Goal: Task Accomplishment & Management: Use online tool/utility

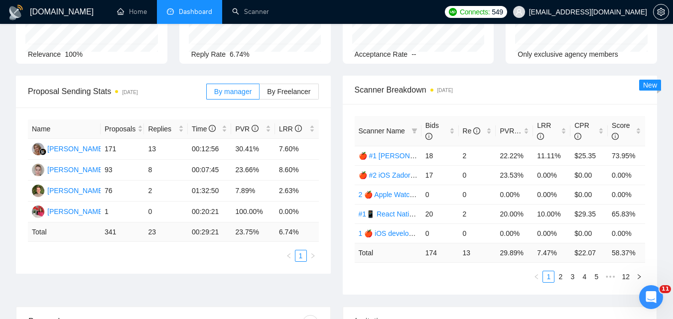
scroll to position [100, 0]
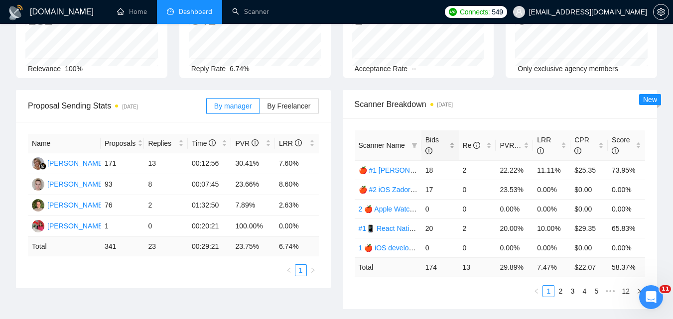
scroll to position [0, 0]
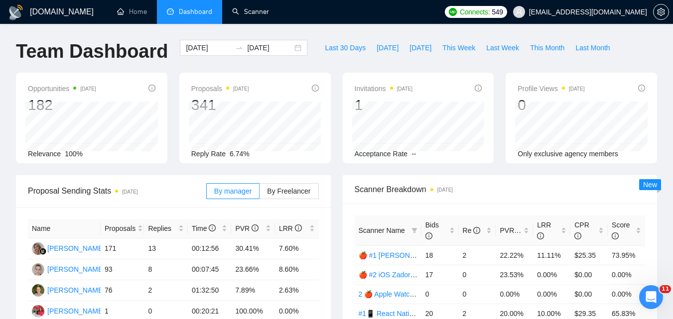
drag, startPoint x: 235, startPoint y: 9, endPoint x: 242, endPoint y: 24, distance: 16.7
click at [235, 9] on link "Scanner" at bounding box center [250, 11] width 37 height 8
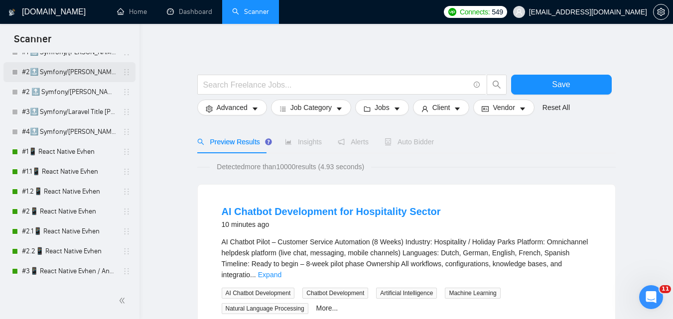
scroll to position [149, 0]
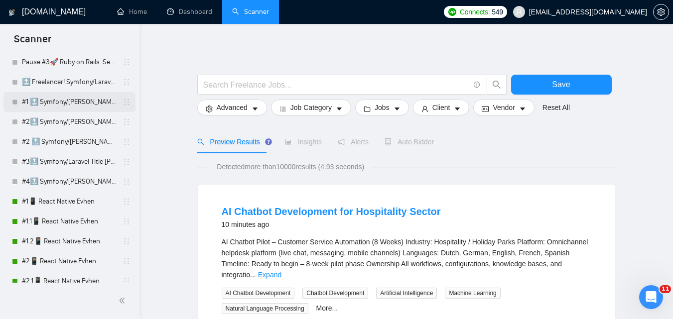
click at [83, 101] on link "#1 🔝 Symfony/[PERSON_NAME] (Viktoriia)" at bounding box center [69, 102] width 95 height 20
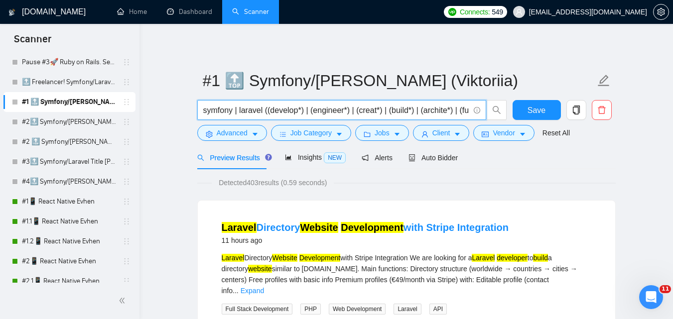
drag, startPoint x: 334, startPoint y: 112, endPoint x: 149, endPoint y: 98, distance: 184.8
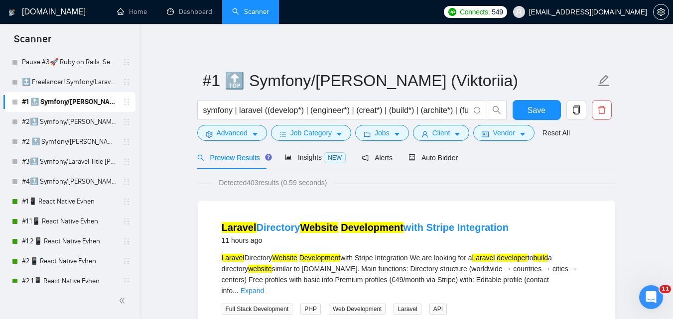
click at [72, 117] on link "#2🔝 Symfony/[PERSON_NAME] 28/06 & 01/07 CoverLetter changed+10/07 P.S. added" at bounding box center [69, 122] width 95 height 20
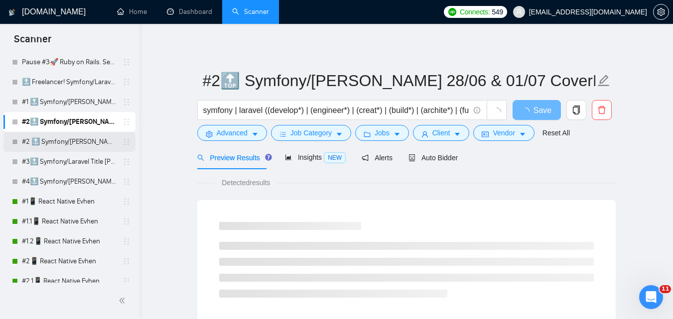
click at [82, 141] on link "#2 🔝 Symfony/[PERSON_NAME] 01/07 / Another categories" at bounding box center [69, 142] width 95 height 20
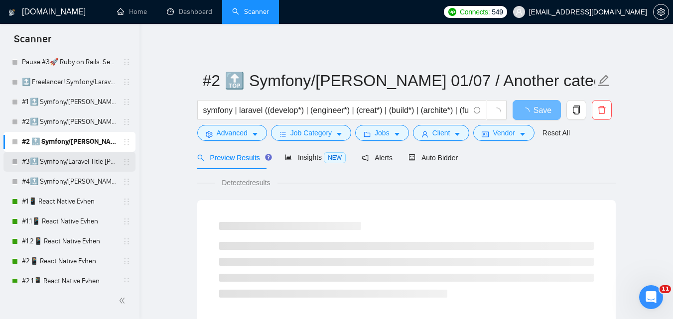
click at [79, 162] on link "#3🔝 Symfony/Laravel Title [PERSON_NAME] 15/04 CoverLetter changed" at bounding box center [69, 162] width 95 height 20
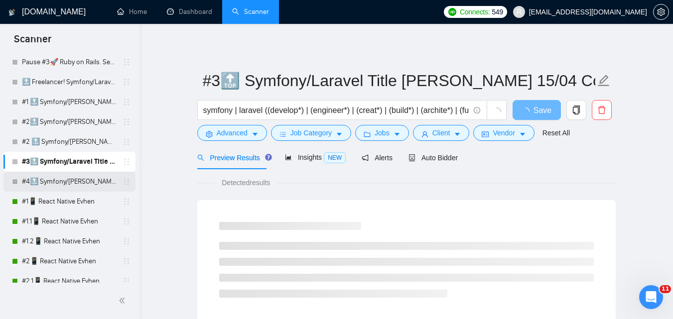
click at [79, 179] on link "#4🔝 Symfony/[PERSON_NAME] / Another categories" at bounding box center [69, 182] width 95 height 20
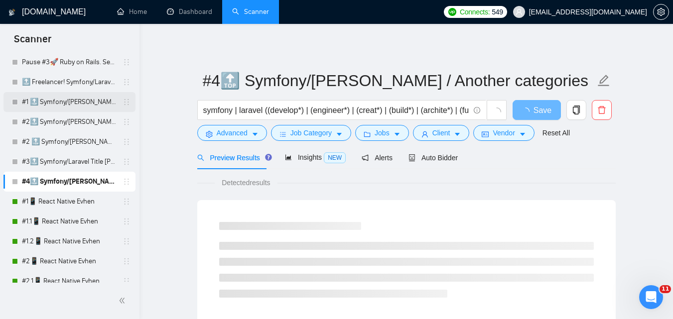
click at [79, 100] on link "#1 🔝 Symfony/[PERSON_NAME] (Viktoriia)" at bounding box center [69, 102] width 95 height 20
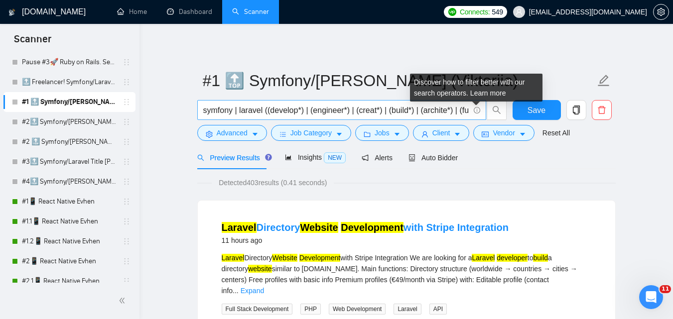
click at [477, 110] on icon "info-circle" at bounding box center [477, 110] width 6 height 6
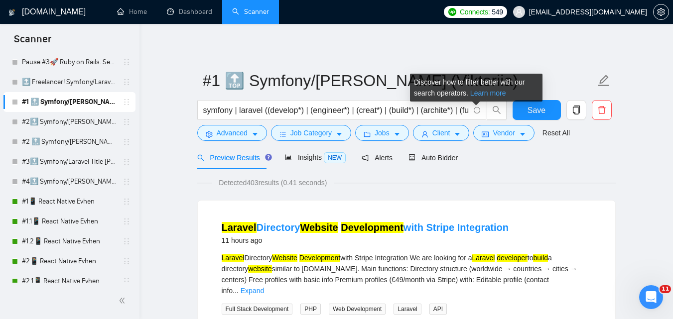
click at [478, 96] on link "Learn more" at bounding box center [488, 93] width 36 height 8
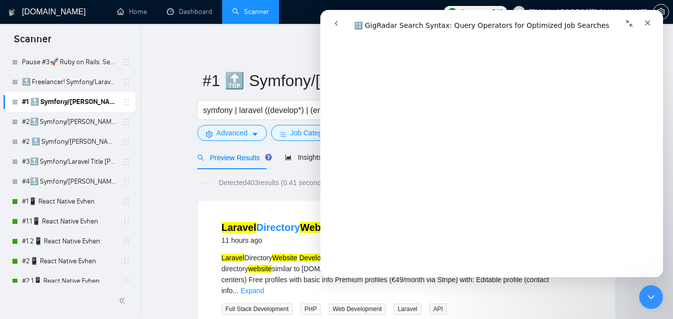
scroll to position [1295, 0]
click at [649, 23] on icon "Закрити" at bounding box center [648, 23] width 8 height 8
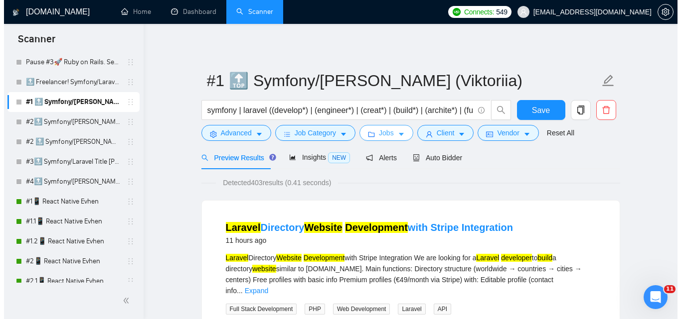
scroll to position [0, 0]
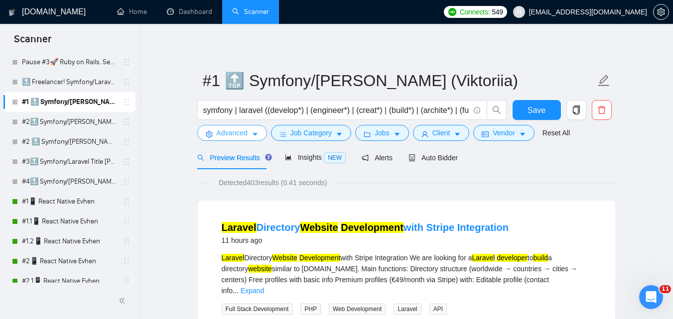
click at [243, 136] on span "Advanced" at bounding box center [232, 133] width 31 height 11
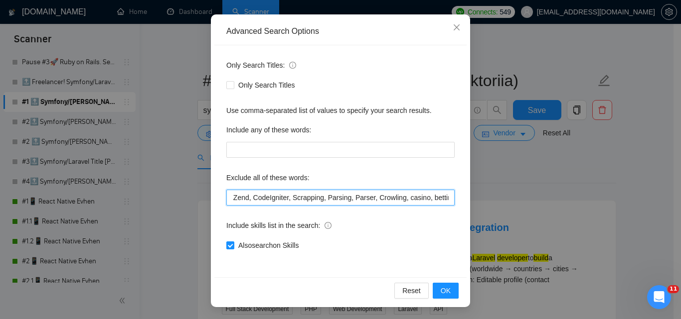
scroll to position [0, 796]
drag, startPoint x: 380, startPoint y: 195, endPoint x: 469, endPoint y: 194, distance: 89.2
click at [469, 194] on div "Advanced Search Options Only Search Titles: Only Search Titles Use comma-separa…" at bounding box center [340, 159] width 681 height 319
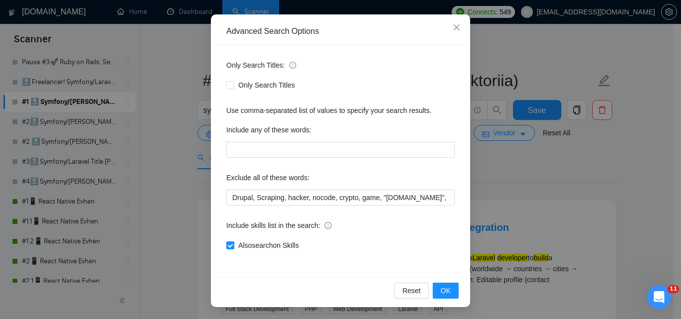
click at [395, 240] on div "Also search on Skills" at bounding box center [340, 246] width 228 height 16
click at [452, 29] on icon "close" at bounding box center [456, 27] width 8 height 8
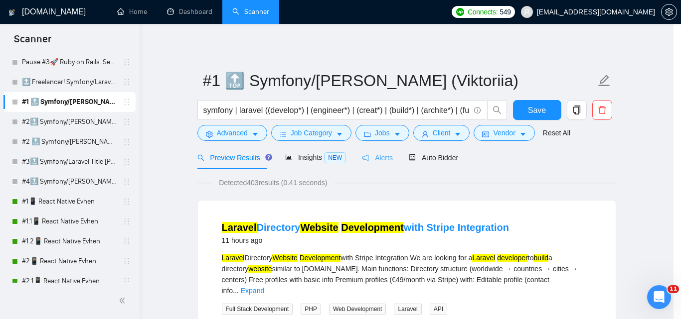
scroll to position [45, 0]
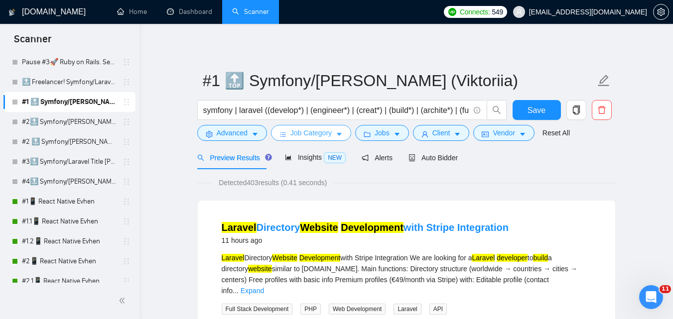
click at [325, 138] on span "Job Category" at bounding box center [310, 133] width 41 height 11
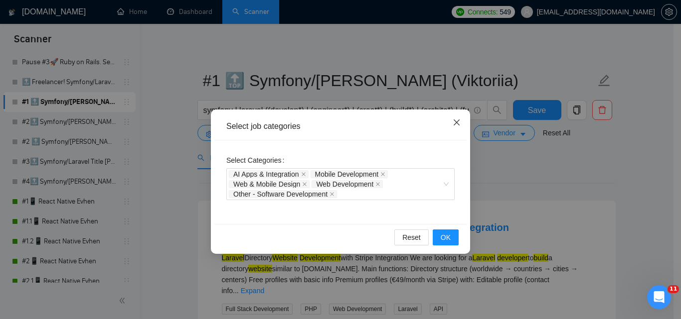
click at [456, 124] on icon "close" at bounding box center [456, 123] width 6 height 6
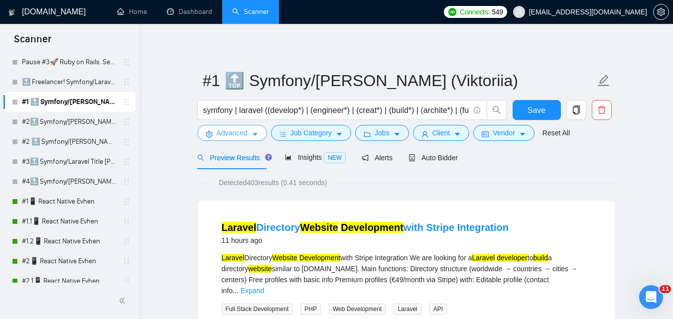
click at [248, 136] on button "Advanced" at bounding box center [232, 133] width 70 height 16
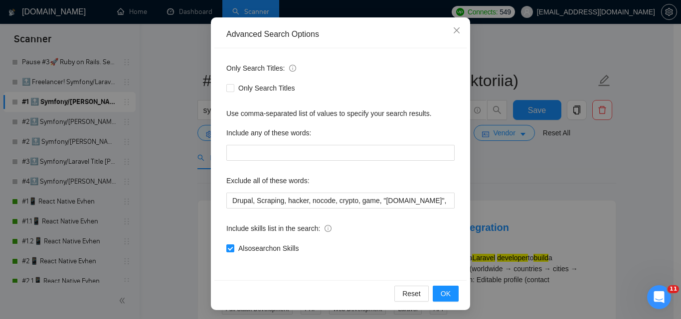
scroll to position [95, 0]
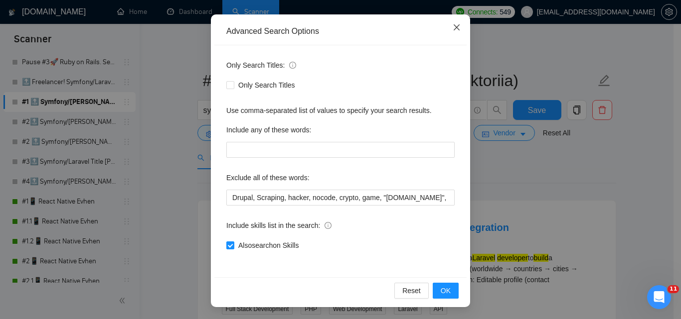
click at [453, 29] on icon "close" at bounding box center [456, 27] width 6 height 6
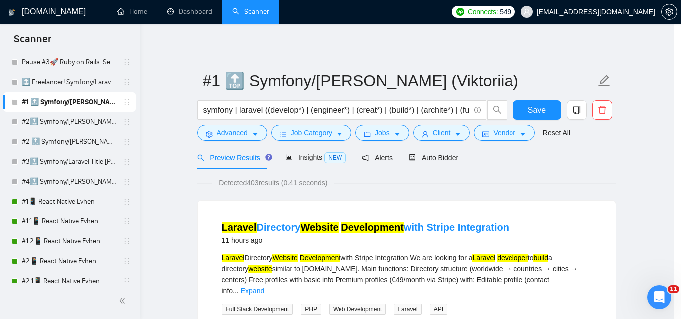
scroll to position [45, 0]
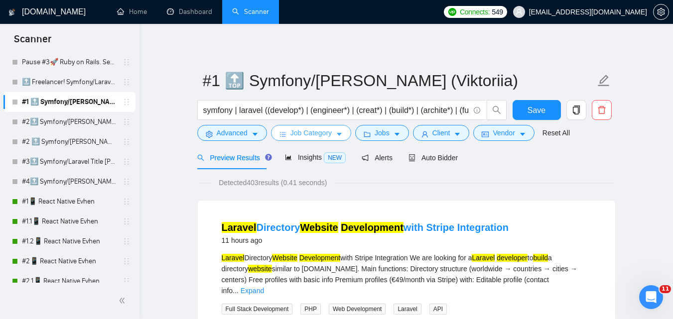
click at [316, 136] on span "Job Category" at bounding box center [310, 133] width 41 height 11
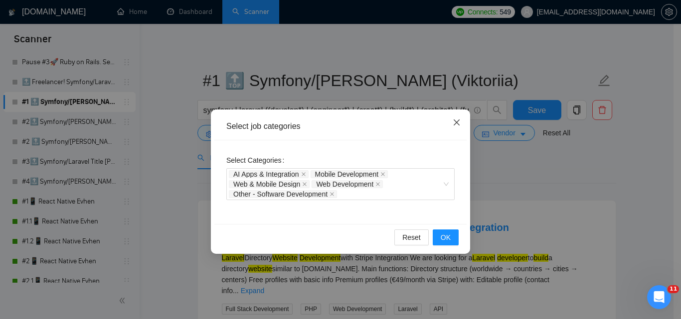
click at [453, 121] on icon "close" at bounding box center [456, 123] width 6 height 6
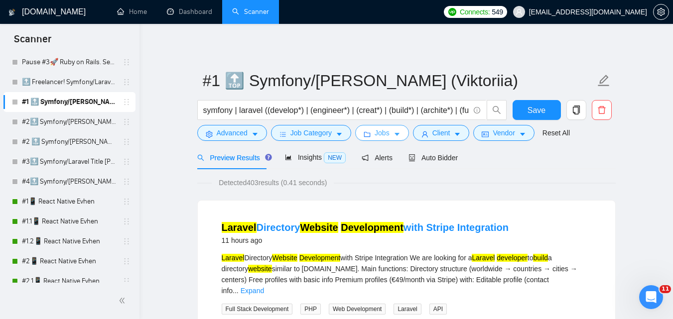
click at [381, 132] on span "Jobs" at bounding box center [382, 133] width 15 height 11
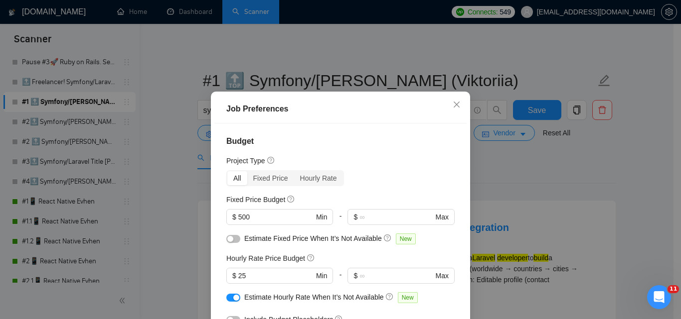
scroll to position [0, 0]
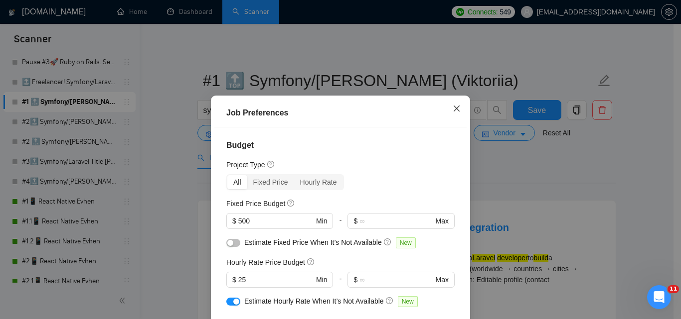
click at [454, 110] on icon "close" at bounding box center [456, 109] width 8 height 8
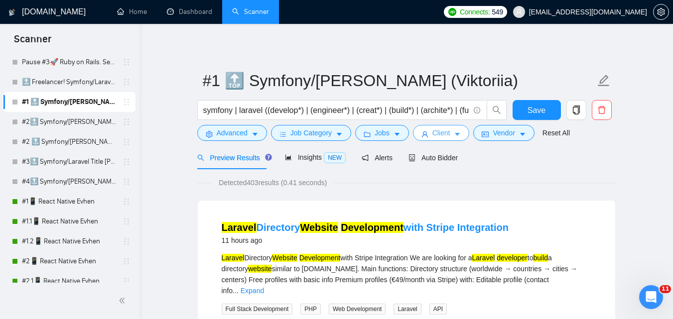
click at [428, 132] on button "Client" at bounding box center [441, 133] width 57 height 16
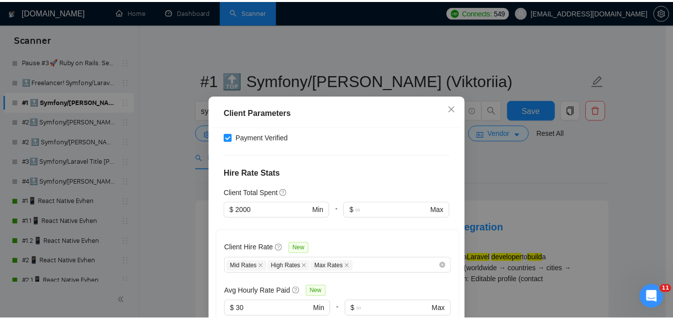
scroll to position [448, 0]
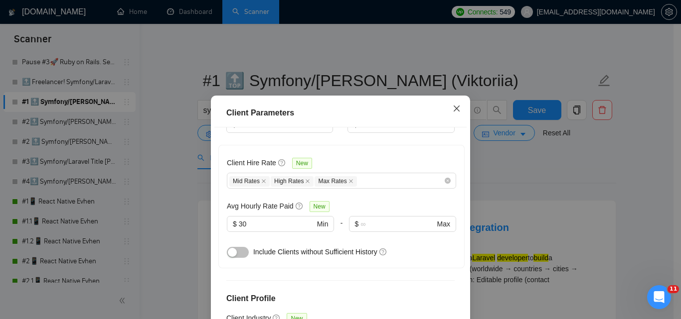
click at [453, 109] on icon "close" at bounding box center [456, 108] width 6 height 6
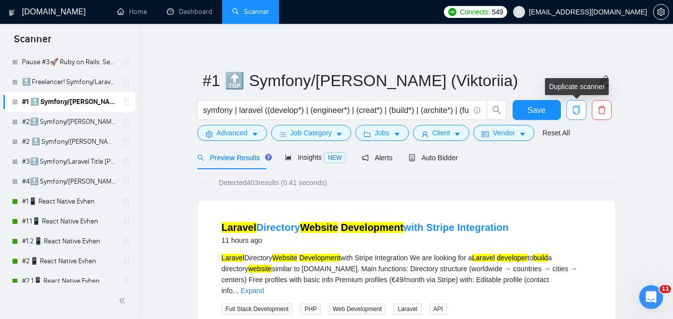
click at [575, 114] on icon "copy" at bounding box center [575, 110] width 7 height 9
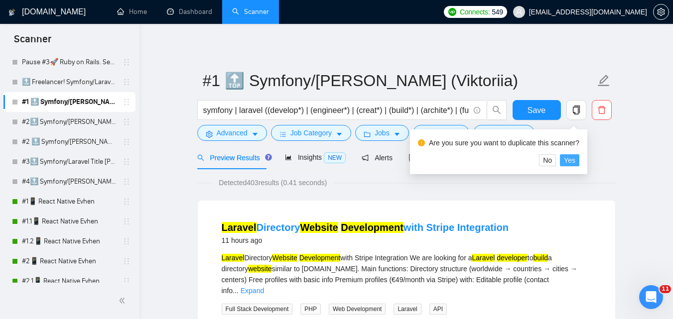
click at [570, 156] on span "Yes" at bounding box center [569, 160] width 11 height 11
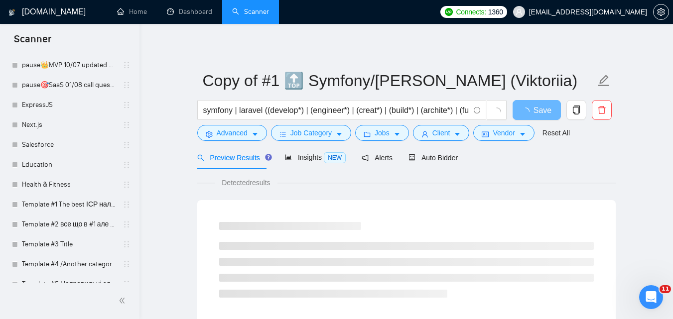
scroll to position [2410, 0]
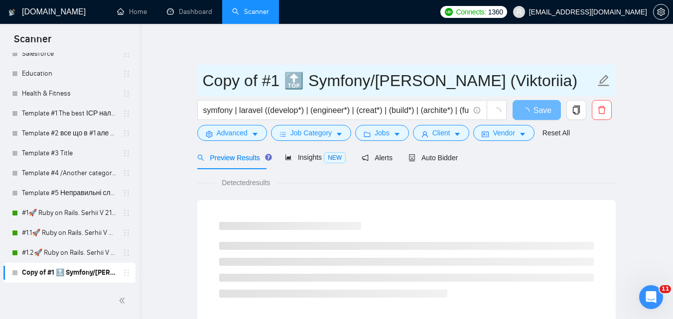
drag, startPoint x: 264, startPoint y: 84, endPoint x: 253, endPoint y: 84, distance: 10.5
click at [253, 84] on input "Copy of #1 🔝 Symfony/Laravel Vasyl K. (Viktoriia)" at bounding box center [399, 80] width 393 height 25
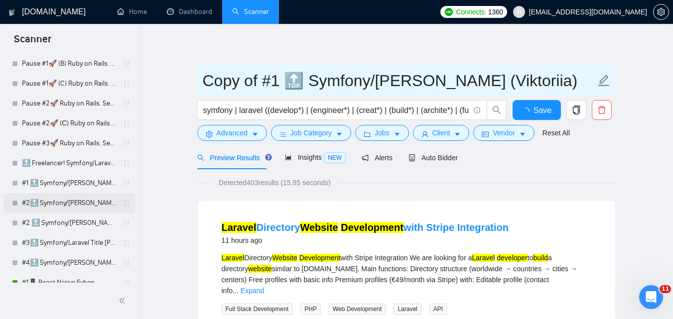
scroll to position [18, 0]
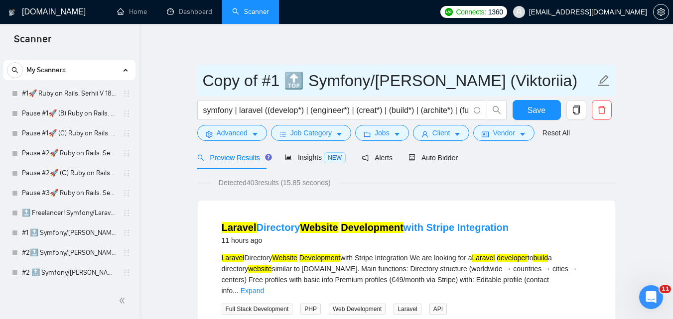
click at [278, 76] on input "Copy of #1 🔝 Symfony/Laravel Vasyl K. (Viktoriia)" at bounding box center [399, 80] width 393 height 25
drag, startPoint x: 264, startPoint y: 83, endPoint x: 206, endPoint y: 84, distance: 58.3
click at [206, 84] on input "Copy of #1.1 🔝 Symfony/Laravel Vasyl K. (Viktoriia)" at bounding box center [399, 80] width 393 height 25
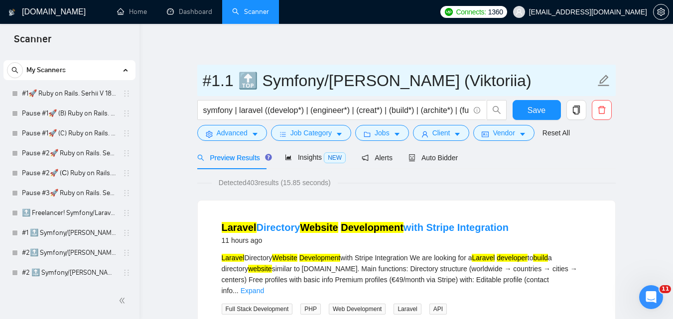
type input "#1.1 🔝 Symfony/[PERSON_NAME] (Viktoriia)"
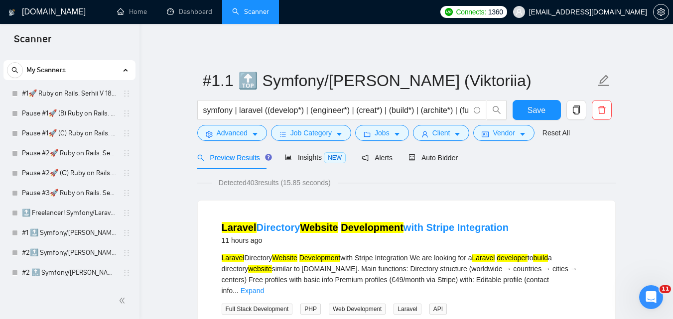
drag, startPoint x: 136, startPoint y: 61, endPoint x: 151, endPoint y: 250, distance: 188.9
click at [139, 267] on div "New Scanner My Scanners #1🚀 Ruby on Rails. Serhii V 18/03 Pause #1🚀 (B) Ruby on…" at bounding box center [70, 168] width 140 height 230
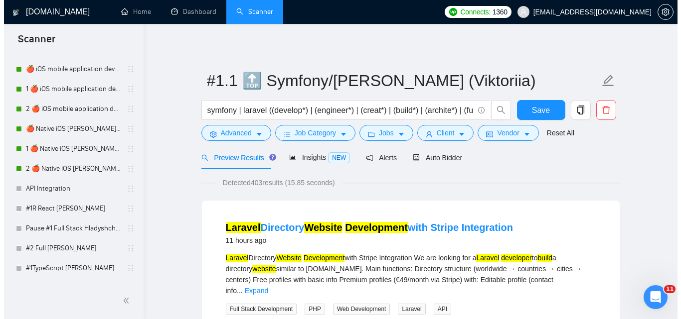
scroll to position [2410, 0]
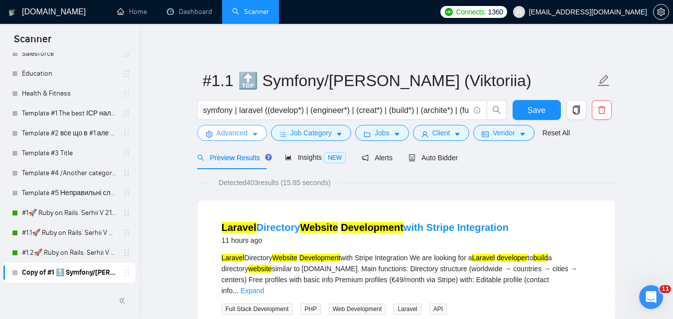
click at [252, 131] on icon "caret-down" at bounding box center [255, 134] width 7 height 7
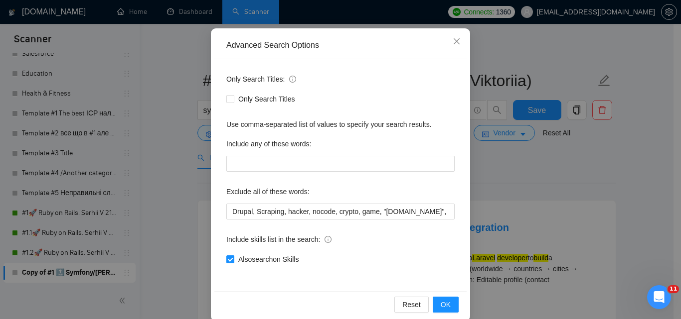
scroll to position [95, 0]
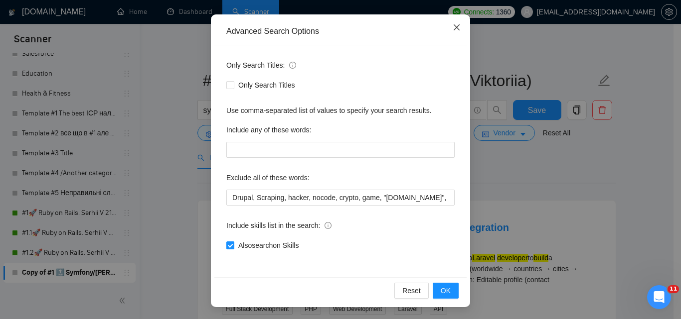
click at [454, 28] on icon "close" at bounding box center [456, 27] width 8 height 8
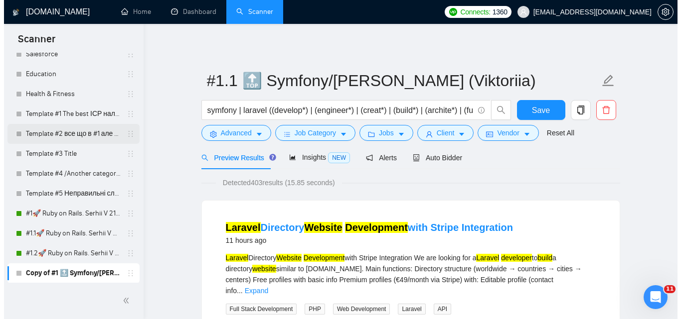
scroll to position [2410, 0]
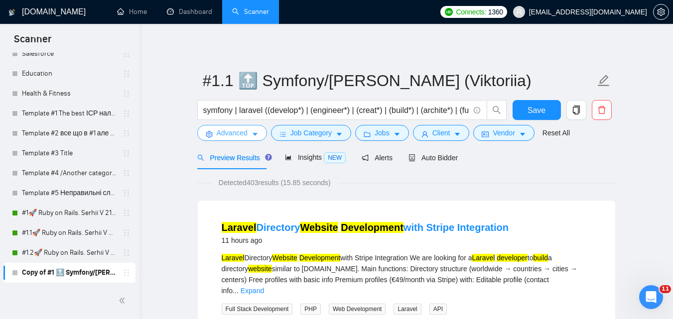
click at [224, 131] on span "Advanced" at bounding box center [232, 133] width 31 height 11
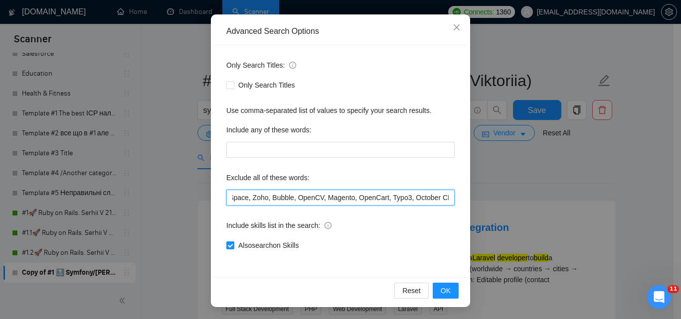
scroll to position [0, 796]
drag, startPoint x: 400, startPoint y: 200, endPoint x: 505, endPoint y: 217, distance: 106.9
click at [509, 217] on div "Advanced Search Options Only Search Titles: Only Search Titles Use comma-separa…" at bounding box center [340, 159] width 681 height 319
click at [442, 201] on input "Drupal, Scraping, hacker, nocode, crypto, game, "[DOMAIN_NAME]", (flutter*), Sh…" at bounding box center [340, 198] width 228 height 16
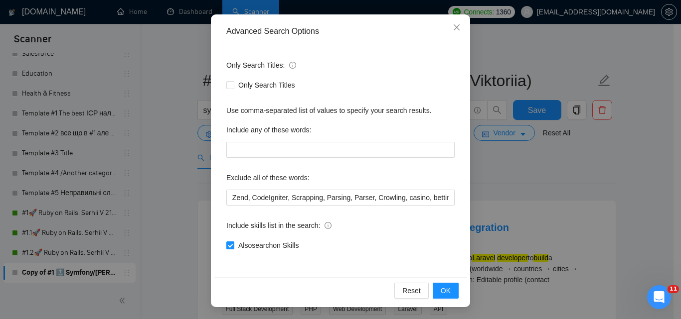
scroll to position [0, 0]
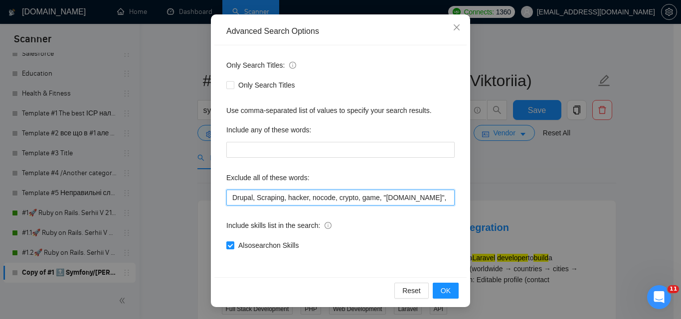
click at [411, 200] on input "Drupal, Scraping, hacker, nocode, crypto, game, "[DOMAIN_NAME]", (flutter*), Sh…" at bounding box center [340, 198] width 228 height 16
click at [442, 198] on input "Drupal, Scraping, hacker, nocode, crypto, game, "[DOMAIN_NAME]", (flutter*), Sh…" at bounding box center [340, 198] width 228 height 16
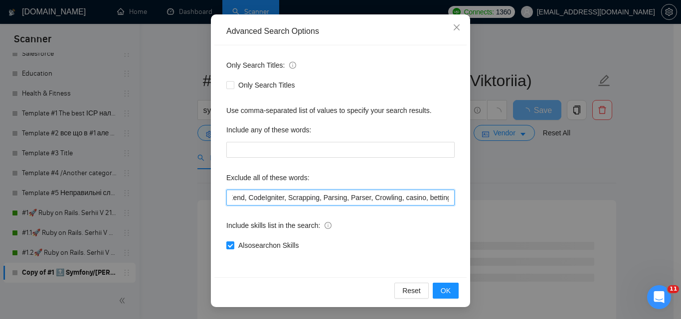
paste input "Coolify, BullMQ, loveableddev, "C++ dev", loveable, "Framework Installation", "…"
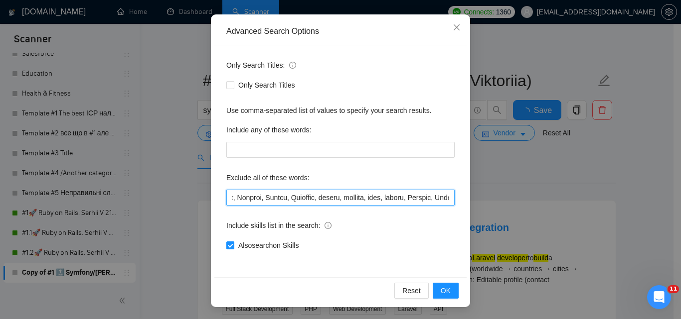
scroll to position [0, 7881]
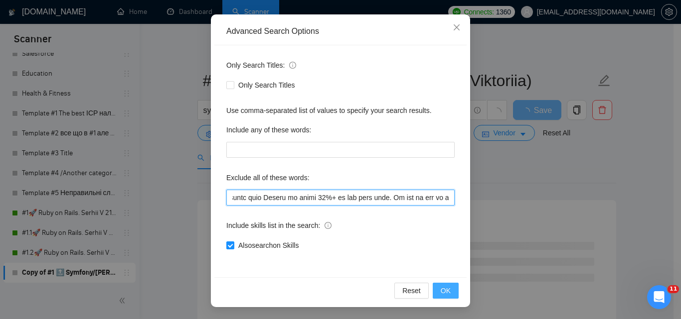
type input "Drupal, Scraping, hacker, nocode, crypto, game, "[DOMAIN_NAME]", (flutter*), Sh…"
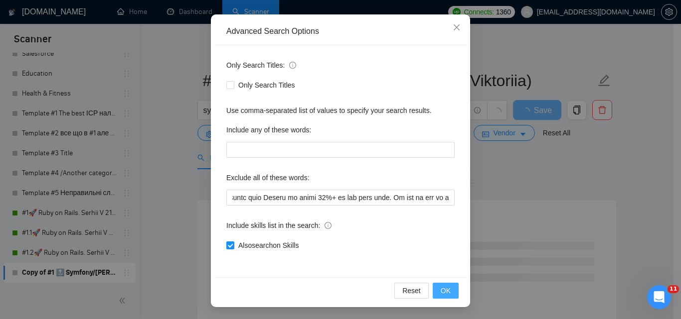
click at [450, 291] on button "OK" at bounding box center [445, 291] width 26 height 16
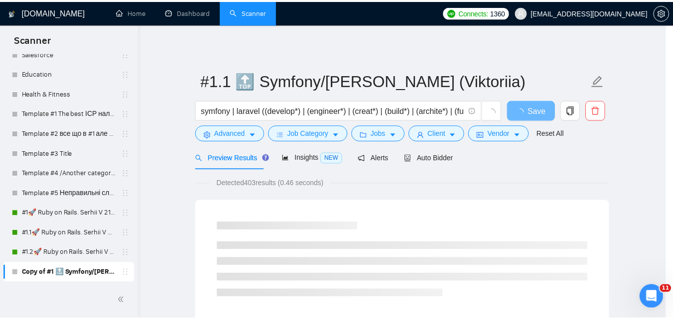
scroll to position [45, 0]
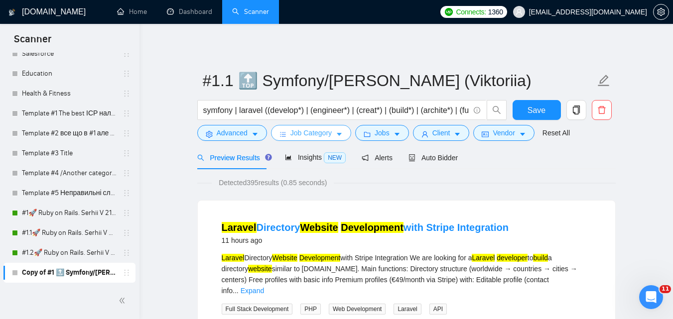
click at [312, 139] on span "Job Category" at bounding box center [310, 133] width 41 height 11
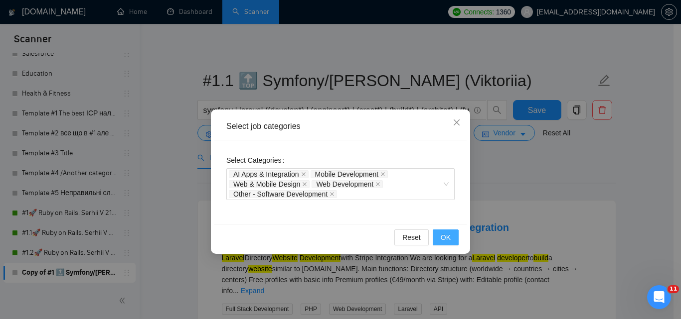
click at [444, 243] on span "OK" at bounding box center [445, 237] width 10 height 11
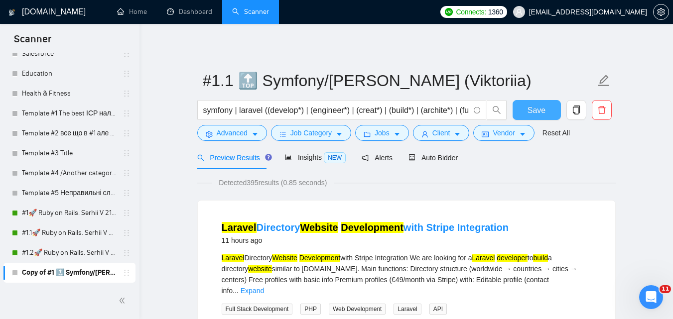
click at [537, 101] on button "Save" at bounding box center [537, 110] width 48 height 20
click at [578, 108] on icon "copy" at bounding box center [575, 110] width 7 height 9
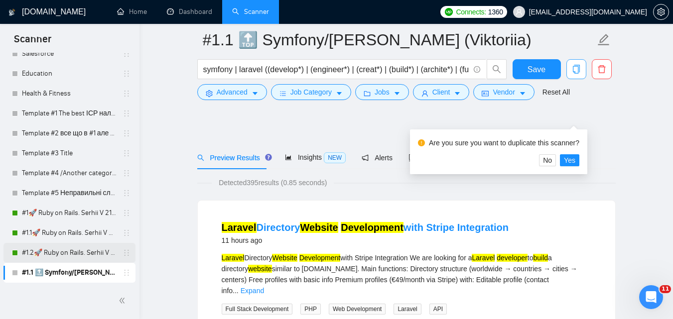
scroll to position [249, 0]
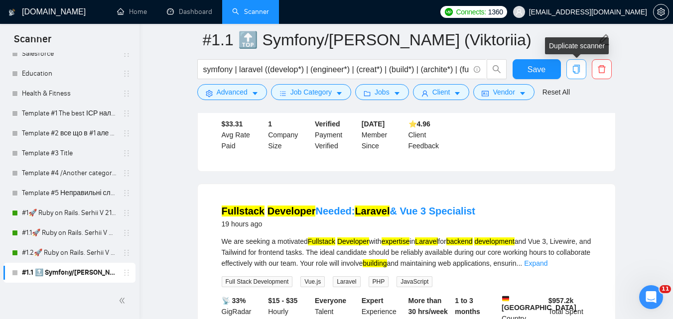
click at [573, 69] on icon "copy" at bounding box center [576, 69] width 9 height 9
click at [577, 71] on icon "copy" at bounding box center [576, 69] width 9 height 9
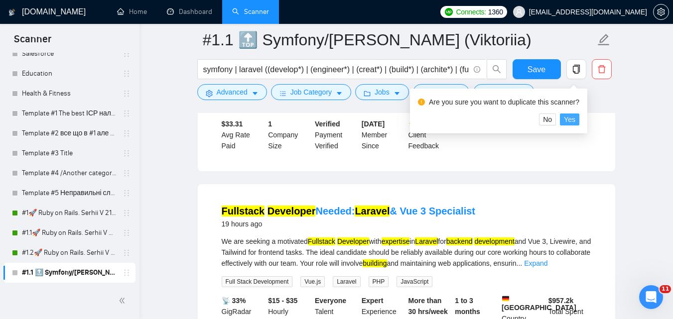
click at [570, 122] on span "Yes" at bounding box center [569, 119] width 11 height 11
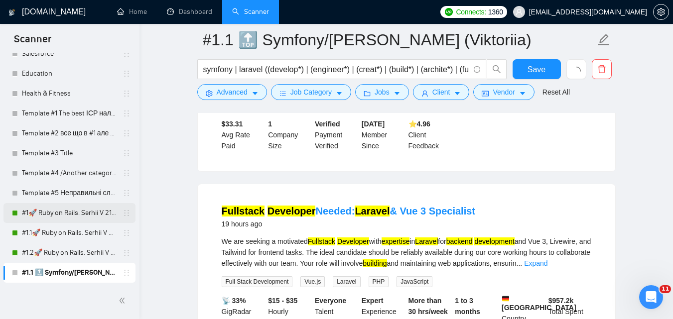
scroll to position [281, 0]
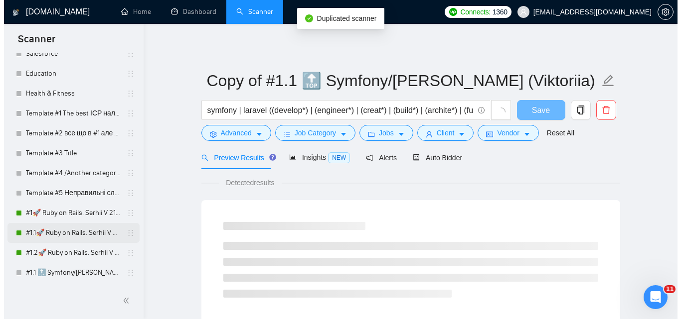
scroll to position [2430, 0]
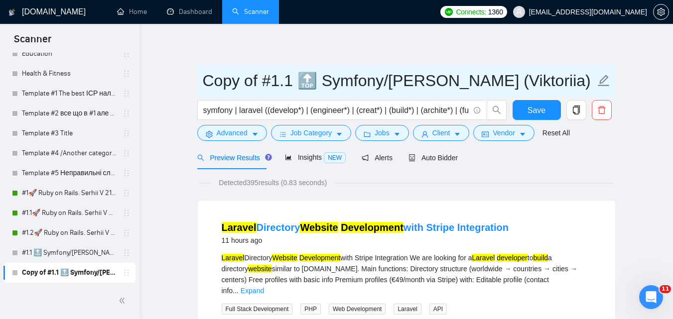
drag, startPoint x: 261, startPoint y: 78, endPoint x: 165, endPoint y: 75, distance: 96.2
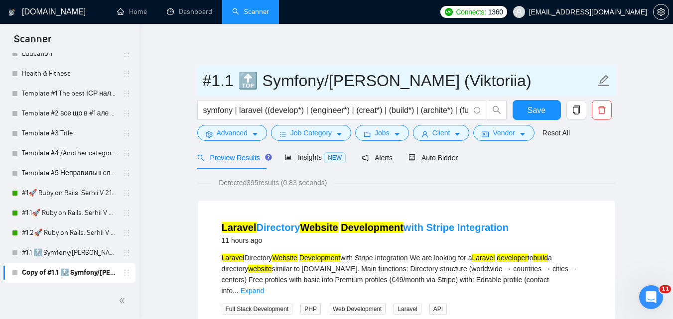
click at [229, 79] on input "#1.1 🔝 Symfony/[PERSON_NAME] (Viktoriia)" at bounding box center [399, 80] width 393 height 25
type input "#1.2 🔝 Symfony/[PERSON_NAME] (Viktoriia)"
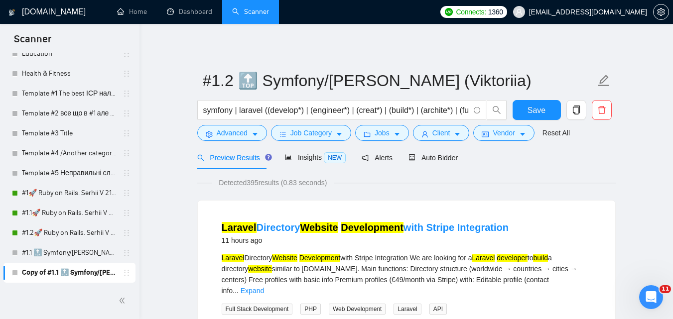
click at [212, 128] on button "Advanced" at bounding box center [232, 133] width 70 height 16
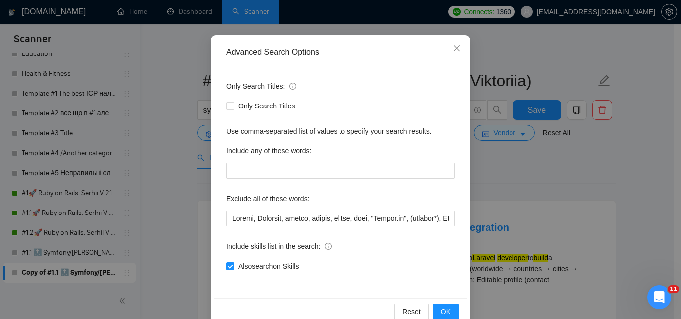
scroll to position [95, 0]
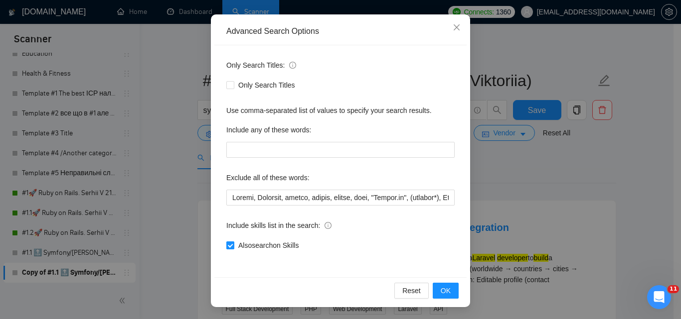
click at [258, 243] on span "Also search on Skills" at bounding box center [268, 245] width 68 height 11
click at [233, 243] on input "Also search on Skills" at bounding box center [229, 245] width 7 height 7
checkbox input "false"
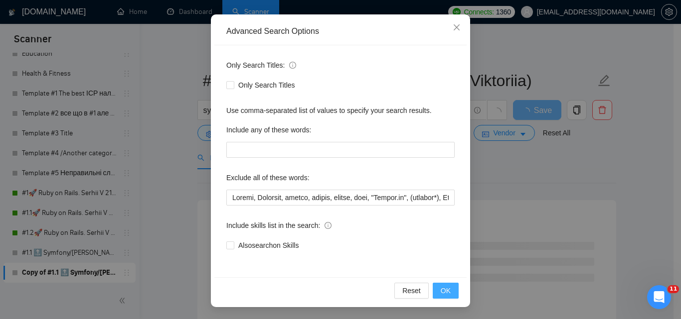
click at [440, 295] on span "OK" at bounding box center [445, 290] width 10 height 11
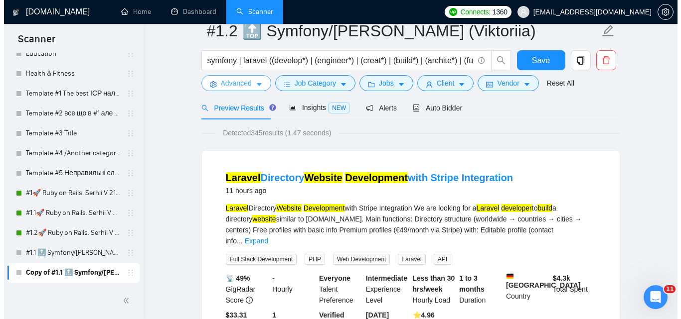
scroll to position [0, 0]
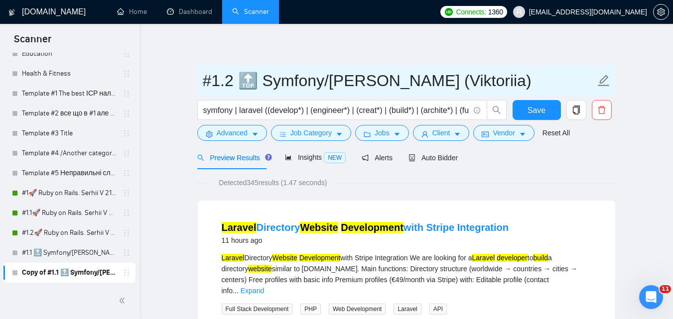
drag, startPoint x: 204, startPoint y: 85, endPoint x: 519, endPoint y: 90, distance: 314.9
click at [519, 90] on input "#1.2 🔝 Symfony/[PERSON_NAME] (Viktoriia)" at bounding box center [399, 80] width 393 height 25
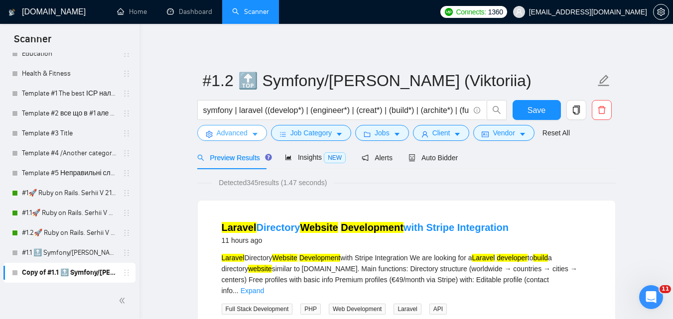
click at [238, 133] on span "Advanced" at bounding box center [232, 133] width 31 height 11
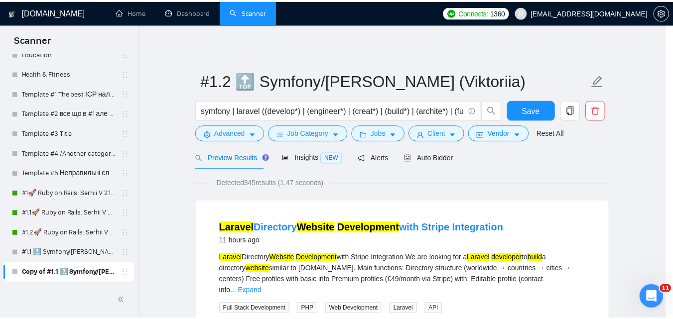
scroll to position [45, 0]
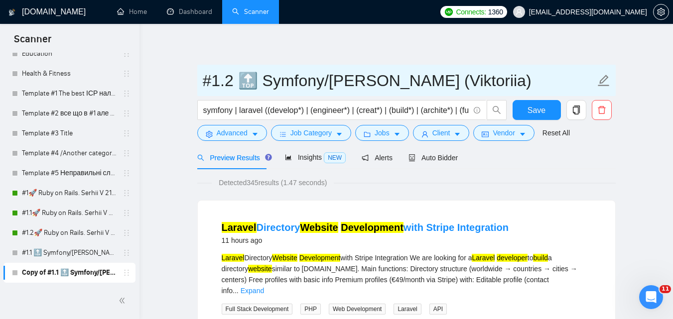
click at [280, 90] on input "#1.2 🔝 Symfony/[PERSON_NAME] (Viktoriia)" at bounding box center [399, 80] width 393 height 25
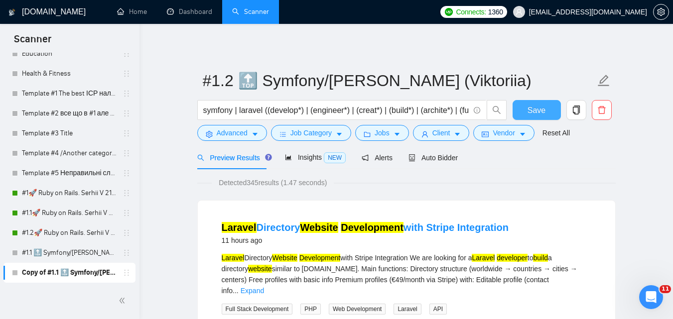
click at [552, 108] on button "Save" at bounding box center [537, 110] width 48 height 20
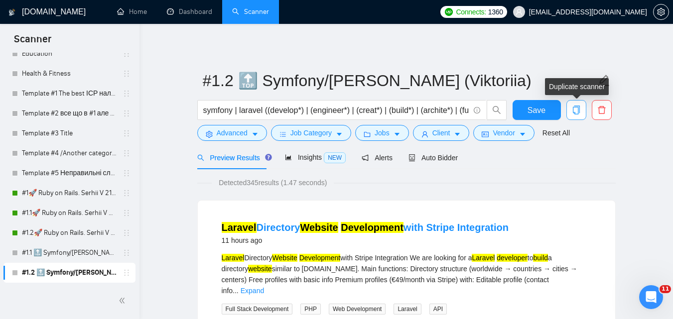
click at [577, 115] on icon "copy" at bounding box center [575, 110] width 7 height 9
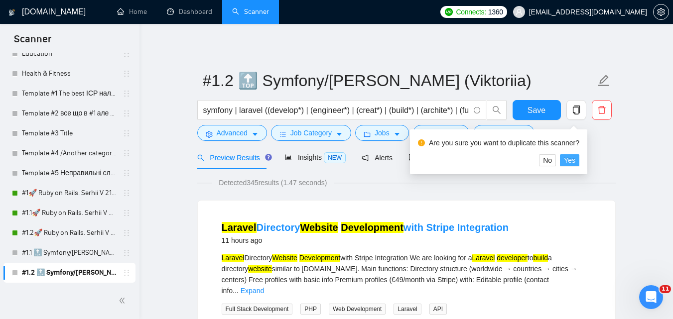
click at [569, 164] on span "Yes" at bounding box center [569, 160] width 11 height 11
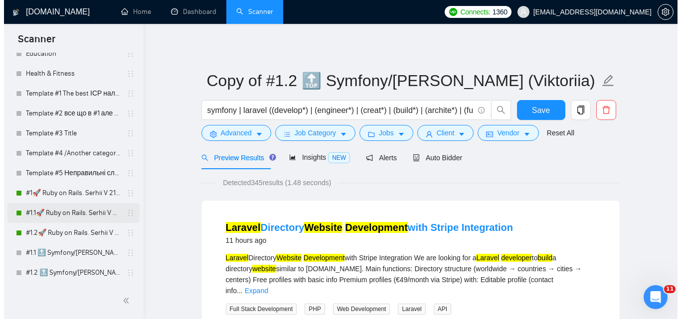
scroll to position [2450, 0]
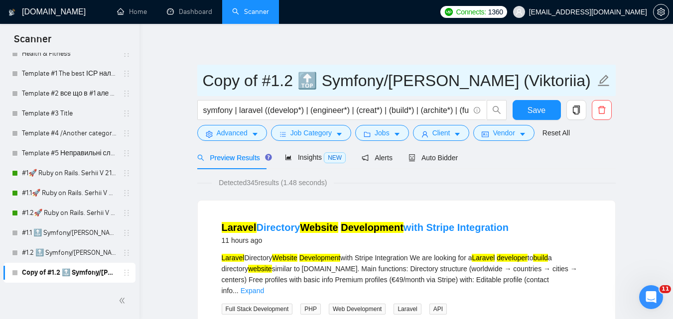
click at [291, 83] on input "Copy of #1.2 🔝 Symfony/Laravel Vasyl K. (Viktoriia)" at bounding box center [399, 80] width 393 height 25
drag, startPoint x: 265, startPoint y: 84, endPoint x: 188, endPoint y: 77, distance: 76.5
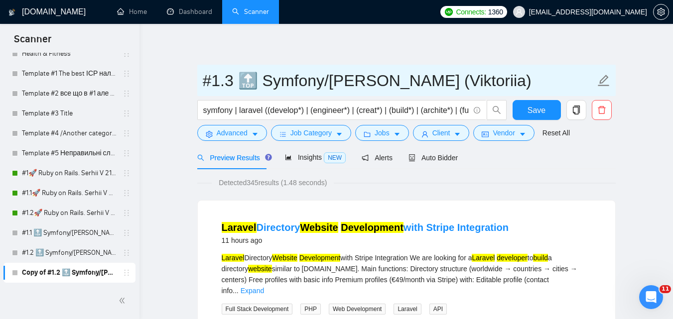
type input "#1.3 🔝 Symfony/[PERSON_NAME] (Viktoriia)"
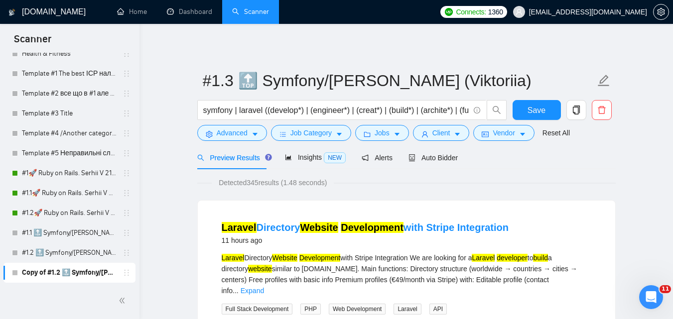
click at [252, 134] on icon "caret-down" at bounding box center [255, 134] width 7 height 7
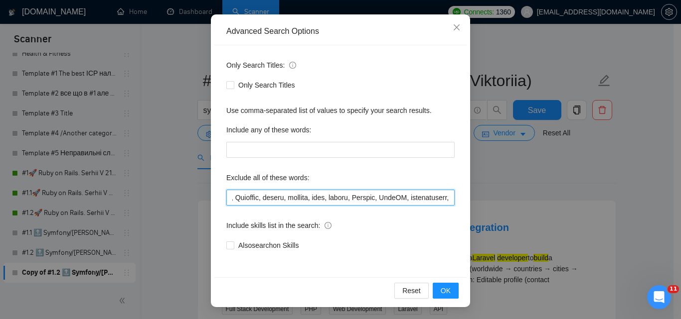
scroll to position [0, 1850]
drag, startPoint x: 408, startPoint y: 196, endPoint x: 489, endPoint y: 188, distance: 82.1
click at [544, 183] on div "Advanced Search Options Only Search Titles: Only Search Titles Use comma-separa…" at bounding box center [340, 159] width 681 height 319
click at [413, 201] on input "text" at bounding box center [340, 198] width 228 height 16
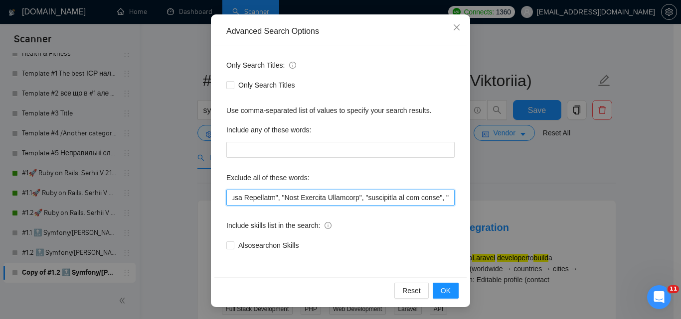
drag, startPoint x: 413, startPoint y: 201, endPoint x: 510, endPoint y: 197, distance: 96.7
click at [516, 198] on div "Advanced Search Options Only Search Titles: Only Search Titles Use comma-separa…" at bounding box center [340, 159] width 681 height 319
click at [408, 201] on input "text" at bounding box center [340, 198] width 228 height 16
drag, startPoint x: 407, startPoint y: 201, endPoint x: 209, endPoint y: 216, distance: 198.4
click at [211, 216] on div "Advanced Search Options Only Search Titles: Only Search Titles Use comma-separa…" at bounding box center [340, 160] width 259 height 293
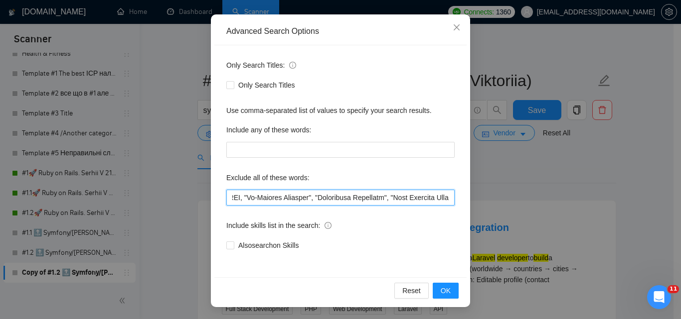
scroll to position [0, 2383]
click at [340, 197] on input "text" at bounding box center [340, 198] width 228 height 16
drag, startPoint x: 382, startPoint y: 197, endPoint x: 252, endPoint y: 200, distance: 130.6
click at [185, 215] on div "Advanced Search Options Only Search Titles: Only Search Titles Use comma-separa…" at bounding box center [340, 159] width 681 height 319
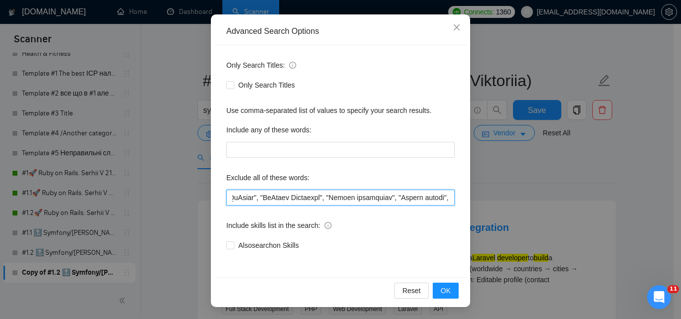
click at [339, 196] on input "text" at bounding box center [340, 198] width 228 height 16
click at [345, 197] on input "text" at bounding box center [340, 198] width 228 height 16
drag, startPoint x: 282, startPoint y: 205, endPoint x: 153, endPoint y: 213, distance: 129.3
click at [153, 213] on div "Advanced Search Options Only Search Titles: Only Search Titles Use comma-separa…" at bounding box center [340, 159] width 681 height 319
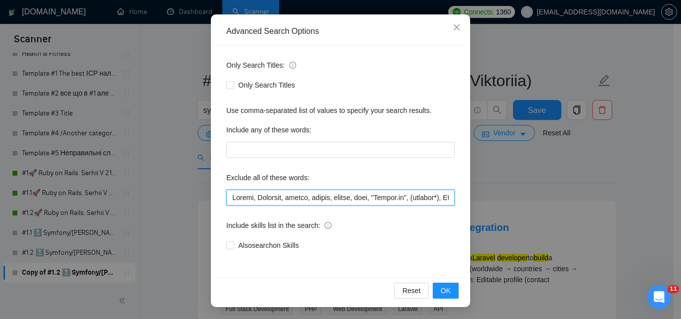
click at [328, 195] on input "text" at bounding box center [340, 198] width 228 height 16
drag, startPoint x: 359, startPoint y: 198, endPoint x: 194, endPoint y: 210, distance: 164.9
click at [194, 210] on div "Advanced Search Options Only Search Titles: Only Search Titles Use comma-separa…" at bounding box center [340, 159] width 681 height 319
click at [326, 200] on input "text" at bounding box center [340, 198] width 228 height 16
drag, startPoint x: 363, startPoint y: 196, endPoint x: 520, endPoint y: 191, distance: 157.5
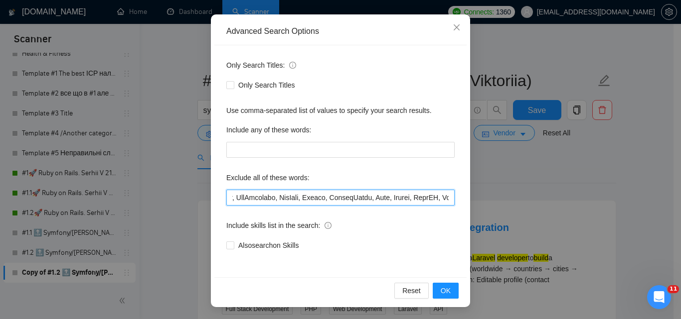
click at [528, 191] on div "Advanced Search Options Only Search Titles: Only Search Titles Use comma-separa…" at bounding box center [340, 159] width 681 height 319
click at [372, 199] on input "text" at bounding box center [340, 198] width 228 height 16
drag, startPoint x: 260, startPoint y: 201, endPoint x: 231, endPoint y: 201, distance: 28.4
click at [231, 201] on input "text" at bounding box center [340, 198] width 228 height 16
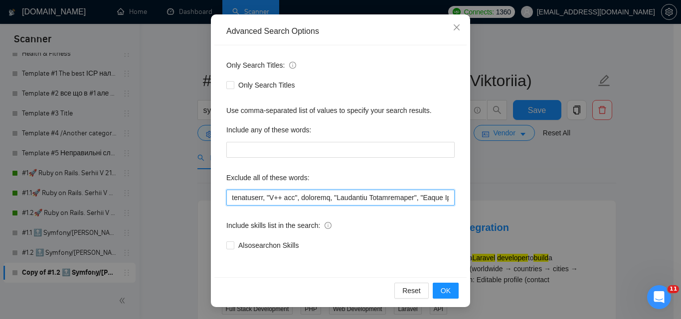
scroll to position [0, 1011]
click at [296, 200] on input "text" at bounding box center [340, 198] width 228 height 16
drag, startPoint x: 229, startPoint y: 201, endPoint x: 620, endPoint y: 183, distance: 391.1
click at [622, 186] on div "Advanced Search Options Only Search Titles: Only Search Titles Use comma-separa…" at bounding box center [340, 159] width 681 height 319
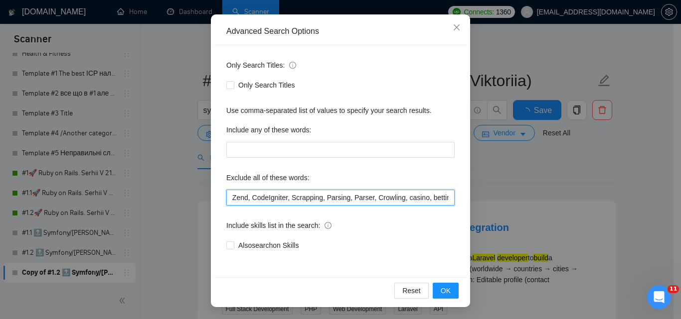
scroll to position [0, 795]
type input "Drupal, Scraping, hacker, nocode, crypto, game, "[DOMAIN_NAME]", (flutter*), Sh…"
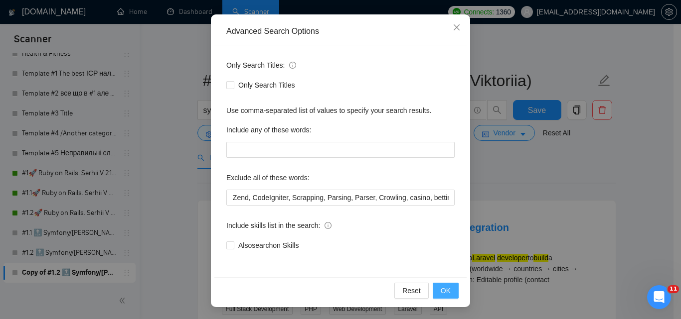
click at [440, 288] on span "OK" at bounding box center [445, 290] width 10 height 11
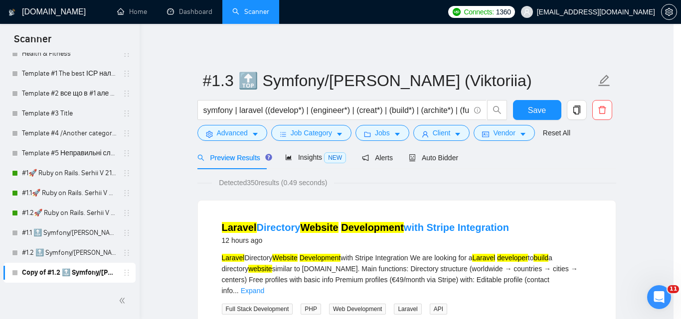
scroll to position [45, 0]
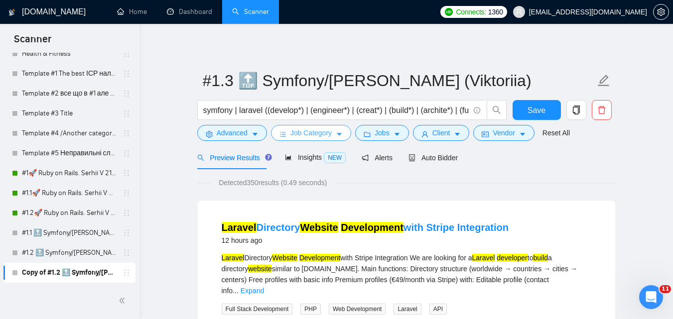
click at [306, 136] on span "Job Category" at bounding box center [310, 133] width 41 height 11
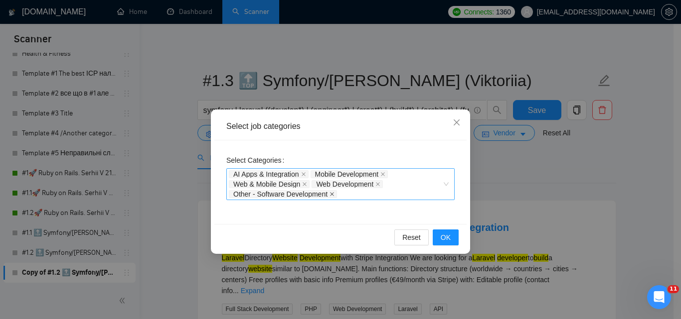
click at [331, 195] on icon "close" at bounding box center [332, 194] width 4 height 4
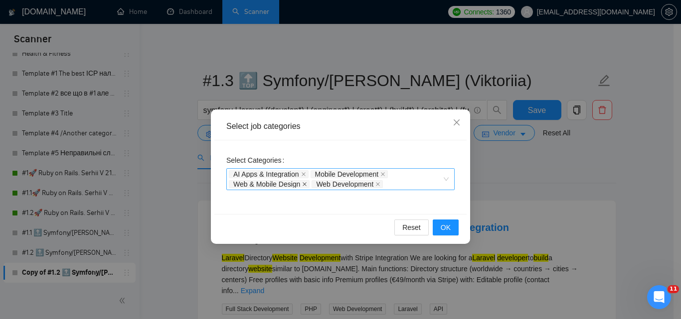
click at [303, 183] on icon "close" at bounding box center [304, 184] width 5 height 5
click at [305, 173] on icon "close" at bounding box center [303, 174] width 4 height 4
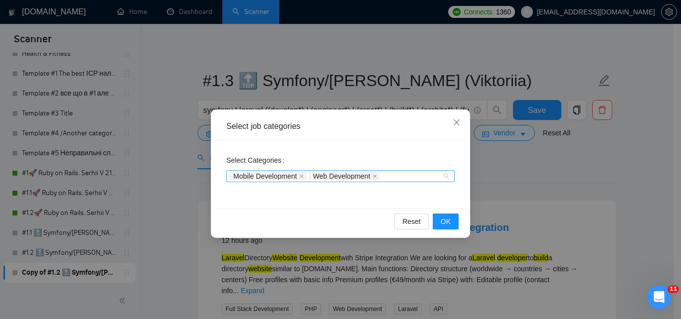
click at [306, 173] on span "Mobile Development" at bounding box center [268, 176] width 78 height 8
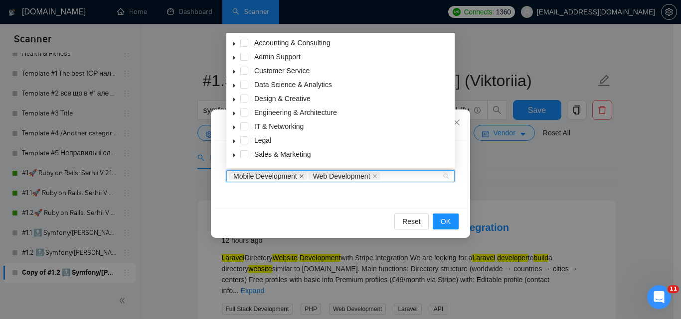
click at [304, 173] on span at bounding box center [301, 176] width 5 height 7
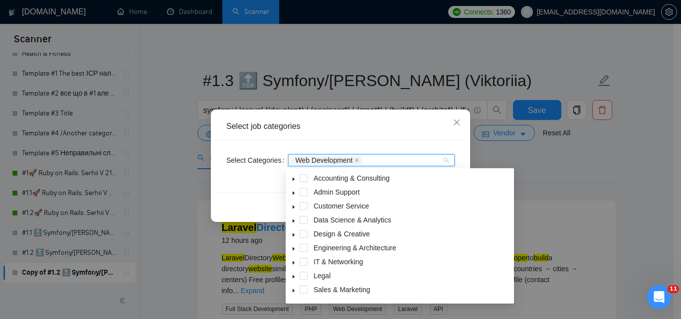
click at [302, 174] on div "Accounting & Consulting" at bounding box center [399, 179] width 224 height 14
click at [357, 158] on icon "close" at bounding box center [356, 160] width 5 height 5
click at [353, 159] on div at bounding box center [365, 160] width 151 height 8
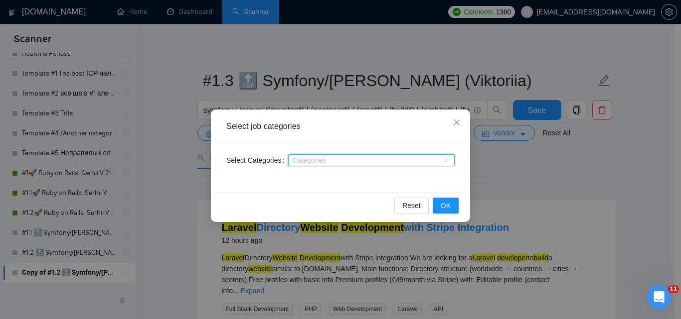
paste input "Other - Software Development"
type input "Other - Software Development"
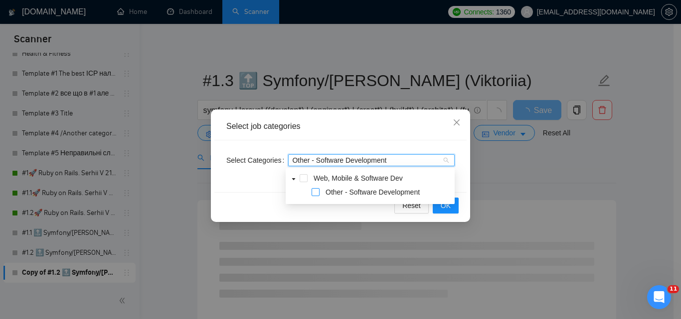
click at [316, 195] on span at bounding box center [315, 192] width 8 height 8
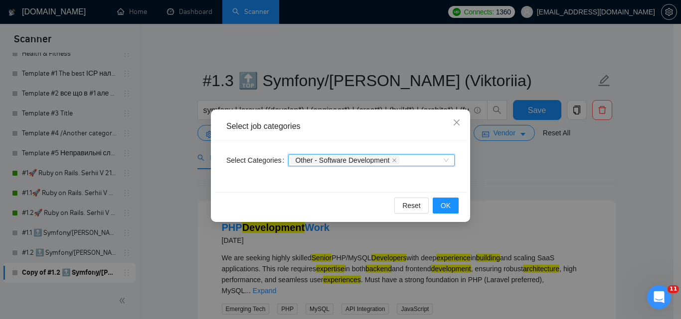
paste input "Web & Mobile Design"
type input "Web & Mobile Design"
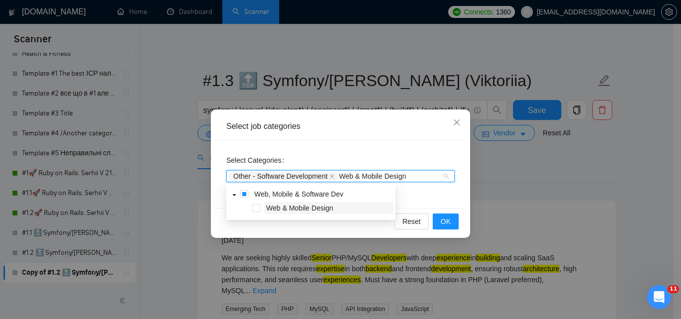
click at [268, 207] on span "Web & Mobile Design" at bounding box center [299, 208] width 67 height 8
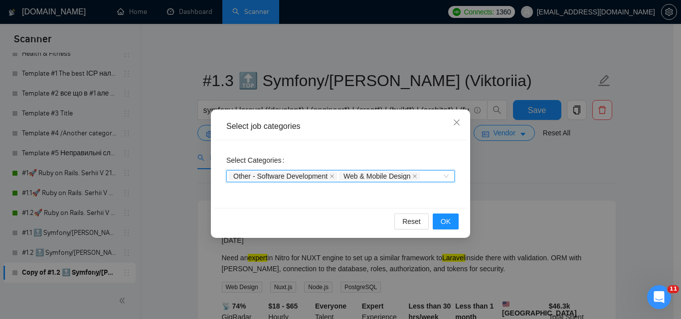
paste input "Ecommerce Development"
type input "Ecommerce Development"
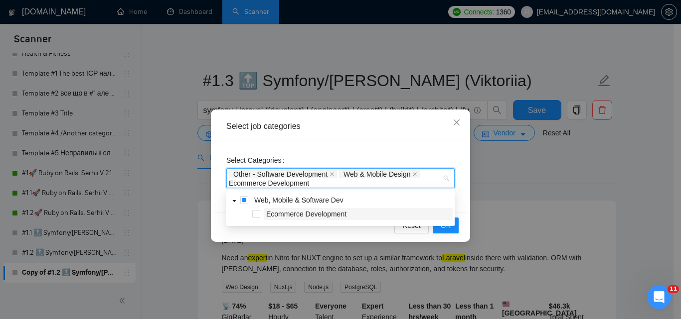
click at [333, 214] on span "Ecommerce Development" at bounding box center [306, 214] width 80 height 8
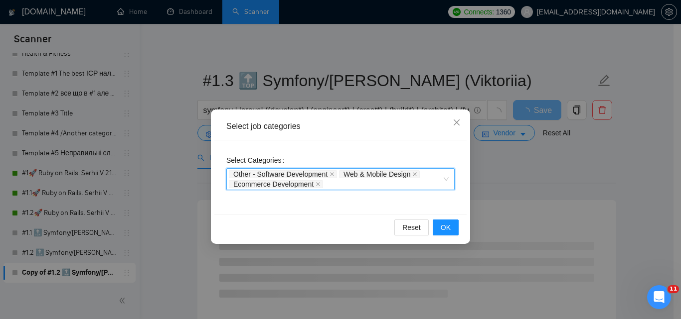
paste input "Web Development"
type input "Web Development"
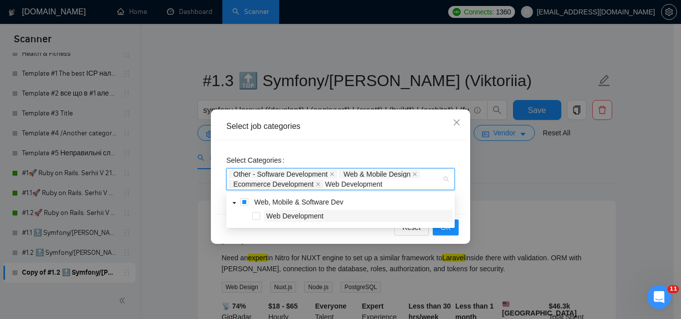
click at [313, 215] on span "Web Development" at bounding box center [294, 216] width 57 height 8
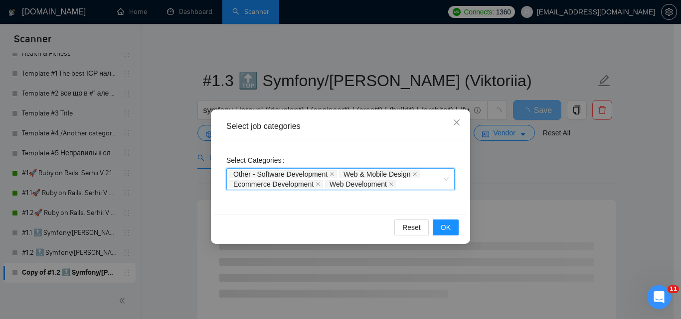
paste input "Mobile Development"
type input "Mobile Development"
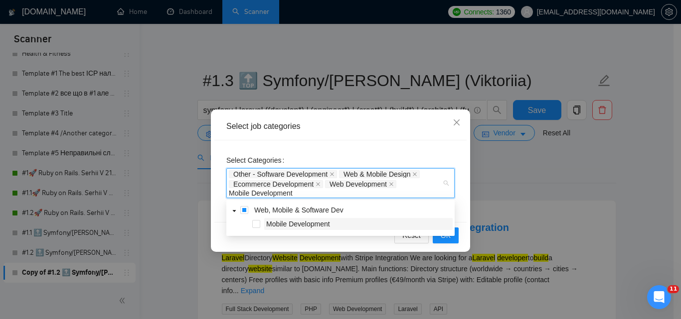
click at [321, 223] on span "Mobile Development" at bounding box center [298, 224] width 64 height 8
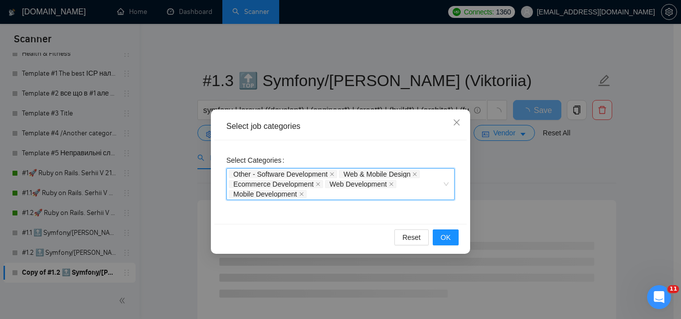
paste input "AI Apps & Integration"
type input "AI Apps & Integration"
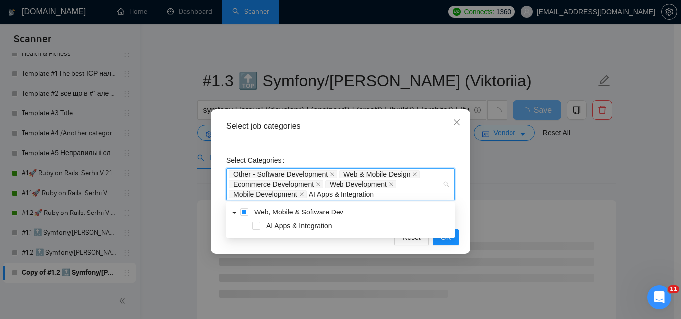
click at [332, 225] on span "AI Apps & Integration" at bounding box center [299, 226] width 66 height 8
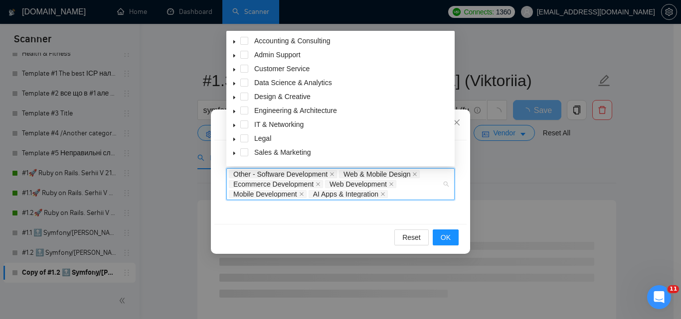
paste input "Game Design & Development"
type input "Game Design & Development"
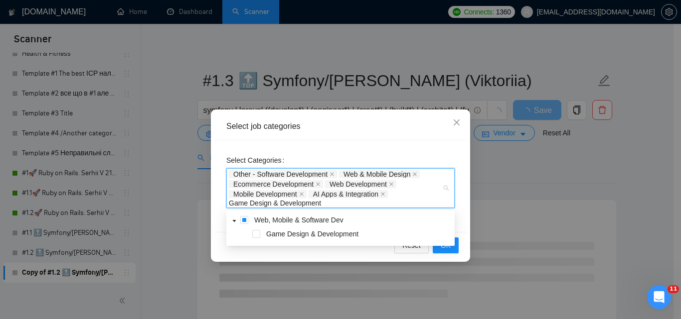
click at [337, 234] on span "Game Design & Development" at bounding box center [312, 234] width 92 height 8
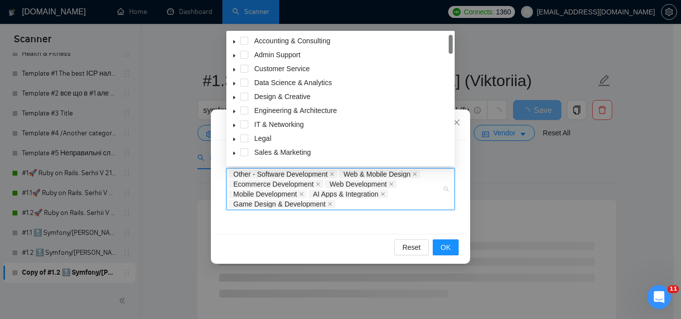
paste input "ERP/CRM Software"
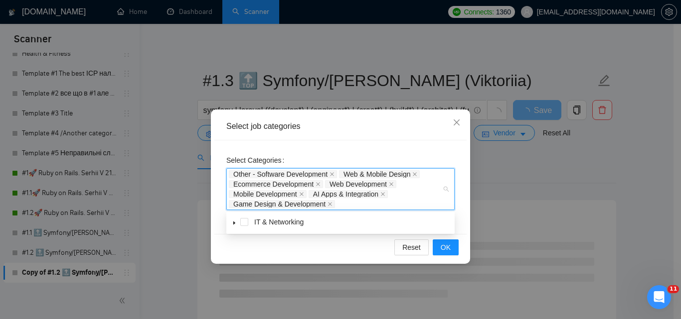
type input "ERP/CRM Software"
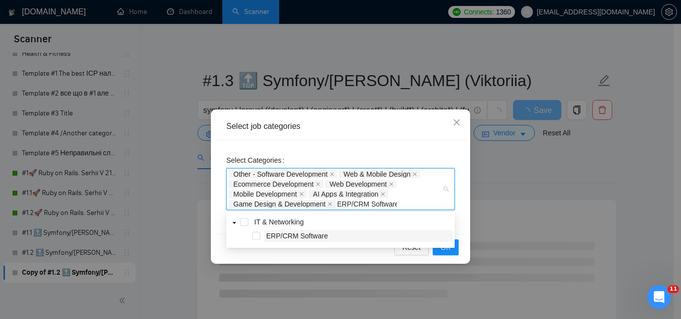
click at [325, 233] on span "ERP/CRM Software" at bounding box center [297, 236] width 62 height 8
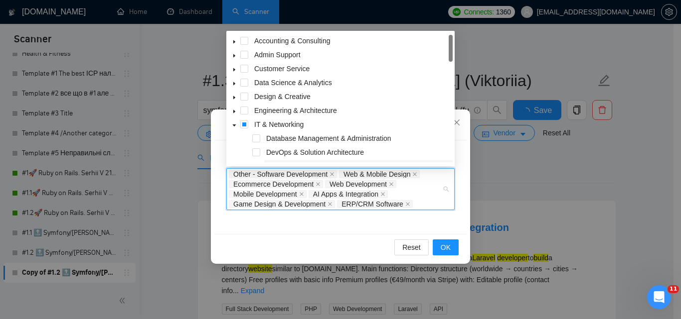
paste input "DevOps & Solution Architecture"
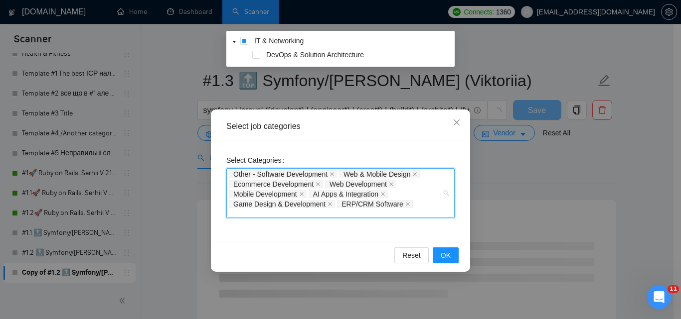
type input "DevOps & Solution Architecture"
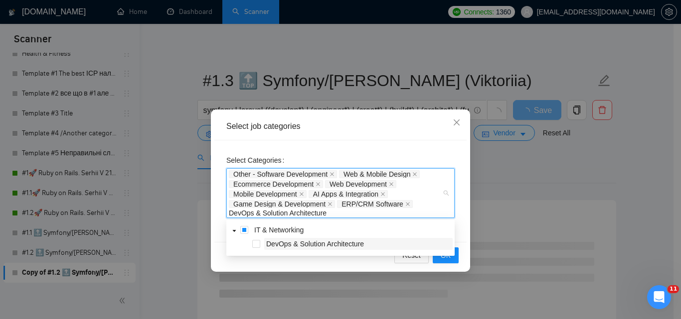
click at [328, 247] on span "DevOps & Solution Architecture" at bounding box center [315, 244] width 98 height 8
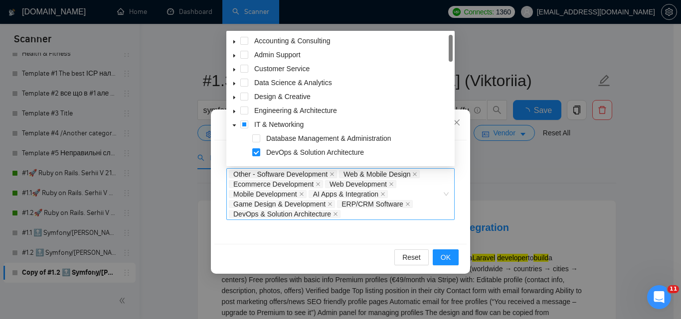
paste input "AI & Machine Learning"
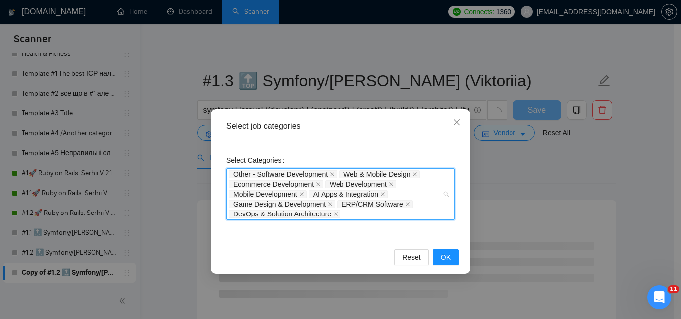
type input "AI & Machine Learning"
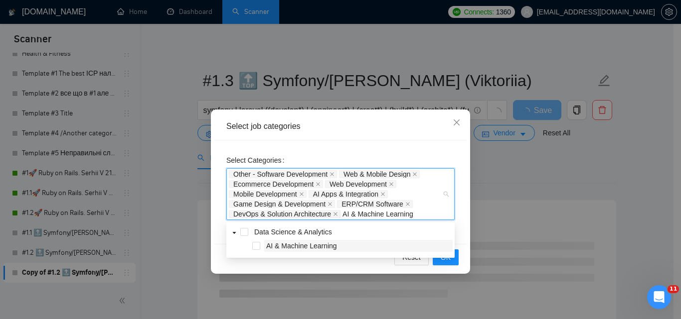
click at [326, 245] on span "AI & Machine Learning" at bounding box center [301, 246] width 71 height 8
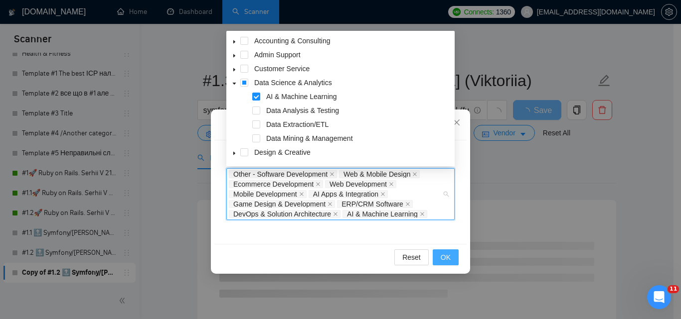
click at [445, 263] on span "OK" at bounding box center [445, 257] width 10 height 11
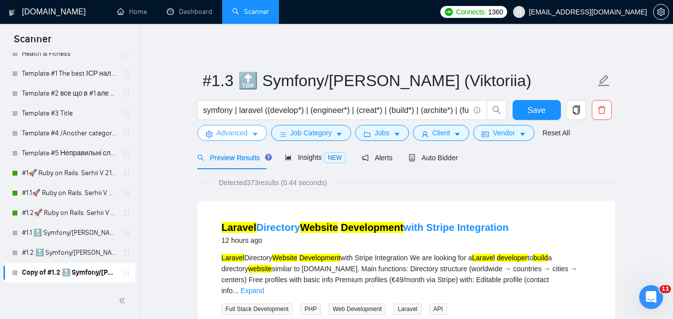
click at [255, 131] on icon "caret-down" at bounding box center [255, 134] width 7 height 7
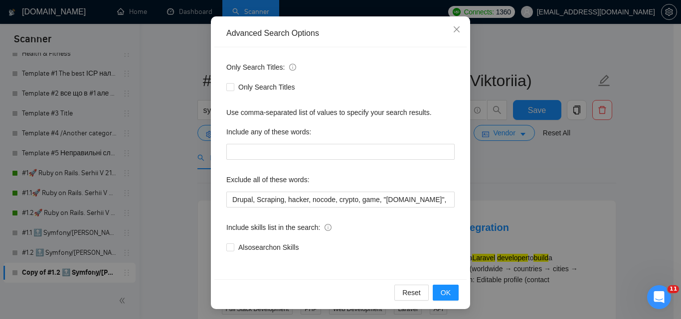
scroll to position [95, 0]
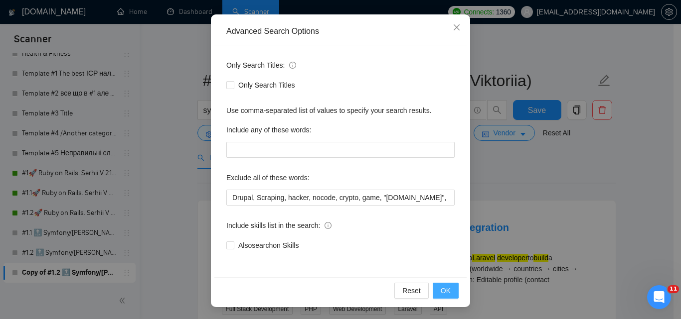
click at [444, 293] on span "OK" at bounding box center [445, 290] width 10 height 11
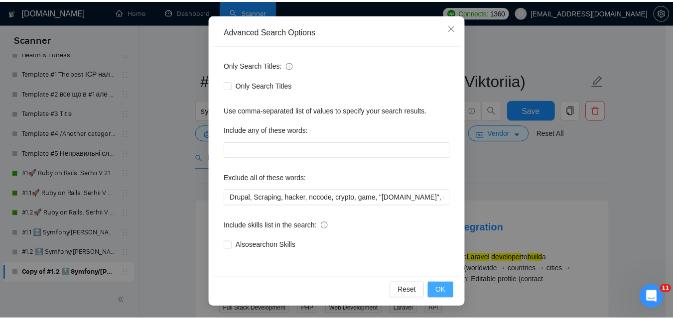
scroll to position [45, 0]
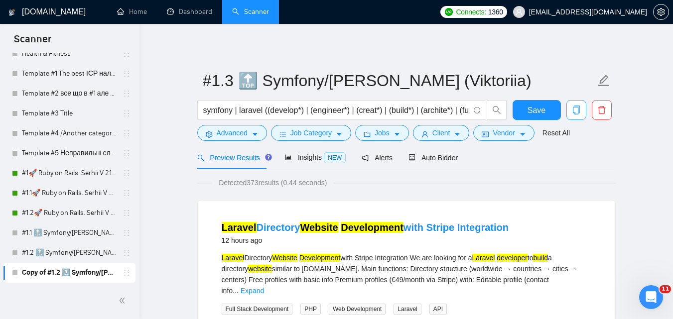
drag, startPoint x: 580, startPoint y: 115, endPoint x: 569, endPoint y: 140, distance: 27.7
click at [569, 140] on form "#1.3 🔝 Symfony/Laravel Vasyl K. (Viktoriia) symfony | laravel ((develop*) | (en…" at bounding box center [406, 105] width 419 height 81
click at [520, 103] on button "Save" at bounding box center [537, 110] width 48 height 20
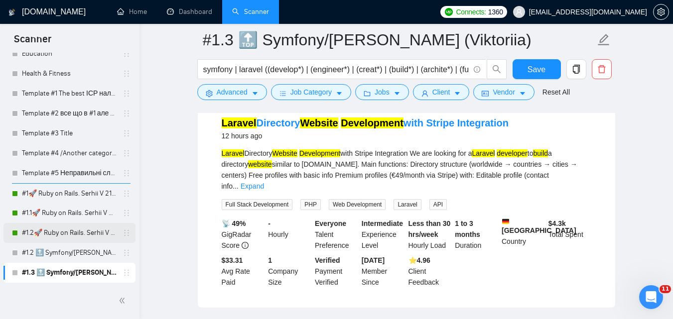
scroll to position [299, 0]
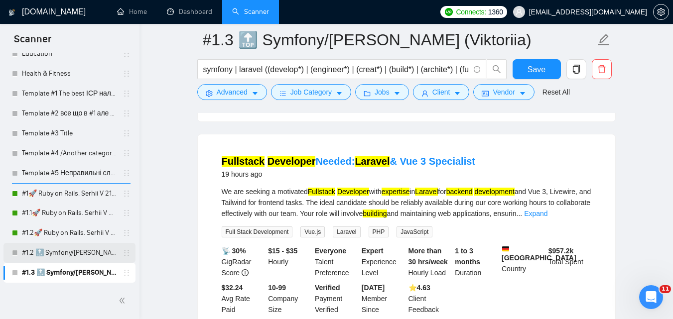
click at [78, 251] on link "#1.2 🔝 Symfony/[PERSON_NAME] (Viktoriia)" at bounding box center [69, 253] width 95 height 20
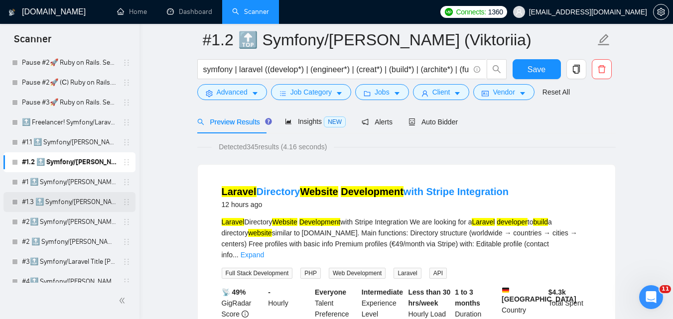
scroll to position [159, 0]
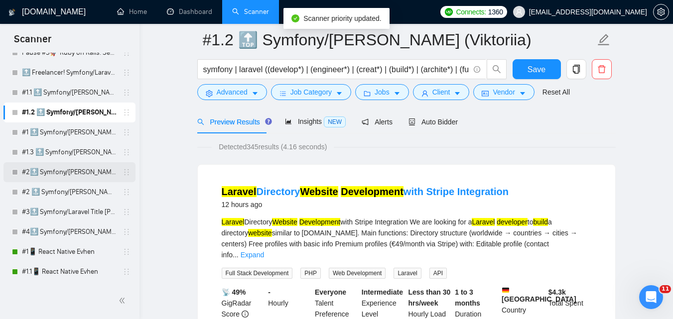
click at [71, 172] on link "#2🔝 Symfony/[PERSON_NAME] 28/06 & 01/07 CoverLetter changed+10/07 P.S. added" at bounding box center [69, 172] width 95 height 20
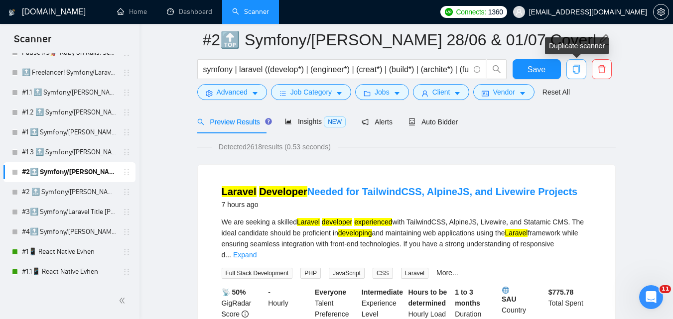
click at [573, 67] on icon "copy" at bounding box center [575, 69] width 7 height 9
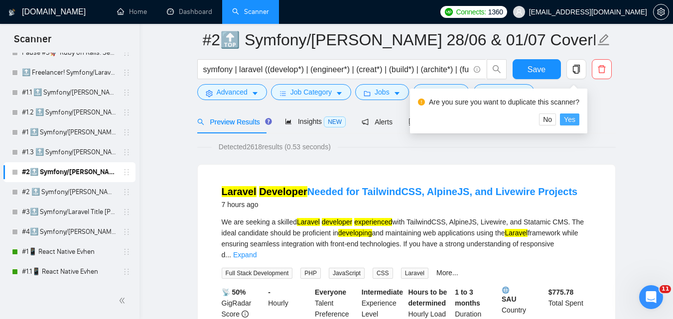
drag, startPoint x: 571, startPoint y: 118, endPoint x: 70, endPoint y: 163, distance: 503.3
click at [572, 118] on span "Yes" at bounding box center [569, 119] width 11 height 11
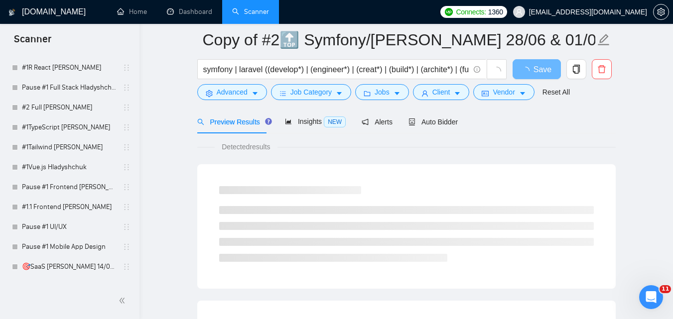
scroll to position [2470, 0]
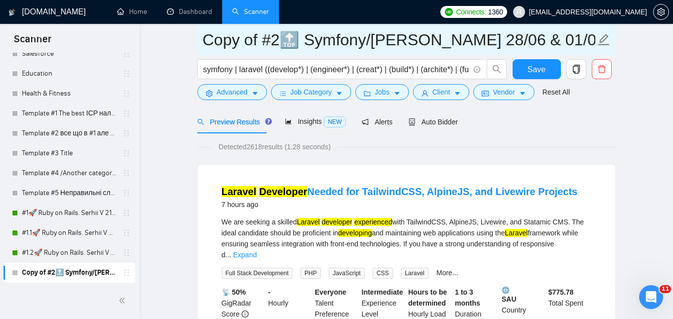
drag, startPoint x: 263, startPoint y: 37, endPoint x: 202, endPoint y: 34, distance: 61.4
click at [202, 34] on span "Copy of #2🔝 Symfony/Laravel Vasyl K. 28/06 & 01/07 CoverLetter changed+10/07 P.…" at bounding box center [406, 39] width 419 height 31
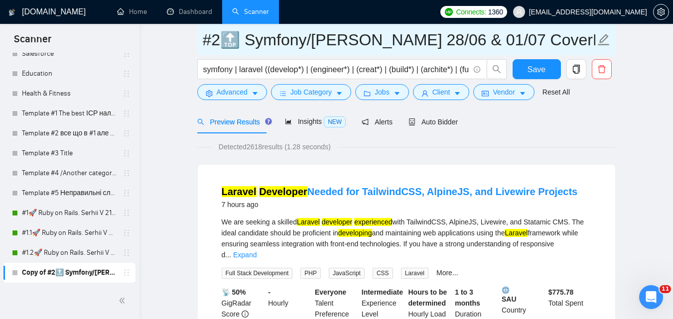
click at [220, 47] on input "#2🔝 Symfony/[PERSON_NAME] 28/06 & 01/07 CoverLetter changed+10/07 P.S. added" at bounding box center [399, 39] width 393 height 25
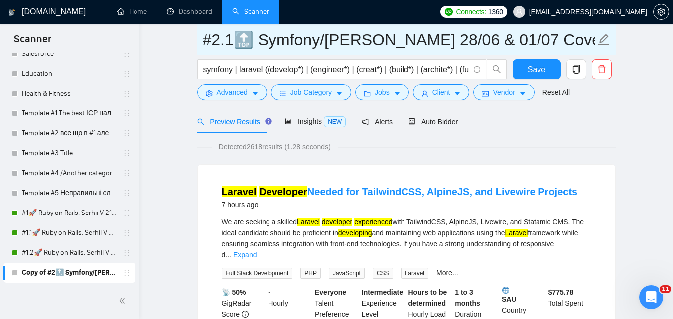
type input "#2.1🔝 Symfony/[PERSON_NAME] 28/06 & 01/07 CoverLetter changed+10/07 P.S. added"
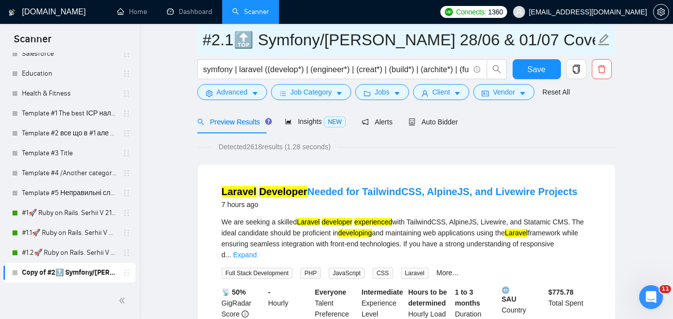
scroll to position [0, 237]
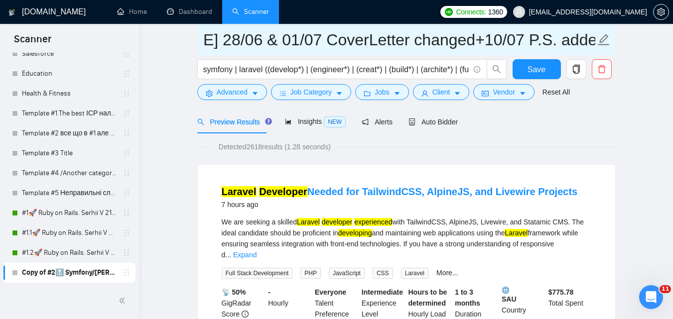
drag, startPoint x: 490, startPoint y: 38, endPoint x: 680, endPoint y: 22, distance: 190.5
click at [673, 22] on html "Scanner New Scanner My Scanners #1🚀 Ruby on Rails. Serhii V 18/03 Pause #1🚀 (B)…" at bounding box center [336, 115] width 673 height 319
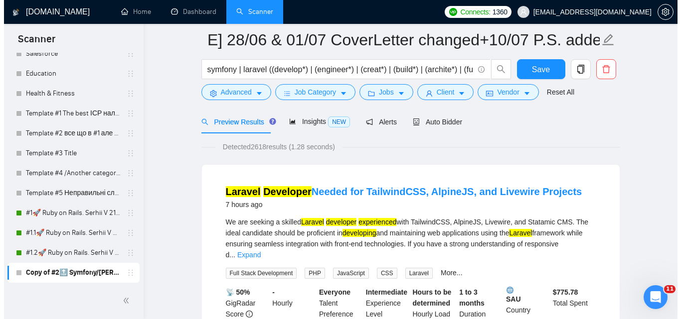
scroll to position [0, 0]
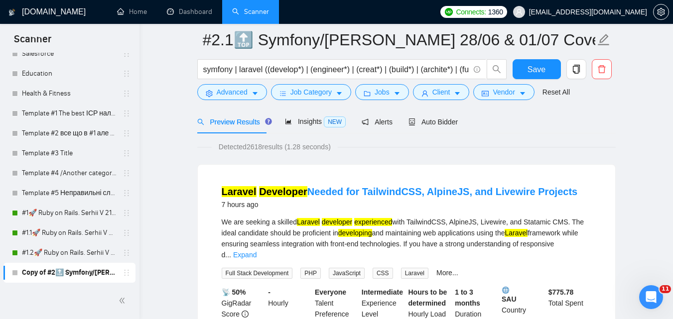
click at [232, 90] on span "Advanced" at bounding box center [232, 92] width 31 height 11
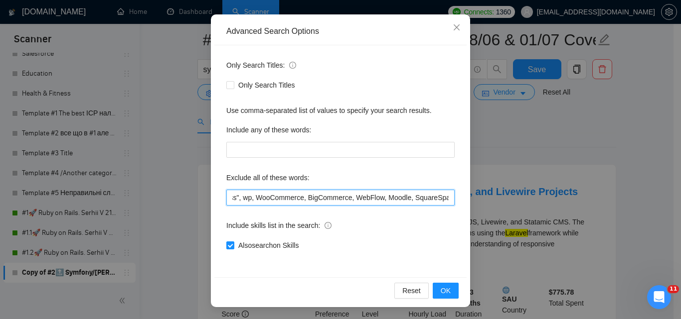
scroll to position [0, 796]
drag, startPoint x: 370, startPoint y: 198, endPoint x: 546, endPoint y: 175, distance: 177.4
click at [546, 175] on div "Advanced Search Options Only Search Titles: Only Search Titles Use comma-separa…" at bounding box center [340, 159] width 681 height 319
paste input "Coolify, BullMQ, loveableddev, "C++ dev", loveable, "Framework Installation", "…"
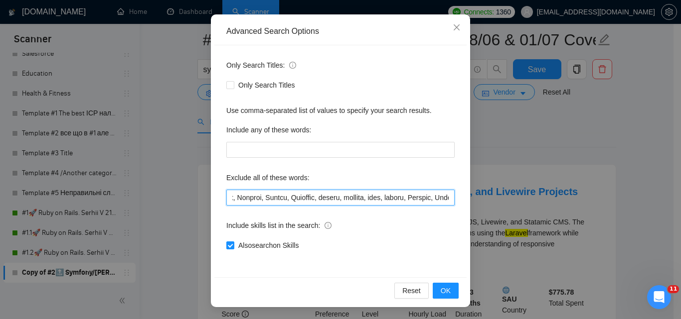
scroll to position [0, 7881]
type input "Drupal, Scraping, hacker, nocode, crypto, game, "[DOMAIN_NAME]", (flutter*), Sh…"
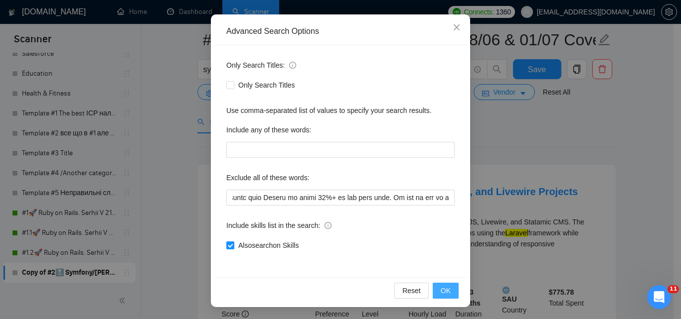
scroll to position [0, 0]
click at [440, 293] on span "OK" at bounding box center [445, 290] width 10 height 11
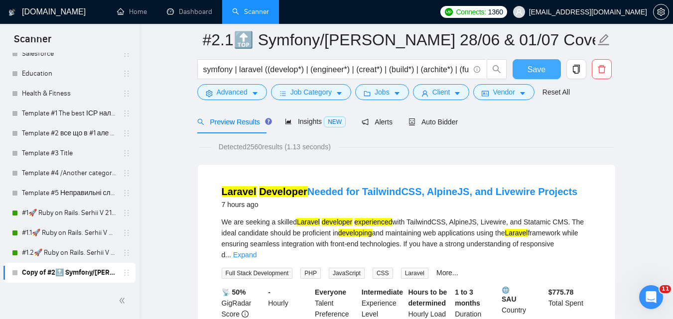
click at [536, 72] on span "Save" at bounding box center [537, 69] width 18 height 12
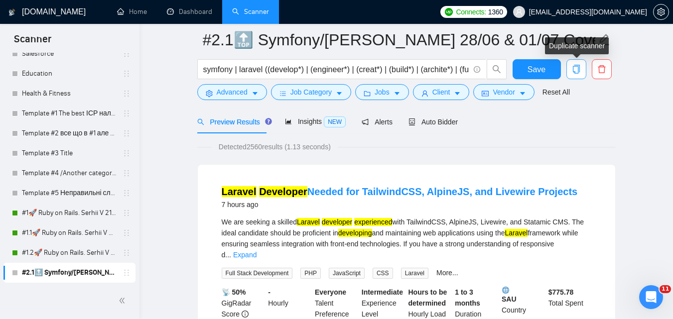
click at [577, 72] on icon "copy" at bounding box center [576, 69] width 9 height 9
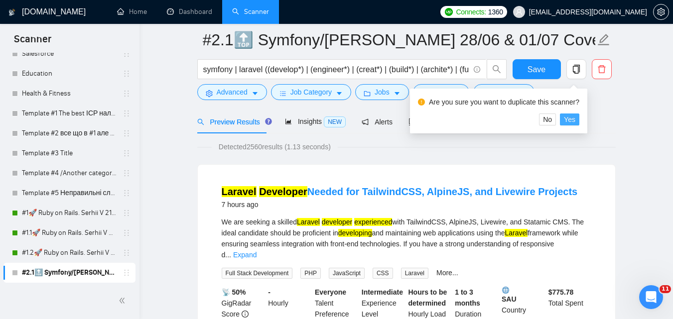
click at [566, 121] on span "Yes" at bounding box center [569, 119] width 11 height 11
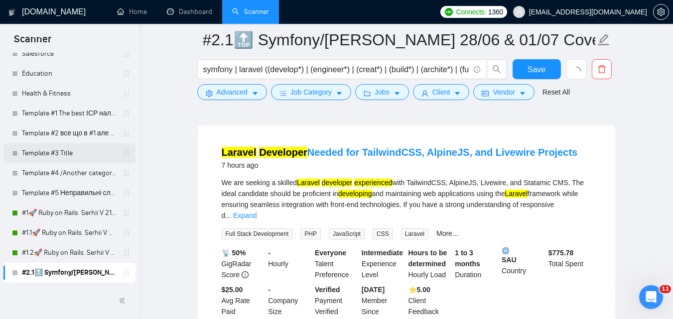
scroll to position [171, 0]
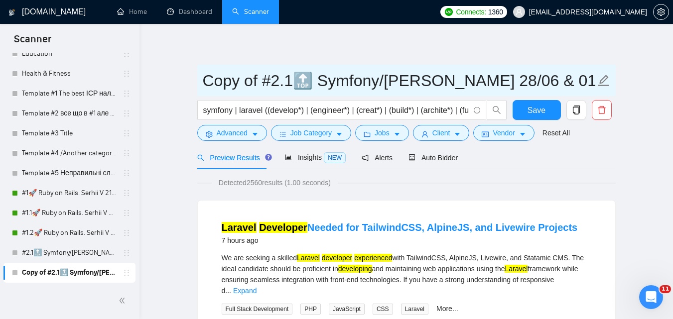
click at [291, 80] on input "Copy of #2.1🔝 Symfony/Laravel Vasyl K. 28/06 & 01/07 CoverLetter changed+10/07 …" at bounding box center [399, 80] width 393 height 25
drag, startPoint x: 244, startPoint y: 84, endPoint x: 188, endPoint y: 82, distance: 55.8
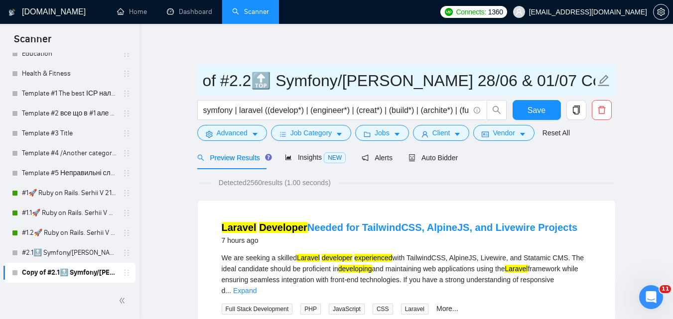
drag, startPoint x: 225, startPoint y: 77, endPoint x: 180, endPoint y: 84, distance: 45.0
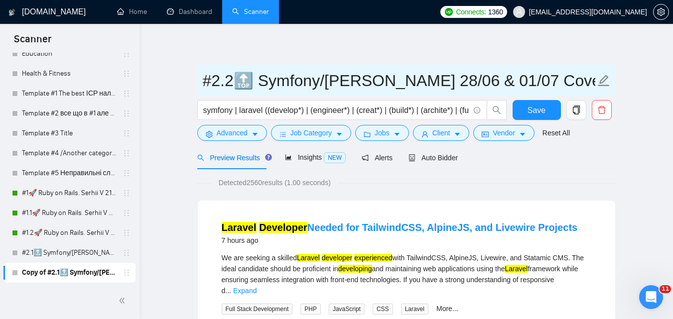
type input "#2.2🔝 Symfony/[PERSON_NAME] 28/06 & 01/07 CoverLetter changed+10/07 P.S. added"
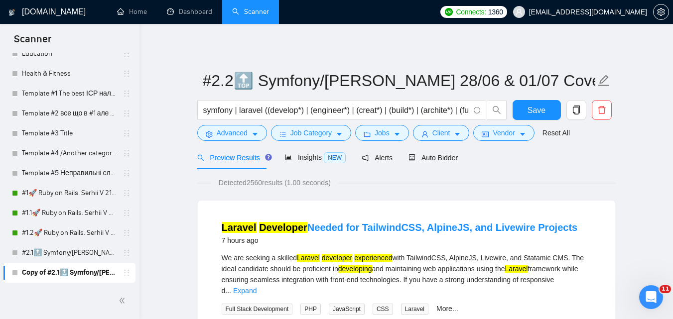
click at [67, 247] on link "#2.1🔝 Symfony/[PERSON_NAME] 28/06 & 01/07 CoverLetter changed+10/07 P.S. added" at bounding box center [69, 253] width 95 height 20
click at [550, 109] on button "Save" at bounding box center [537, 110] width 48 height 20
click at [62, 247] on link "#2.1🔝 Symfony/[PERSON_NAME] 28/06 & 01/07 CoverLetter changed+10/07 P.S. added" at bounding box center [69, 253] width 95 height 20
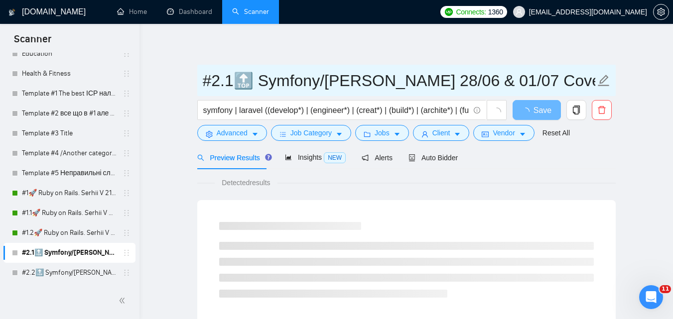
click at [332, 81] on input "#2.1🔝 Symfony/[PERSON_NAME] 28/06 & 01/07 CoverLetter changed+10/07 P.S. added" at bounding box center [399, 80] width 393 height 25
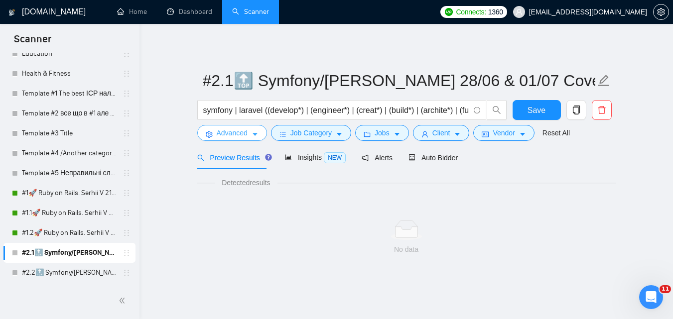
click at [248, 140] on button "Advanced" at bounding box center [232, 133] width 70 height 16
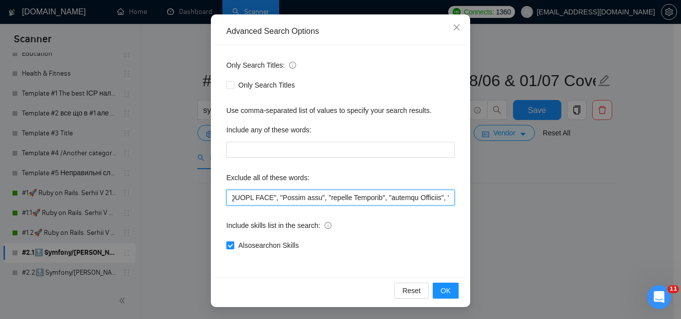
scroll to position [0, 7122]
drag, startPoint x: 384, startPoint y: 195, endPoint x: 592, endPoint y: 189, distance: 208.4
click at [592, 189] on div "Advanced Search Options Only Search Titles: Only Search Titles Use comma-separa…" at bounding box center [340, 159] width 681 height 319
click at [279, 251] on span "Also search on Skills" at bounding box center [268, 245] width 68 height 11
click at [233, 249] on input "Also search on Skills" at bounding box center [229, 245] width 7 height 7
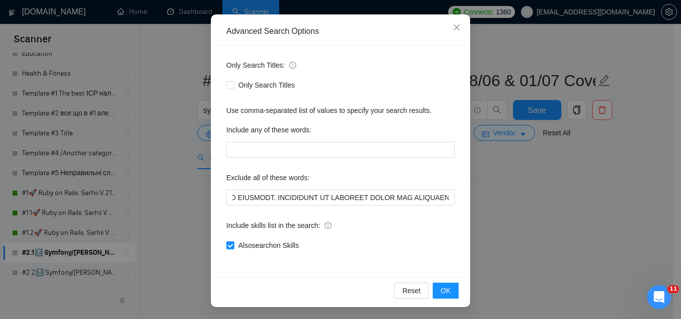
checkbox input "false"
click at [442, 291] on span "OK" at bounding box center [445, 290] width 10 height 11
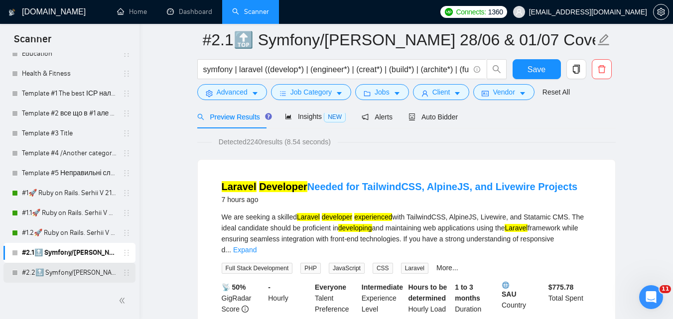
scroll to position [100, 0]
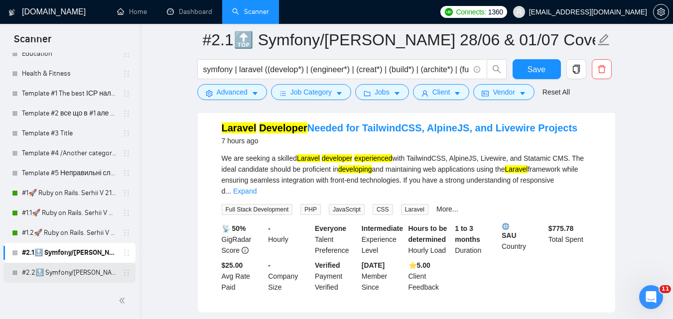
click at [85, 269] on link "#2.2🔝 Symfony/[PERSON_NAME] 28/06 & 01/07 CoverLetter changed+10/07 P.S. added" at bounding box center [69, 273] width 95 height 20
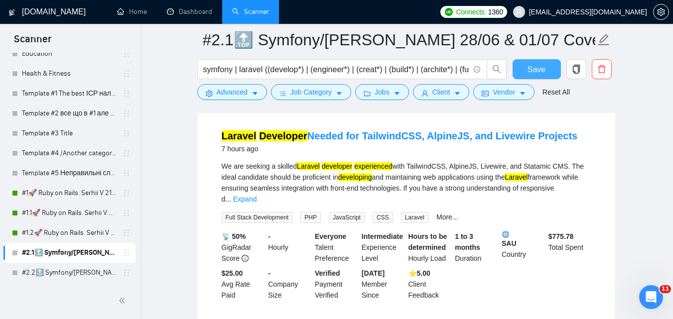
click at [534, 69] on span "Save" at bounding box center [537, 69] width 18 height 12
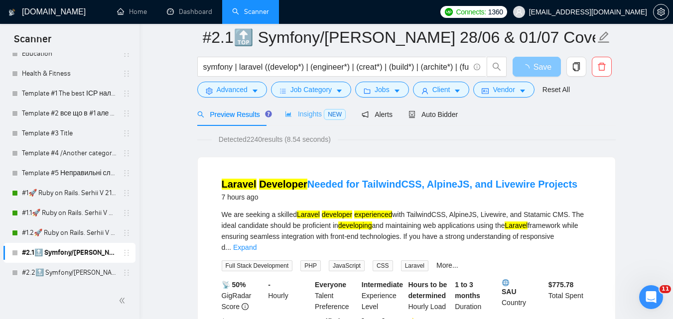
scroll to position [0, 0]
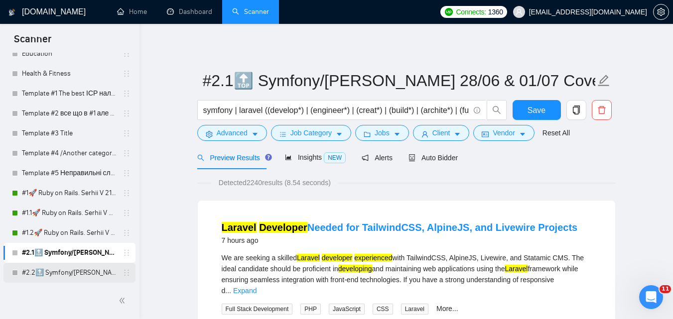
click at [80, 271] on link "#2.2🔝 Symfony/[PERSON_NAME] 28/06 & 01/07 CoverLetter changed+10/07 P.S. added" at bounding box center [69, 273] width 95 height 20
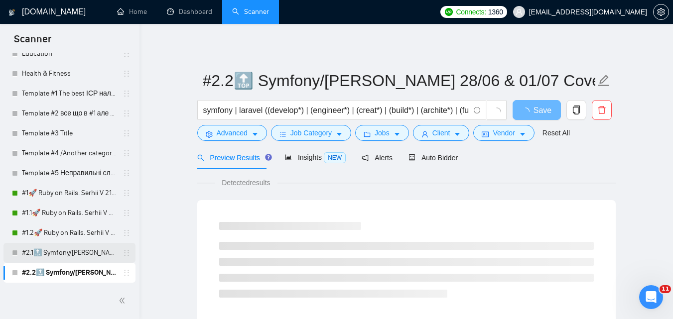
click at [58, 254] on link "#2.1🔝 Symfony/[PERSON_NAME] 28/06 & 01/07 CoverLetter changed+10/07 P.S. added" at bounding box center [69, 253] width 95 height 20
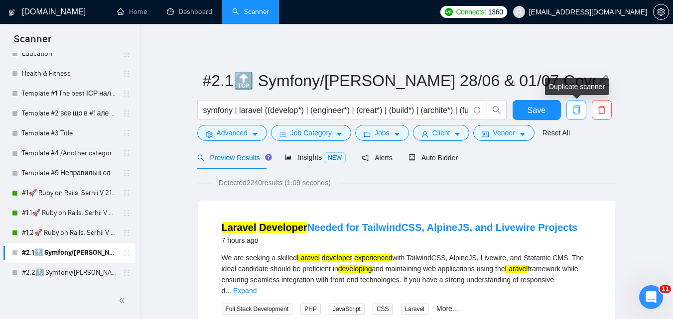
click at [577, 108] on icon "copy" at bounding box center [576, 110] width 9 height 9
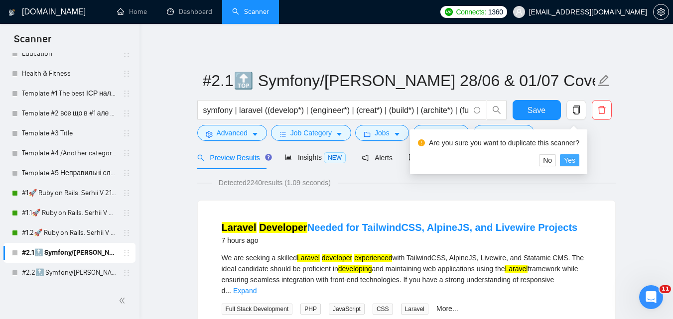
click at [576, 161] on button "Yes" at bounding box center [569, 160] width 19 height 12
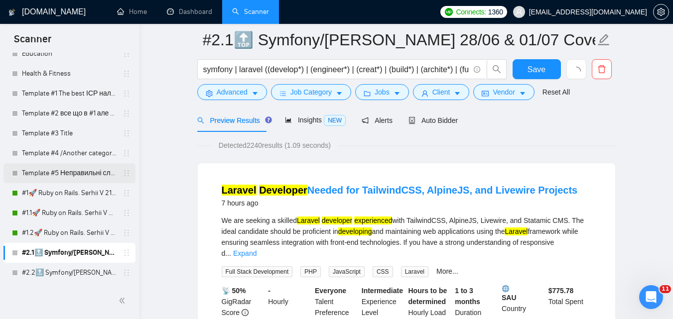
scroll to position [149, 0]
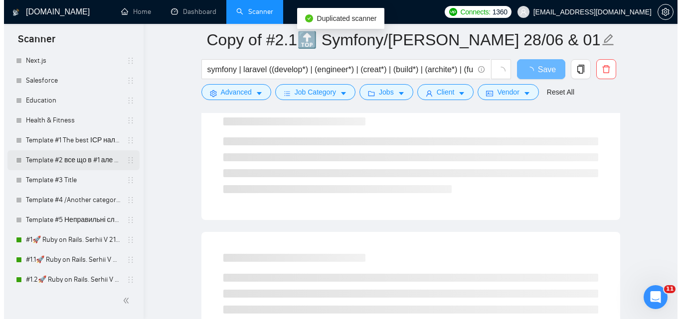
scroll to position [2510, 0]
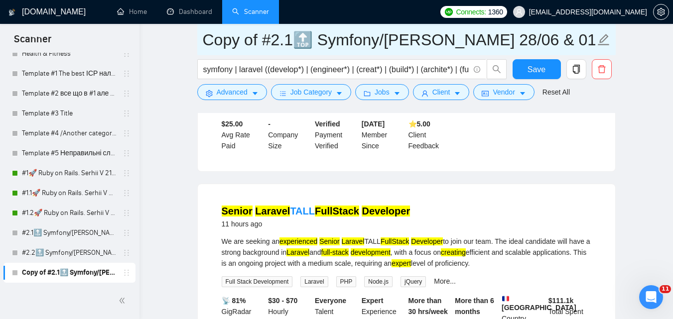
click at [290, 40] on input "Copy of #2.1🔝 Symfony/Laravel Vasyl K. 28/06 & 01/07 CoverLetter changed+10/07 …" at bounding box center [399, 39] width 393 height 25
drag, startPoint x: 264, startPoint y: 41, endPoint x: 191, endPoint y: 44, distance: 73.3
click at [230, 40] on input "#2.4🔝 Symfony/Laravel Vasyl K. 28/06 & 01/07 CoverLetter changed+10/07 P.S. add…" at bounding box center [399, 39] width 393 height 25
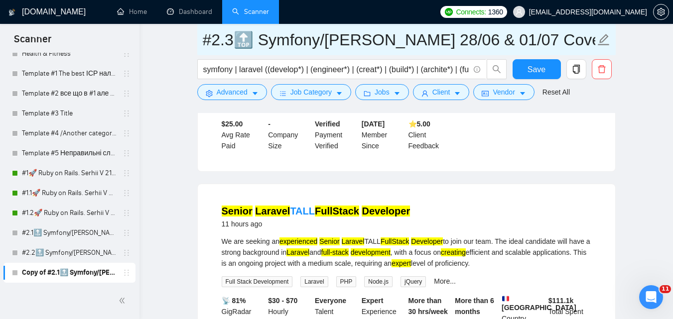
type input "#2.3🔝 Symfony/[PERSON_NAME] 28/06 & 01/07 CoverLetter changed+10/07 P.S. added"
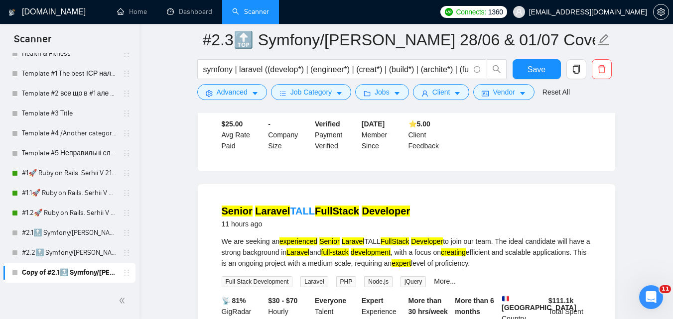
click at [247, 94] on button "Advanced" at bounding box center [232, 92] width 70 height 16
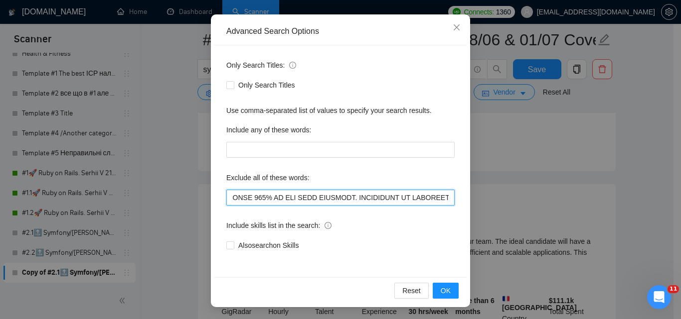
scroll to position [0, 7881]
drag, startPoint x: 423, startPoint y: 196, endPoint x: 609, endPoint y: 187, distance: 186.5
click at [609, 187] on div "Advanced Search Options Only Search Titles: Only Search Titles Use comma-separa…" at bounding box center [340, 159] width 681 height 319
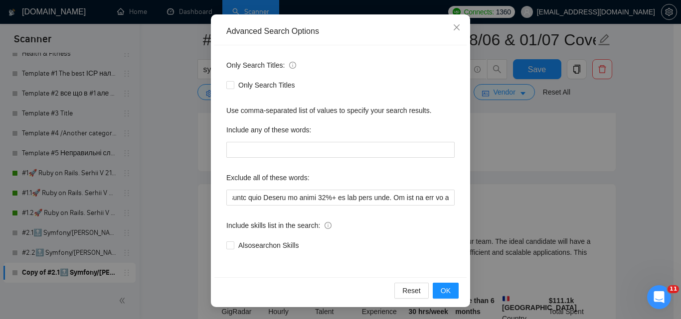
scroll to position [0, 0]
click at [585, 194] on div "Advanced Search Options Only Search Titles: Only Search Titles Use comma-separa…" at bounding box center [340, 159] width 681 height 319
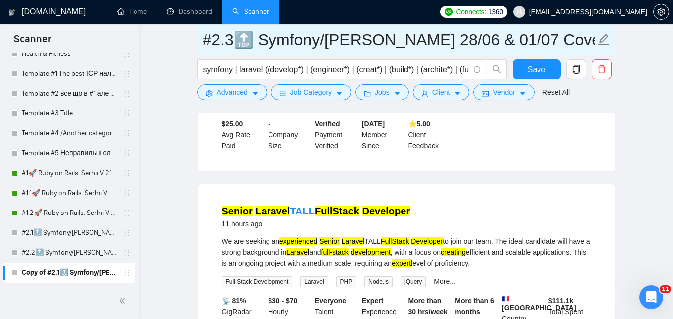
click at [224, 39] on input "#2.3🔝 Symfony/[PERSON_NAME] 28/06 & 01/07 CoverLetter changed+10/07 P.S. added" at bounding box center [399, 39] width 393 height 25
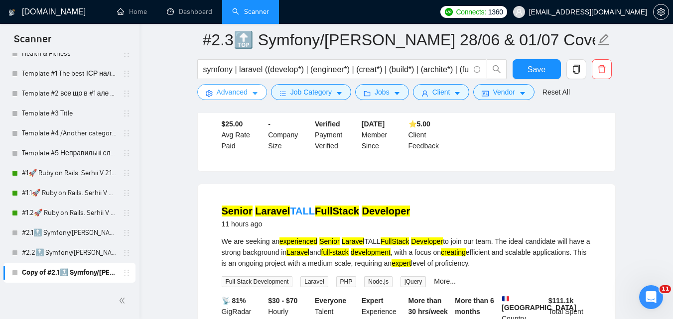
click at [249, 93] on button "Advanced" at bounding box center [232, 92] width 70 height 16
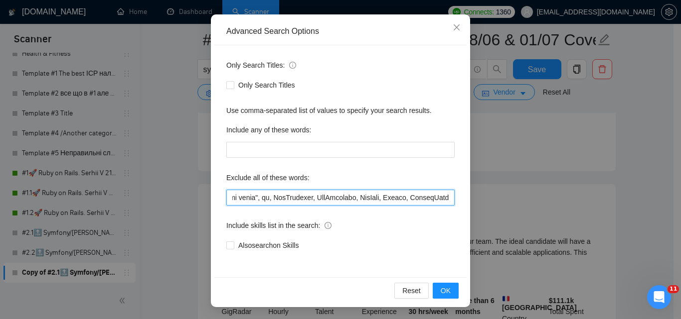
scroll to position [0, 1154]
drag, startPoint x: 388, startPoint y: 198, endPoint x: 461, endPoint y: 188, distance: 73.9
click at [496, 182] on div "Advanced Search Options Only Search Titles: Only Search Titles Use comma-separa…" at bounding box center [340, 159] width 681 height 319
click at [385, 204] on input "text" at bounding box center [340, 198] width 228 height 16
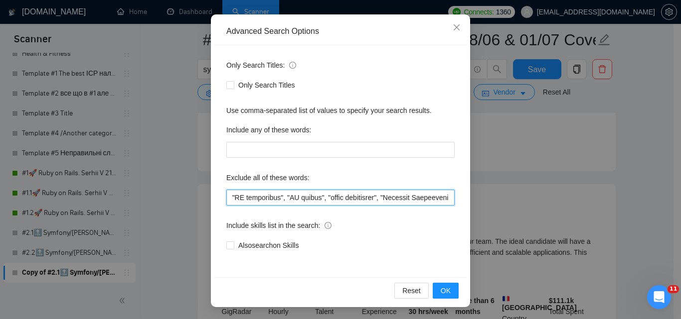
drag, startPoint x: 388, startPoint y: 201, endPoint x: 515, endPoint y: 187, distance: 127.8
click at [515, 187] on div "Advanced Search Options Only Search Titles: Only Search Titles Use comma-separa…" at bounding box center [340, 159] width 681 height 319
click at [394, 204] on input "text" at bounding box center [340, 198] width 228 height 16
drag, startPoint x: 396, startPoint y: 201, endPoint x: 464, endPoint y: 193, distance: 68.8
click at [489, 189] on div "Advanced Search Options Only Search Titles: Only Search Titles Use comma-separa…" at bounding box center [340, 159] width 681 height 319
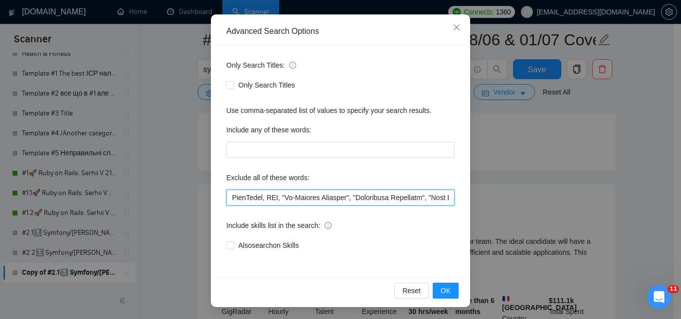
scroll to position [0, 2864]
click at [362, 202] on input "text" at bounding box center [340, 198] width 228 height 16
drag, startPoint x: 391, startPoint y: 196, endPoint x: 163, endPoint y: 179, distance: 227.8
click at [116, 184] on div "Advanced Search Options Only Search Titles: Only Search Titles Use comma-separa…" at bounding box center [340, 159] width 681 height 319
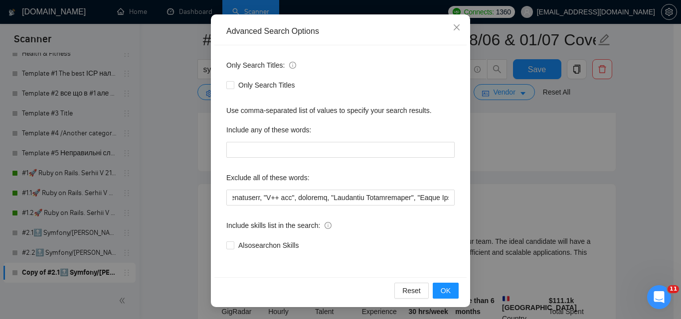
scroll to position [0, 0]
click at [309, 186] on div "Exclude all of these words:" at bounding box center [340, 180] width 228 height 20
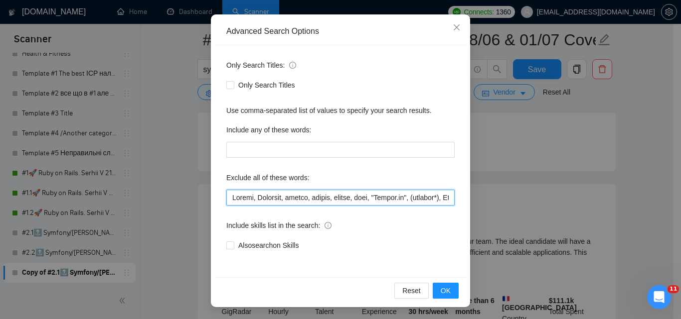
drag, startPoint x: 314, startPoint y: 194, endPoint x: 214, endPoint y: 194, distance: 100.1
click at [214, 194] on div "Only Search Titles: Only Search Titles Use comma-separated list of values to sp…" at bounding box center [340, 161] width 252 height 232
click at [310, 199] on input "text" at bounding box center [340, 198] width 228 height 16
drag, startPoint x: 390, startPoint y: 194, endPoint x: 452, endPoint y: 196, distance: 62.3
click at [453, 196] on div "Only Search Titles: Only Search Titles Use comma-separated list of values to sp…" at bounding box center [340, 161] width 252 height 232
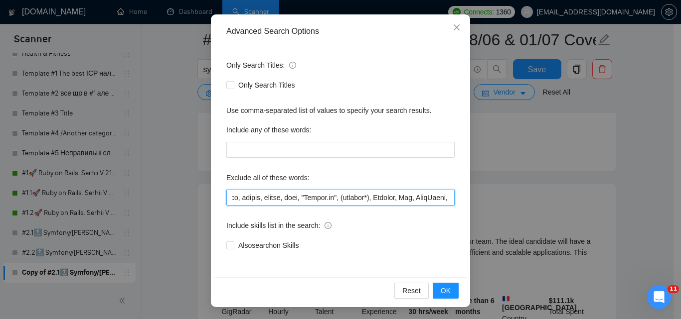
scroll to position [0, 152]
click at [363, 202] on input "text" at bounding box center [340, 198] width 228 height 16
drag, startPoint x: 380, startPoint y: 197, endPoint x: 477, endPoint y: 198, distance: 97.7
click at [485, 196] on div "Advanced Search Options Only Search Titles: Only Search Titles Use comma-separa…" at bounding box center [340, 159] width 681 height 319
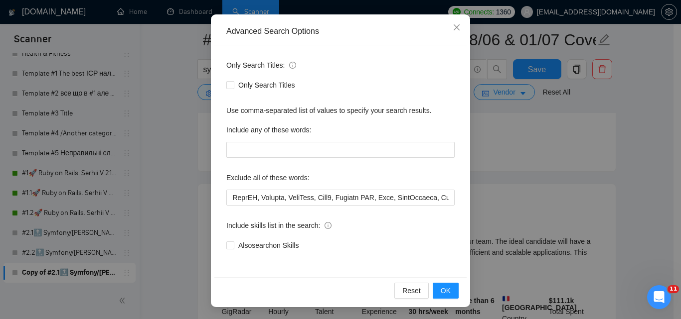
scroll to position [0, 0]
click at [377, 206] on div "Only Search Titles: Only Search Titles Use comma-separated list of values to sp…" at bounding box center [340, 161] width 252 height 232
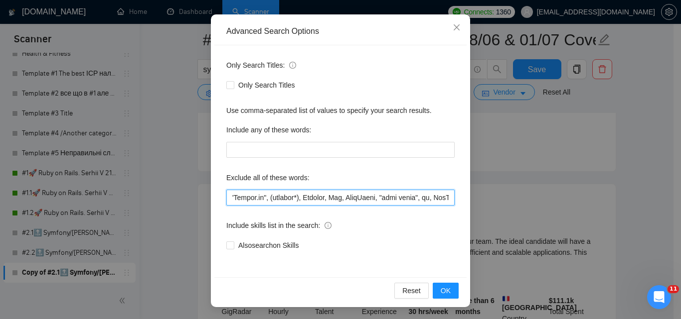
drag, startPoint x: 383, startPoint y: 200, endPoint x: 459, endPoint y: 198, distance: 76.2
click at [459, 198] on div "Only Search Titles: Only Search Titles Use comma-separated list of values to sp…" at bounding box center [340, 161] width 252 height 232
click at [371, 203] on input "text" at bounding box center [340, 198] width 228 height 16
drag, startPoint x: 442, startPoint y: 200, endPoint x: 479, endPoint y: 197, distance: 37.0
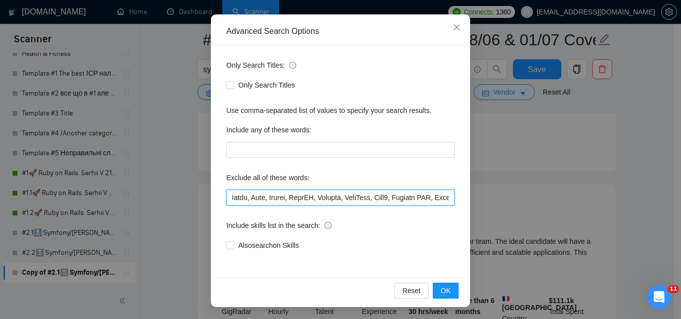
click at [481, 197] on div "Advanced Search Options Only Search Titles: Only Search Titles Use comma-separa…" at bounding box center [340, 159] width 681 height 319
click at [375, 198] on input "text" at bounding box center [340, 198] width 228 height 16
drag, startPoint x: 399, startPoint y: 194, endPoint x: 440, endPoint y: 200, distance: 41.7
click at [480, 195] on div "Advanced Search Options Only Search Titles: Only Search Titles Use comma-separa…" at bounding box center [340, 159] width 681 height 319
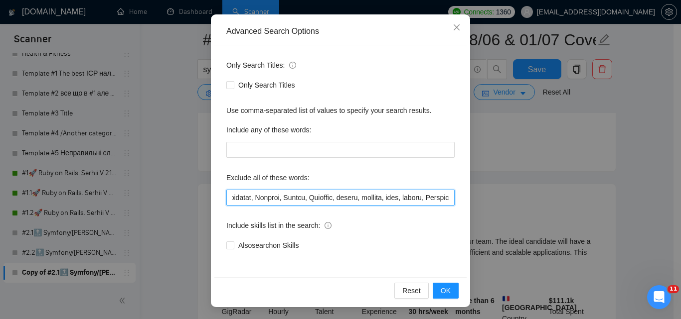
scroll to position [0, 828]
click at [381, 202] on input "text" at bounding box center [340, 198] width 228 height 16
drag, startPoint x: 412, startPoint y: 196, endPoint x: 665, endPoint y: 189, distance: 253.2
click at [665, 189] on div "Advanced Search Options Only Search Titles: Only Search Titles Use comma-separa…" at bounding box center [340, 159] width 681 height 319
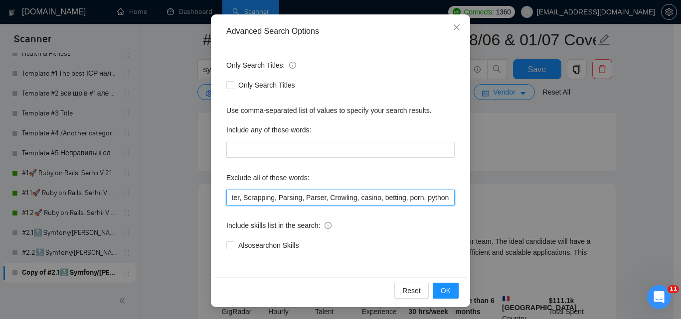
scroll to position [0, 796]
type input "Drupal, Scraping, hacker, nocode, crypto, game, "[DOMAIN_NAME]", (flutter*), Sh…"
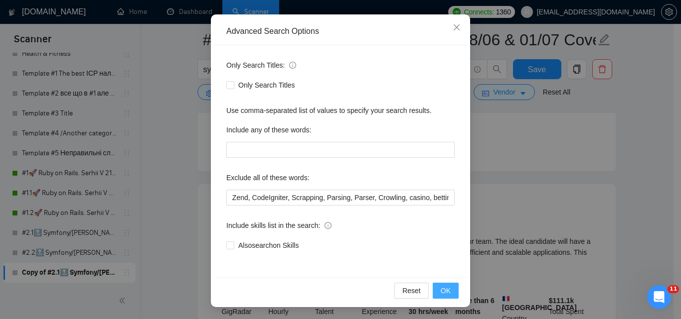
scroll to position [0, 0]
click at [442, 285] on button "OK" at bounding box center [445, 291] width 26 height 16
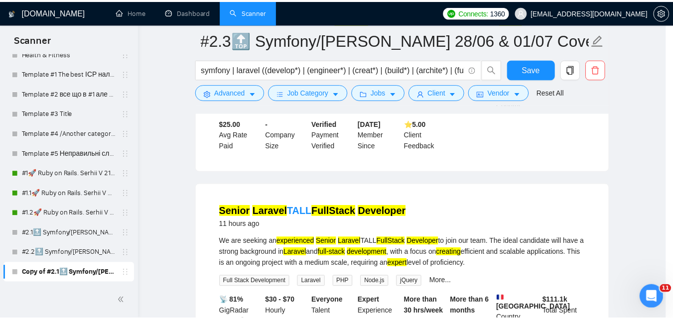
scroll to position [45, 0]
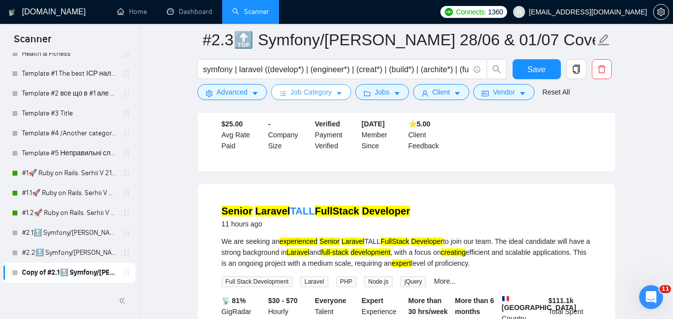
click at [336, 93] on icon "caret-down" at bounding box center [339, 93] width 7 height 7
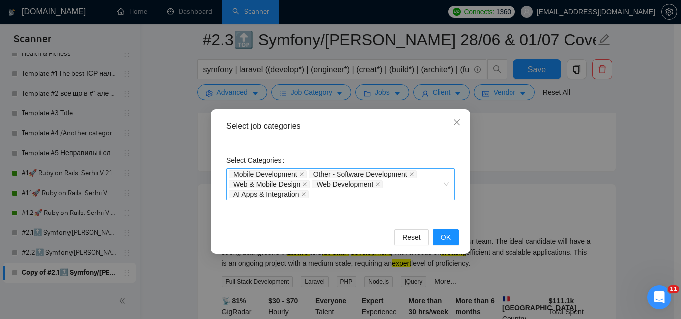
click at [341, 197] on div "Mobile Development Other - Software Development Web & Mobile Design Web Develop…" at bounding box center [335, 184] width 213 height 30
paste input "Other - Software Development"
type input "Other - Software Development"
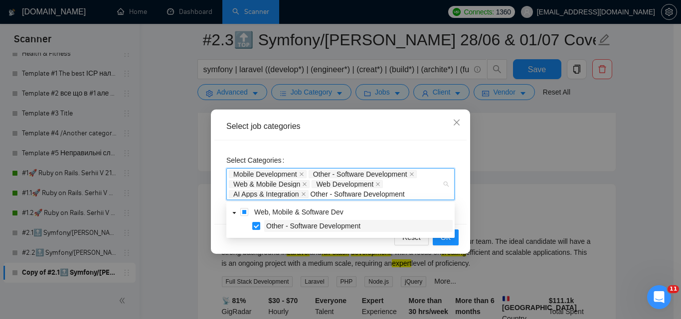
click at [352, 223] on span "Other - Software Development" at bounding box center [313, 226] width 94 height 8
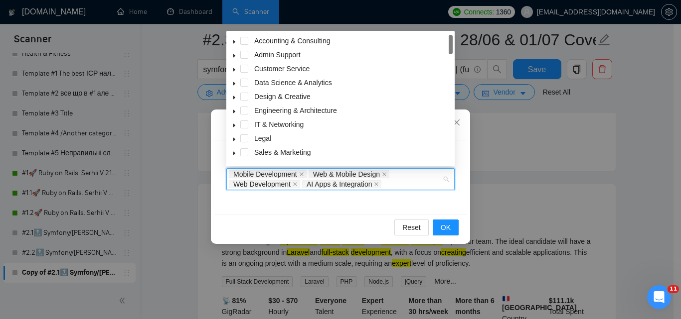
click at [347, 244] on div "Select job categories Select Categories Mobile Development Web & Mobile Design …" at bounding box center [340, 177] width 259 height 135
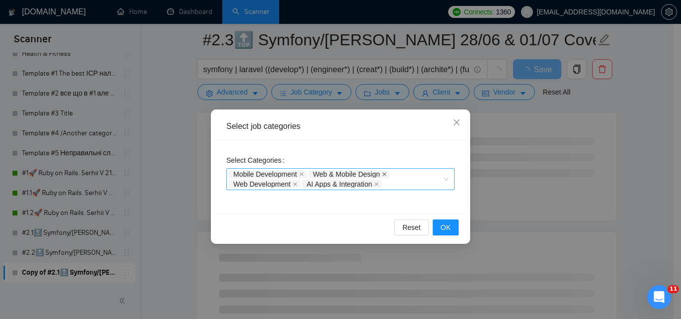
click at [387, 172] on icon "close" at bounding box center [384, 174] width 5 height 5
click at [380, 184] on div "Mobile Development Web & Mobile Design Web Development AI Apps & Integration" at bounding box center [335, 179] width 213 height 20
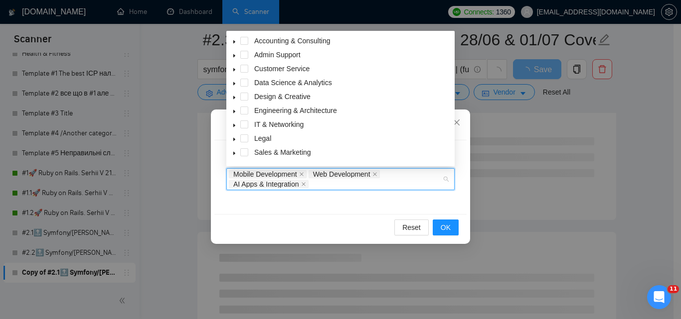
click at [301, 173] on icon "close" at bounding box center [301, 174] width 5 height 5
click at [305, 182] on div "Mobile Development Web Development AI Apps & Integration" at bounding box center [340, 179] width 228 height 22
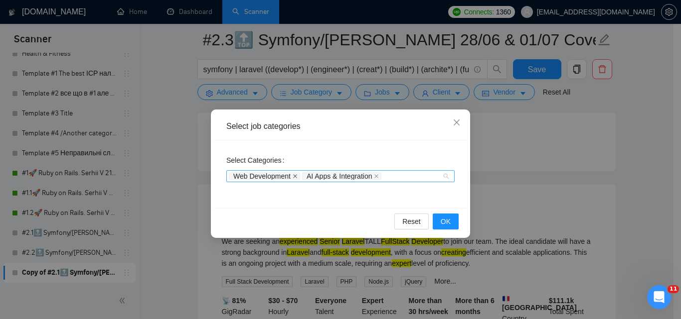
drag, startPoint x: 302, startPoint y: 172, endPoint x: 295, endPoint y: 178, distance: 9.2
click at [302, 172] on div "AI Apps & Integration" at bounding box center [343, 176] width 82 height 10
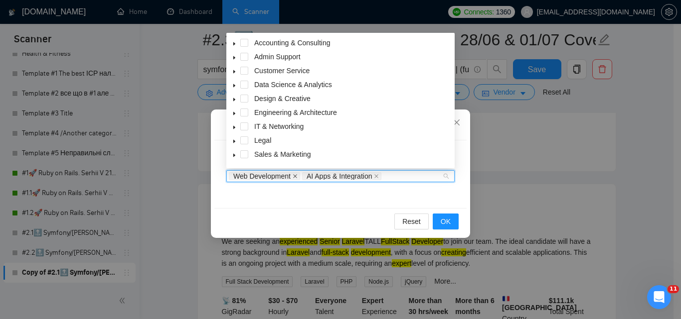
click at [294, 178] on icon "close" at bounding box center [294, 176] width 5 height 5
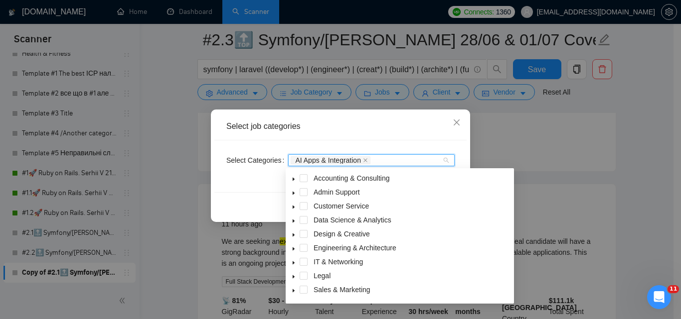
click at [294, 177] on icon "caret-down" at bounding box center [293, 179] width 5 height 5
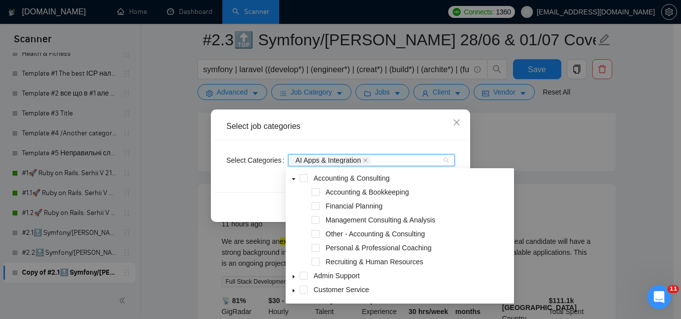
click at [248, 188] on div "Select Categories AI Apps & Integration" at bounding box center [340, 167] width 252 height 52
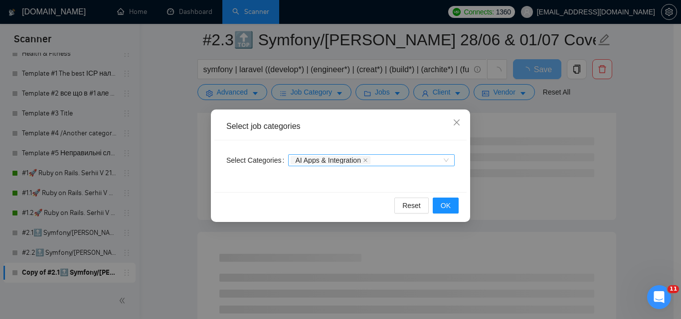
click at [380, 162] on div "AI Apps & Integration" at bounding box center [365, 160] width 151 height 10
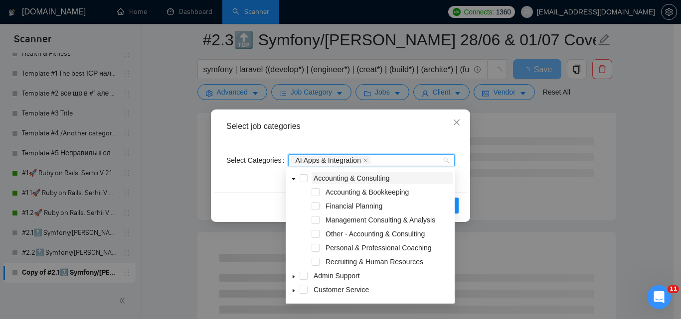
click at [413, 126] on div "Select job categories" at bounding box center [340, 126] width 228 height 11
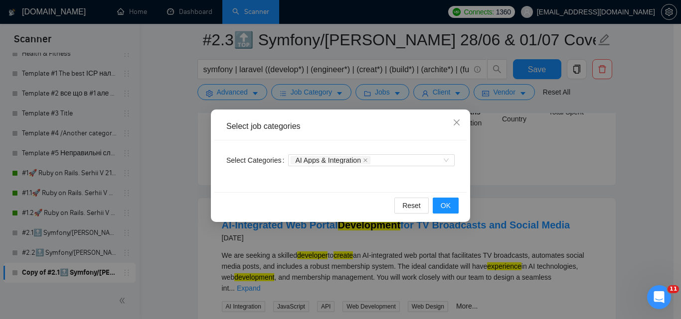
click at [229, 183] on div "Select Categories AI Apps & Integration" at bounding box center [340, 167] width 252 height 52
click at [457, 124] on icon "close" at bounding box center [456, 123] width 6 height 6
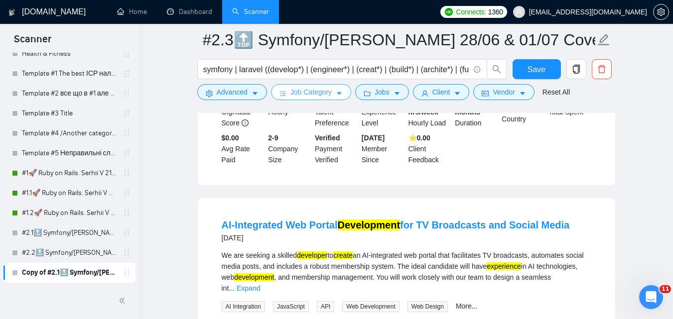
click at [343, 95] on button "Job Category" at bounding box center [311, 92] width 80 height 16
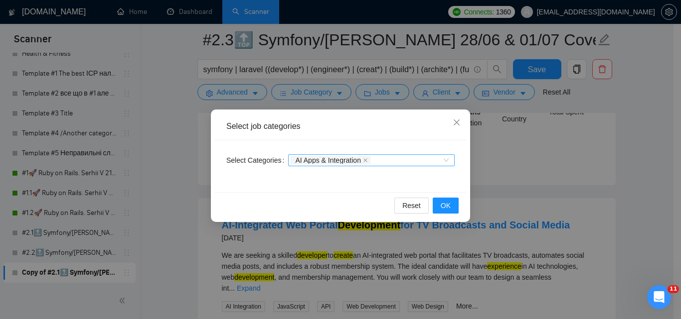
drag, startPoint x: 363, startPoint y: 161, endPoint x: 369, endPoint y: 161, distance: 5.5
click at [364, 161] on icon "close" at bounding box center [365, 160] width 5 height 5
click at [369, 160] on div at bounding box center [365, 160] width 151 height 8
paste input "Other - Software Development"
type input "Other - Software Development"
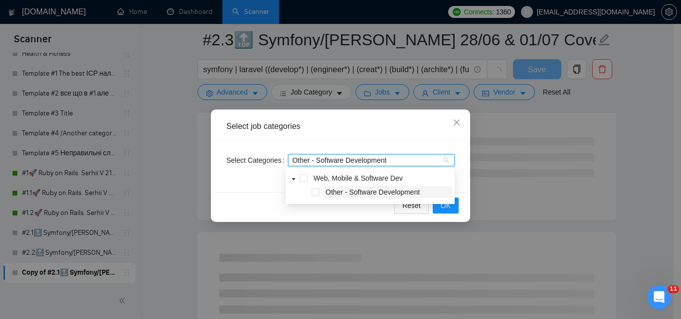
click at [354, 192] on span "Other - Software Development" at bounding box center [372, 192] width 94 height 8
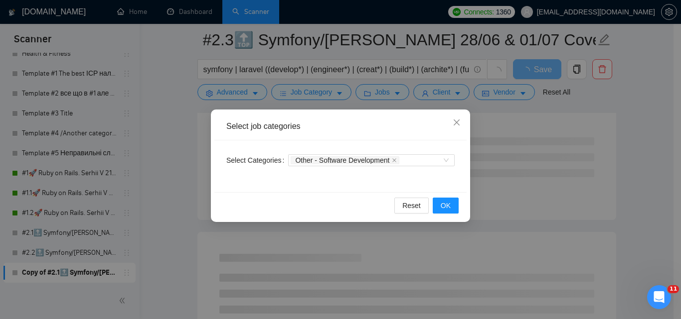
click at [255, 197] on div "Reset OK" at bounding box center [340, 205] width 252 height 26
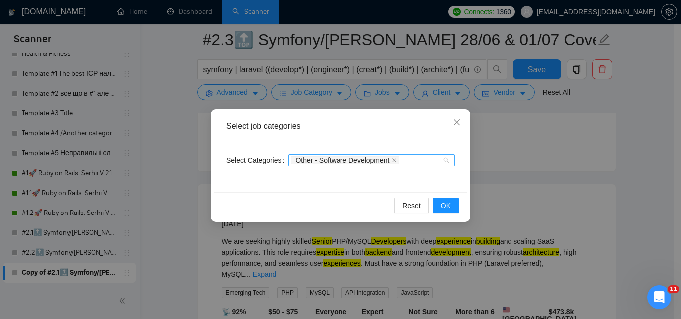
click at [412, 164] on div "Other - Software Development" at bounding box center [365, 160] width 151 height 10
paste input "Web & Mobile Design"
type input "Web & Mobile Design"
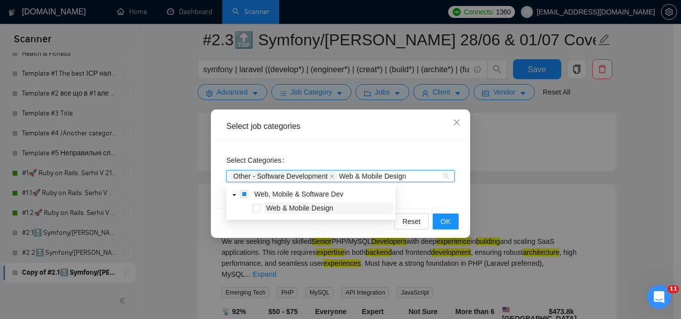
click at [331, 211] on span "Web & Mobile Design" at bounding box center [299, 208] width 67 height 8
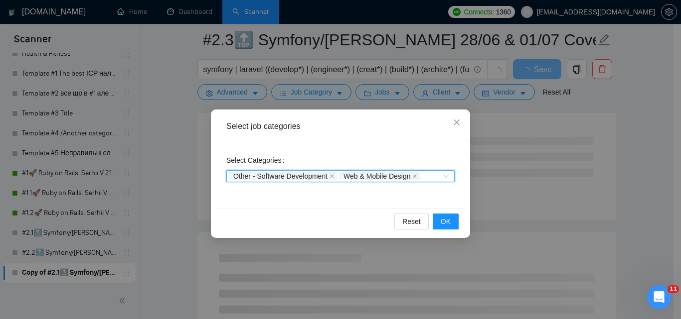
paste input "Ecommerce Development"
type input "Ecommerce Development"
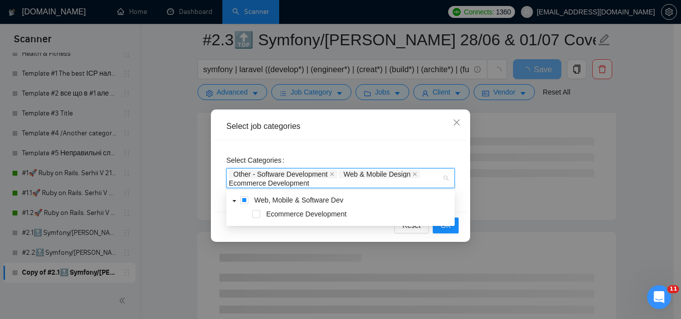
click at [340, 214] on span "Ecommerce Development" at bounding box center [306, 214] width 80 height 8
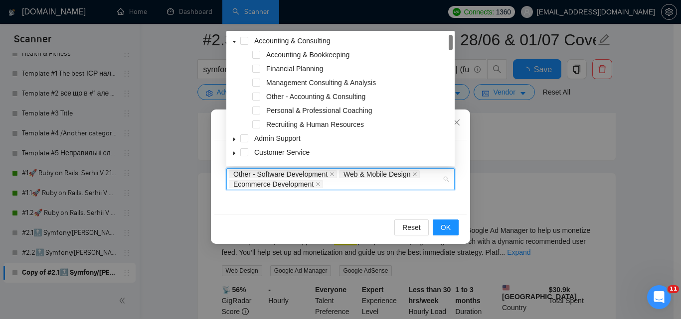
paste input "Web Development"
type input "Web Development"
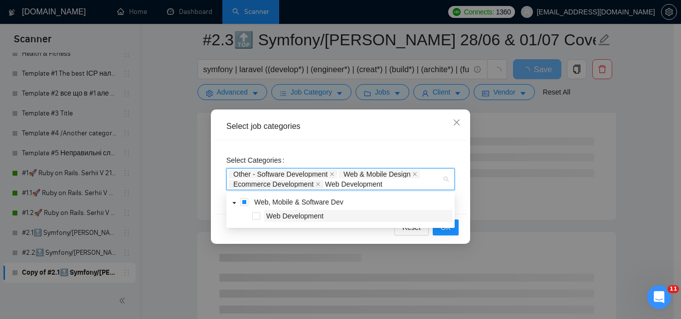
click at [342, 217] on span "Web Development" at bounding box center [358, 216] width 188 height 12
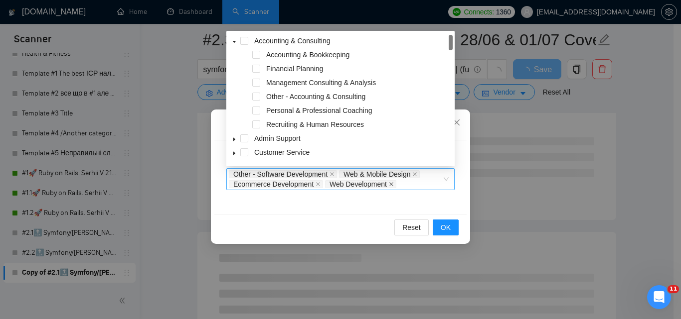
paste input "Mobile Development"
type input "Mobile Development"
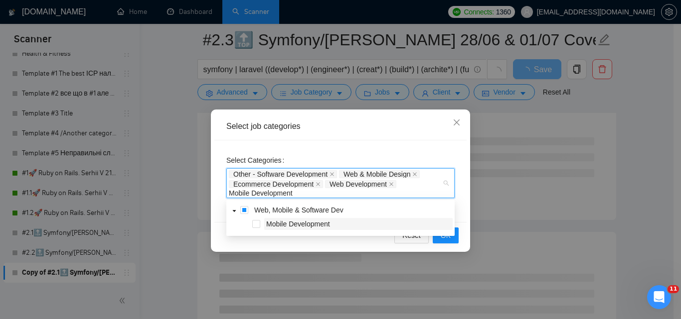
click at [333, 223] on span "Mobile Development" at bounding box center [358, 224] width 188 height 12
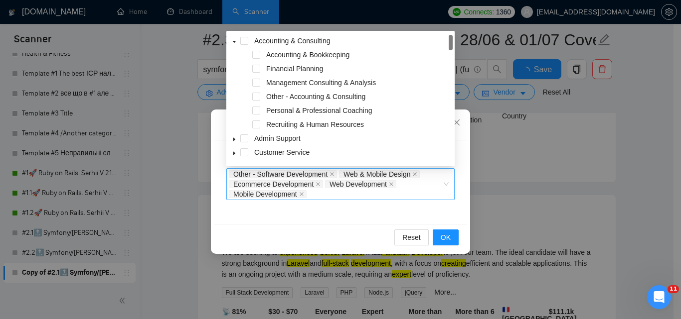
paste input "AI Apps & Integration"
type input "AI Apps & Integration"
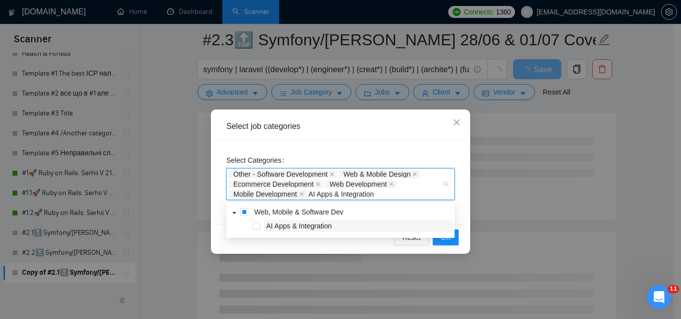
click at [347, 227] on span "AI Apps & Integration" at bounding box center [358, 226] width 188 height 12
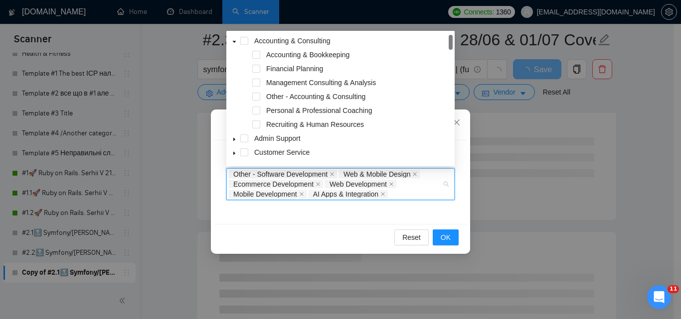
paste input "Game Design & Development"
type input "Game Design & Development"
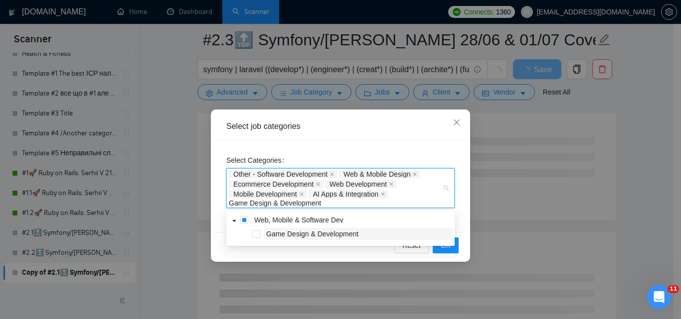
click at [331, 231] on span "Game Design & Development" at bounding box center [312, 234] width 92 height 8
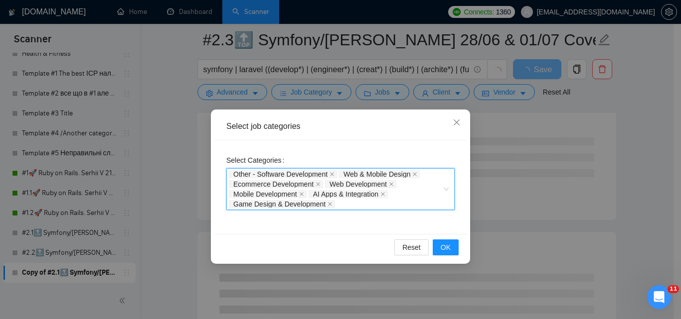
paste input "ERP/CRM Software"
type input "ERP/CRM Software"
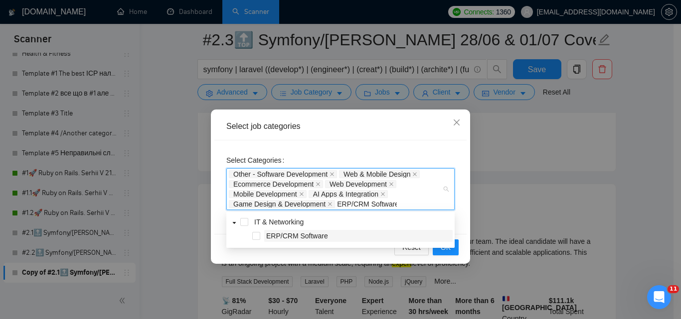
click at [351, 239] on span "ERP/CRM Software" at bounding box center [358, 236] width 188 height 12
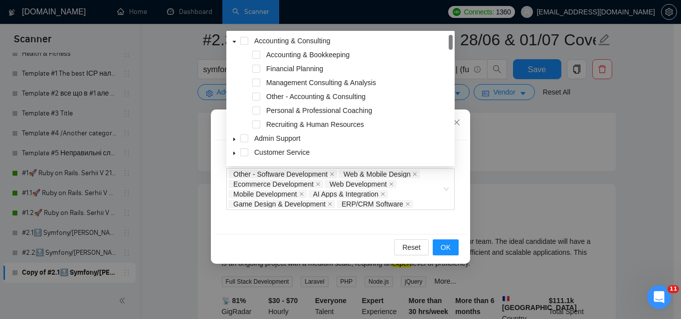
paste input "DevOps & Solution Architecture"
type input "DevOps & Solution Architecture"
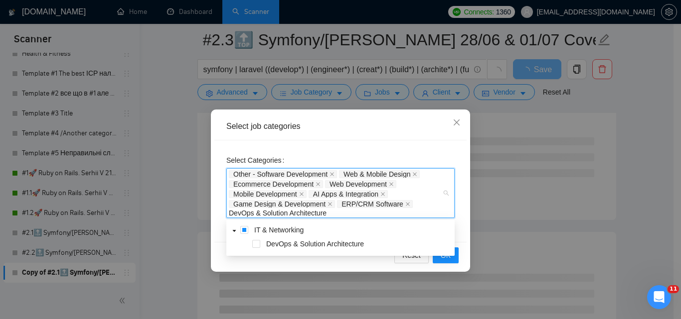
click at [331, 242] on span "DevOps & Solution Architecture" at bounding box center [315, 244] width 98 height 8
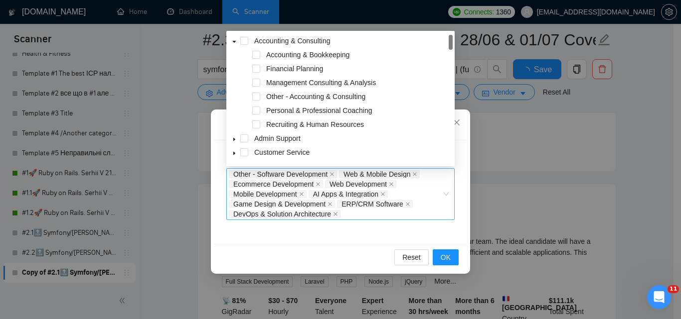
paste input "AI & Machine Learning"
type input "AI & Machine Learning"
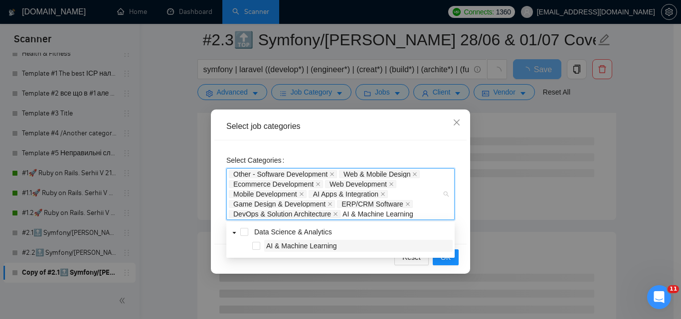
click at [337, 245] on span "AI & Machine Learning" at bounding box center [301, 246] width 71 height 8
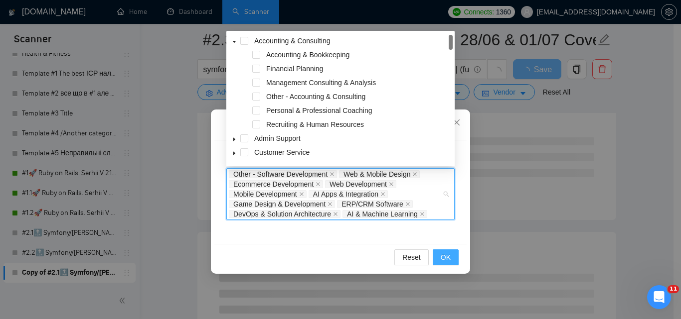
click at [443, 255] on span "OK" at bounding box center [445, 257] width 10 height 11
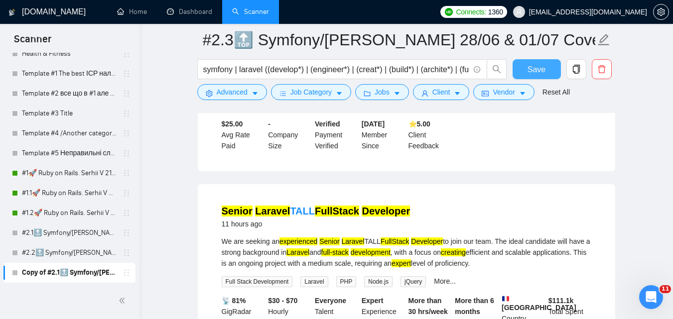
click at [531, 63] on span "Save" at bounding box center [537, 69] width 18 height 12
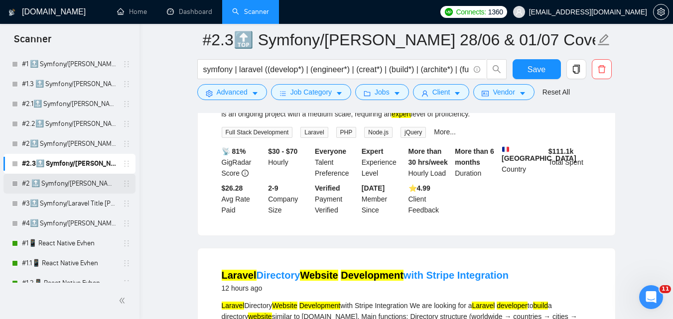
scroll to position [244, 0]
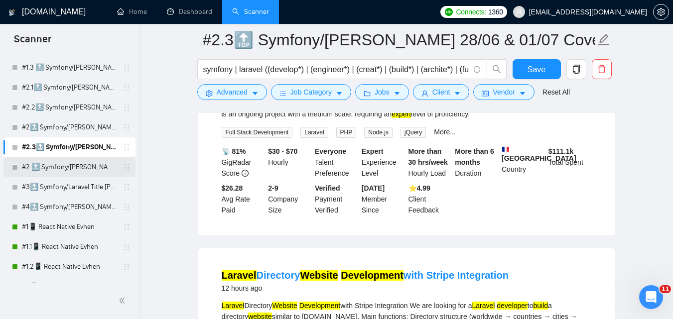
click at [90, 175] on link "#2 🔝 Symfony/[PERSON_NAME] 01/07 / Another categories" at bounding box center [69, 167] width 95 height 20
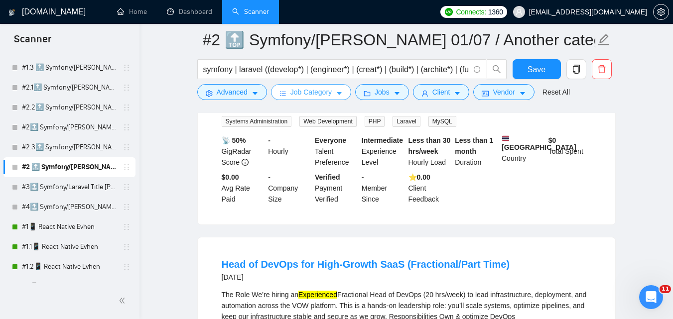
click at [309, 91] on span "Job Category" at bounding box center [310, 92] width 41 height 11
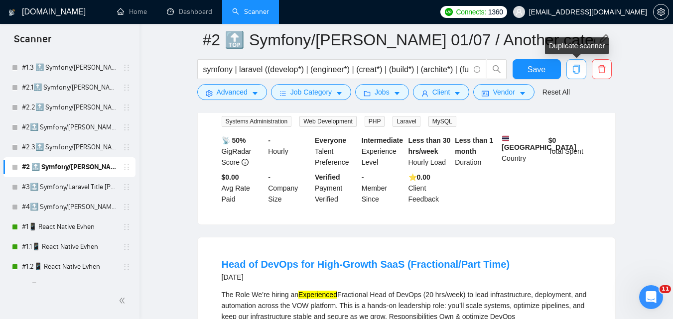
click at [582, 71] on span "copy" at bounding box center [576, 69] width 19 height 9
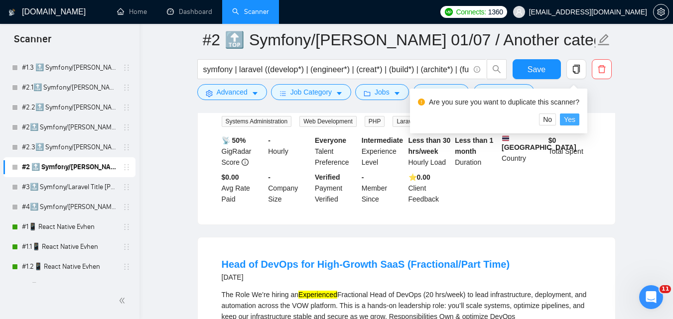
click at [572, 118] on span "Yes" at bounding box center [569, 119] width 11 height 11
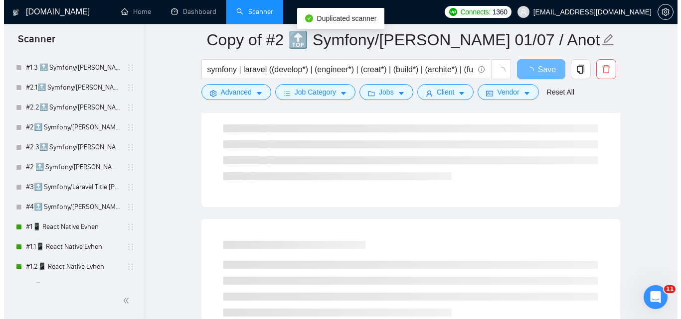
scroll to position [2530, 0]
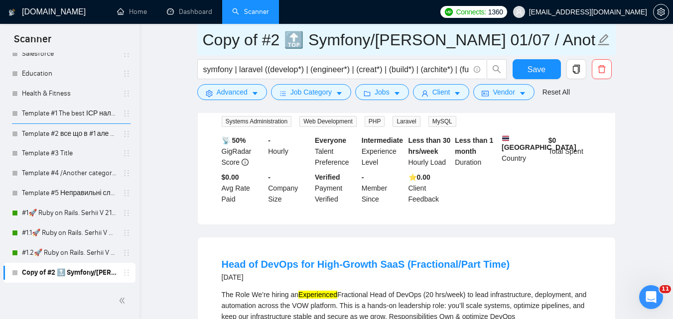
drag, startPoint x: 264, startPoint y: 43, endPoint x: 195, endPoint y: 47, distance: 68.9
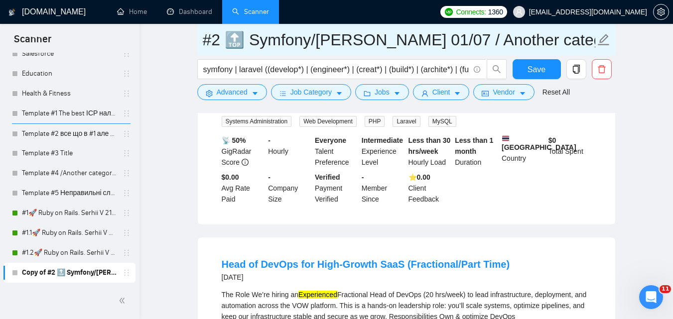
click at [221, 40] on input "#2 🔝 Symfony/[PERSON_NAME] 01/07 / Another categories" at bounding box center [399, 39] width 393 height 25
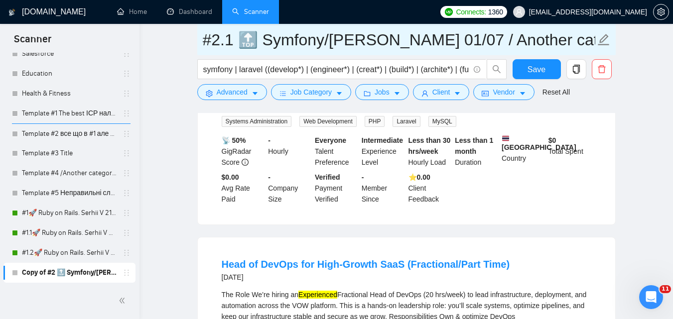
type input "#2.1 🔝 Symfony/[PERSON_NAME] 01/07 / Another categories"
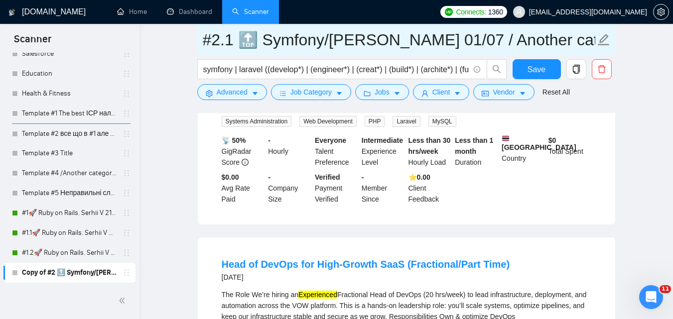
click at [317, 45] on input "#2.1 🔝 Symfony/[PERSON_NAME] 01/07 / Another categories" at bounding box center [399, 39] width 393 height 25
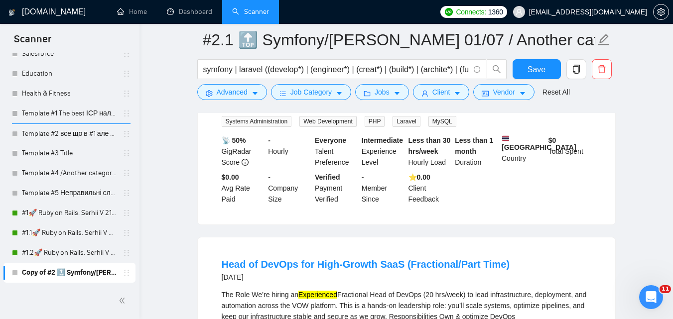
click at [244, 101] on form "#2.1 🔝 Symfony/Laravel Vasyl K. 01/07 / Another categories symfony | laravel ((…" at bounding box center [406, 64] width 419 height 81
click at [248, 88] on button "Advanced" at bounding box center [232, 92] width 70 height 16
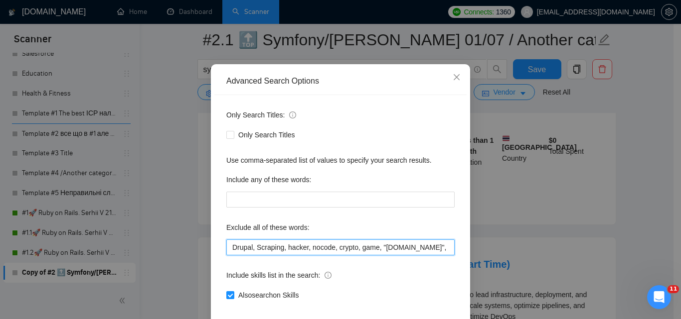
click at [410, 256] on input "Drupal, Scraping, hacker, nocode, crypto, game, "[DOMAIN_NAME]", (flutter*), Sh…" at bounding box center [340, 248] width 228 height 16
paste input "Coolify, BullMQ, loveableddev, "C++ dev", loveable, "Framework Installation", "…"
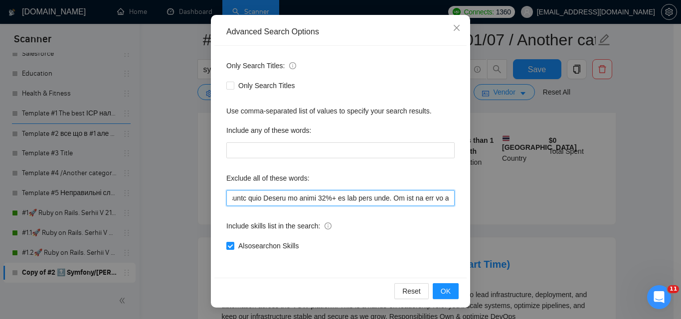
scroll to position [95, 0]
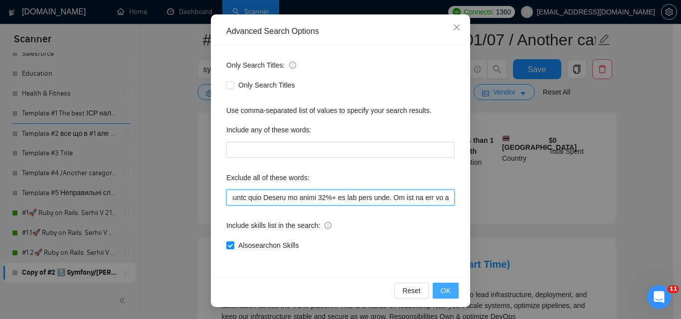
type input "Drupal, Scraping, hacker, nocode, crypto, game, "[DOMAIN_NAME]", (flutter*), Sh…"
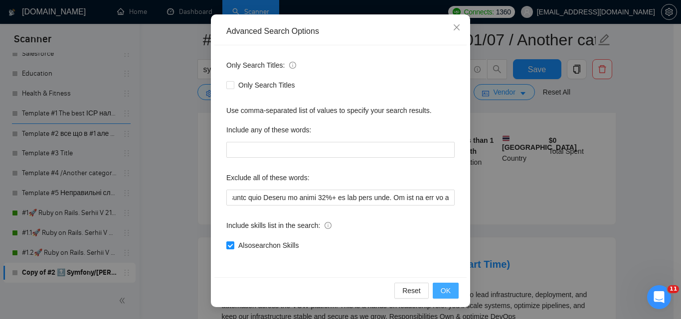
click at [441, 289] on span "OK" at bounding box center [445, 290] width 10 height 11
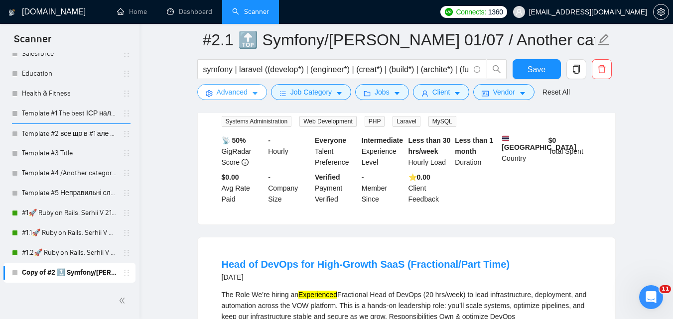
click at [246, 95] on span "Advanced" at bounding box center [232, 92] width 31 height 11
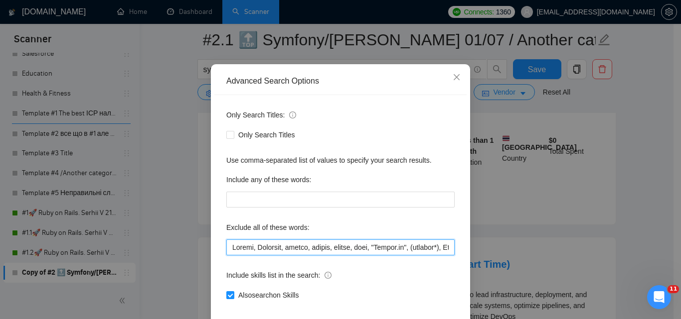
click at [322, 256] on input "text" at bounding box center [340, 248] width 228 height 16
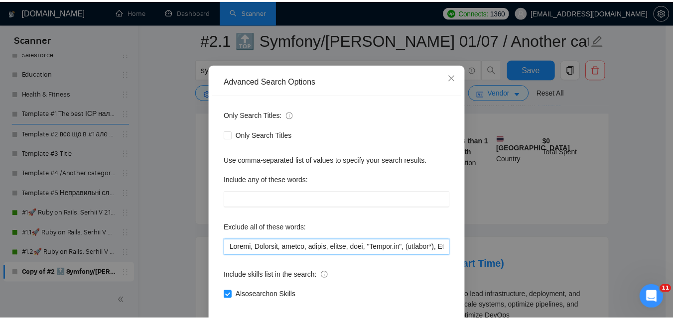
scroll to position [0, 7881]
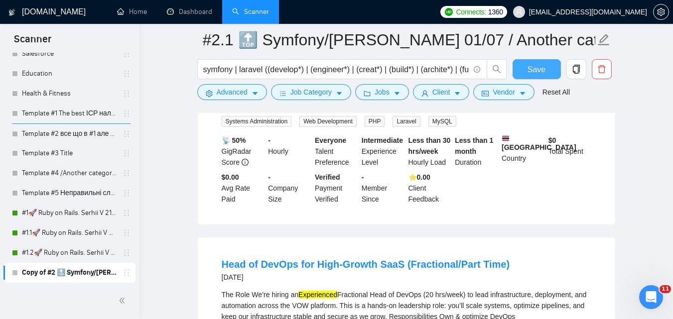
click at [519, 75] on button "Save" at bounding box center [537, 69] width 48 height 20
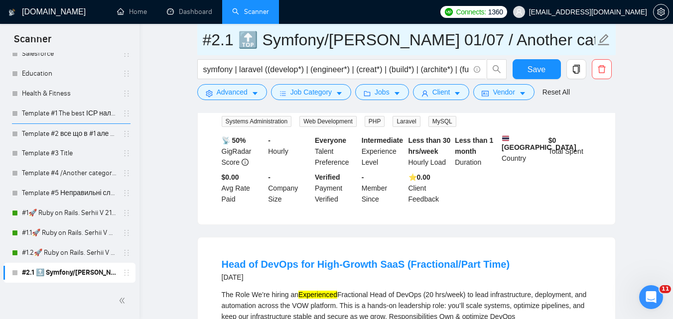
scroll to position [0, 48]
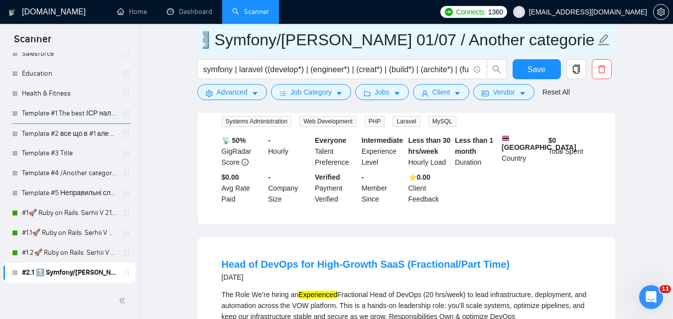
drag, startPoint x: 390, startPoint y: 47, endPoint x: 680, endPoint y: 20, distance: 291.7
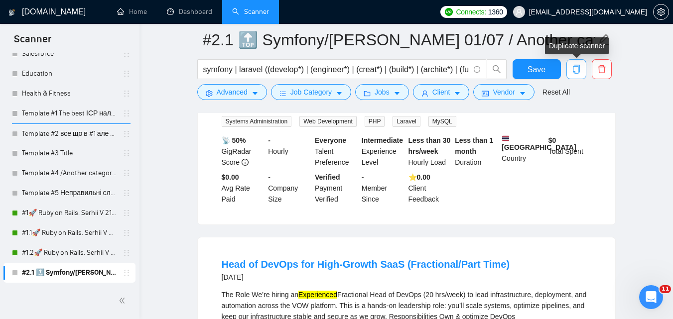
click at [579, 69] on icon "copy" at bounding box center [576, 69] width 9 height 9
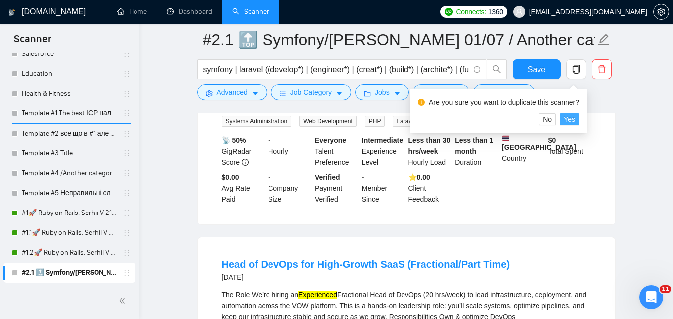
click at [568, 119] on span "Yes" at bounding box center [569, 119] width 11 height 11
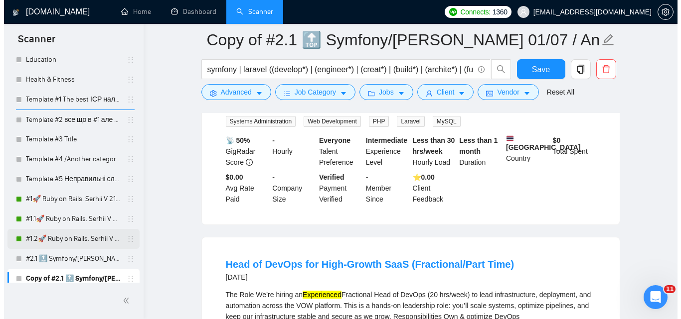
scroll to position [2550, 0]
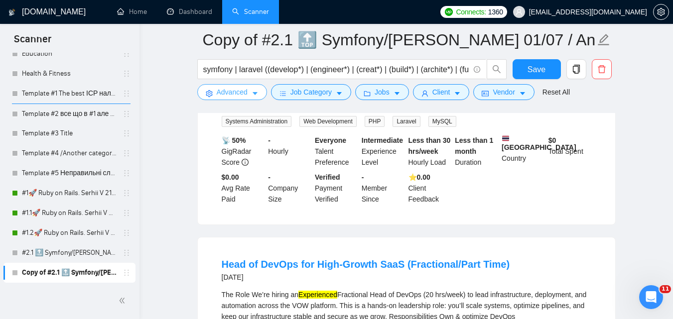
click at [252, 93] on icon "caret-down" at bounding box center [255, 93] width 7 height 7
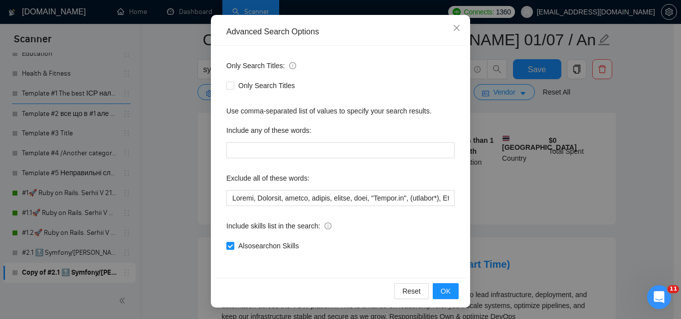
scroll to position [95, 0]
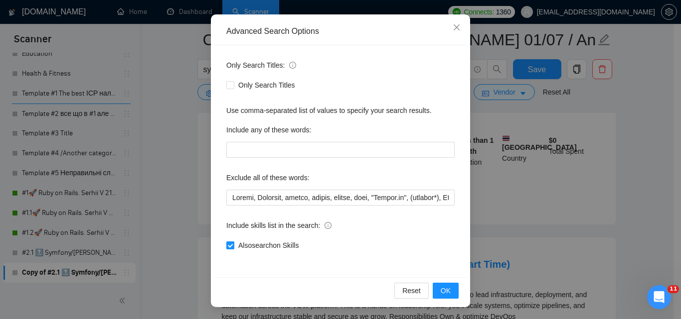
click at [284, 248] on span "Also search on Skills" at bounding box center [268, 245] width 68 height 11
click at [233, 248] on input "Also search on Skills" at bounding box center [229, 245] width 7 height 7
checkbox input "false"
click at [441, 286] on span "OK" at bounding box center [445, 290] width 10 height 11
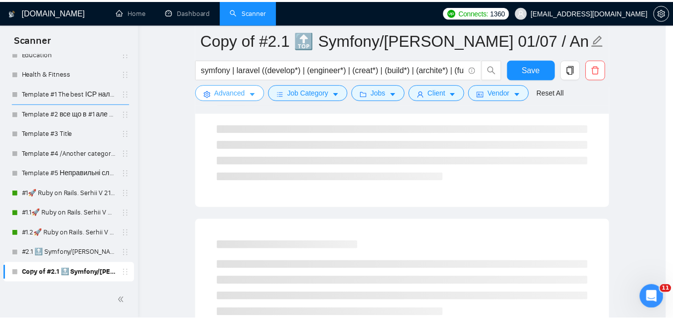
scroll to position [0, 0]
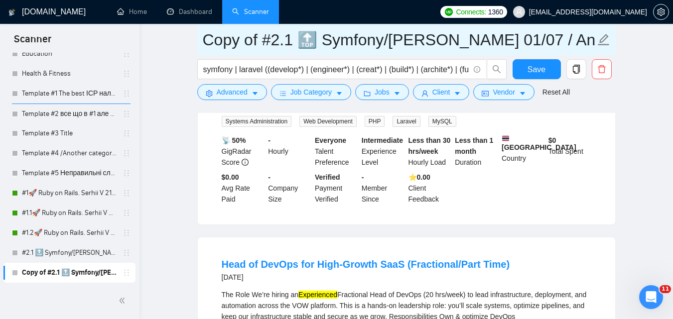
drag, startPoint x: 264, startPoint y: 40, endPoint x: 194, endPoint y: 44, distance: 70.3
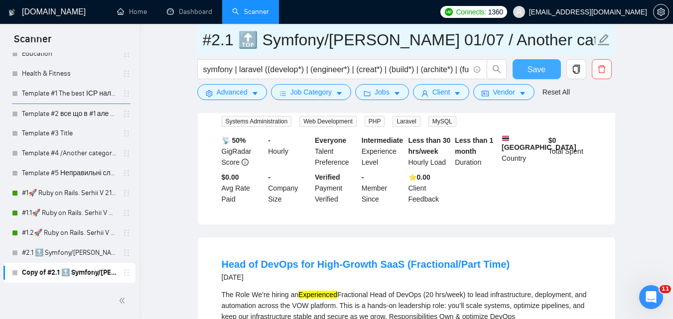
type input "#2.1 🔝 Symfony/[PERSON_NAME] 01/07 / Another categories"
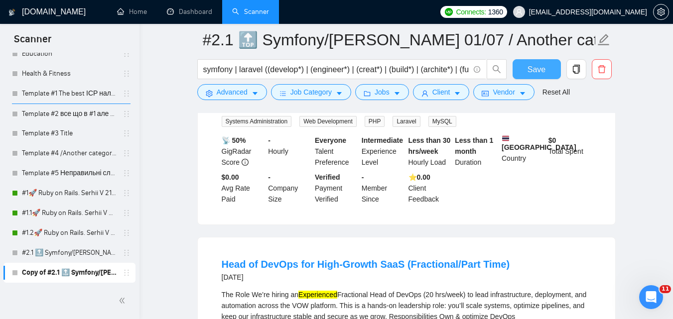
click at [536, 72] on span "Save" at bounding box center [537, 69] width 18 height 12
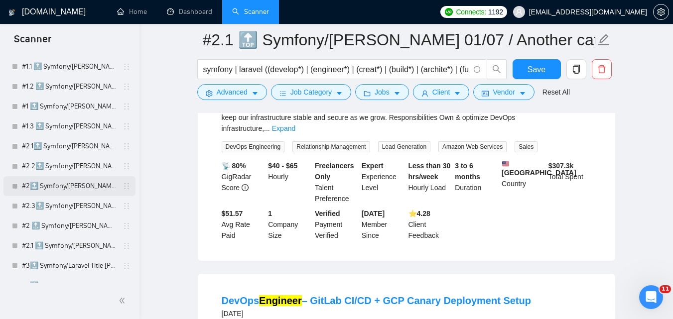
scroll to position [208, 0]
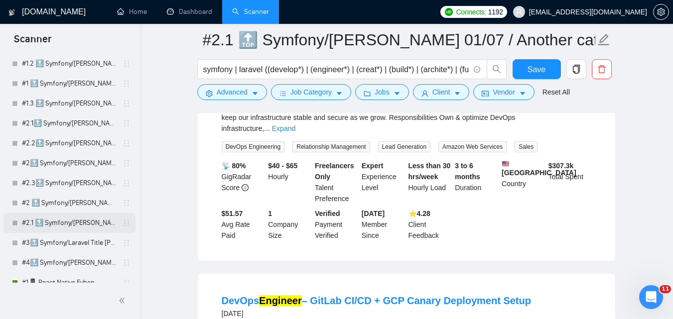
click at [91, 221] on link "#2.1 🔝 Symfony/[PERSON_NAME] 01/07 / Another categories" at bounding box center [69, 223] width 95 height 20
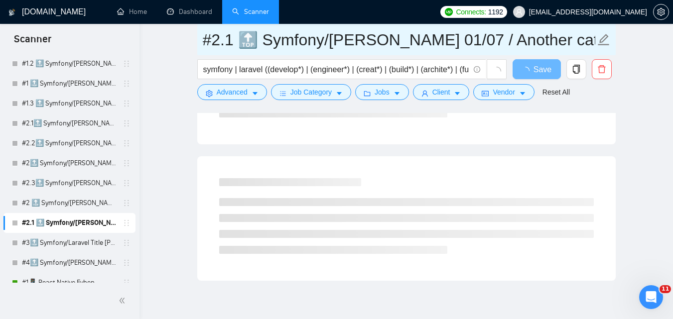
scroll to position [0, 48]
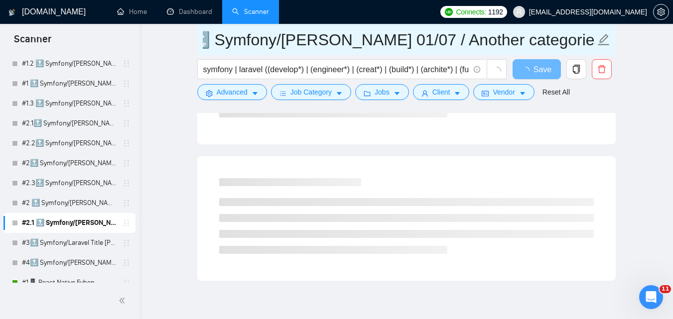
drag, startPoint x: 509, startPoint y: 28, endPoint x: 675, endPoint y: 13, distance: 166.0
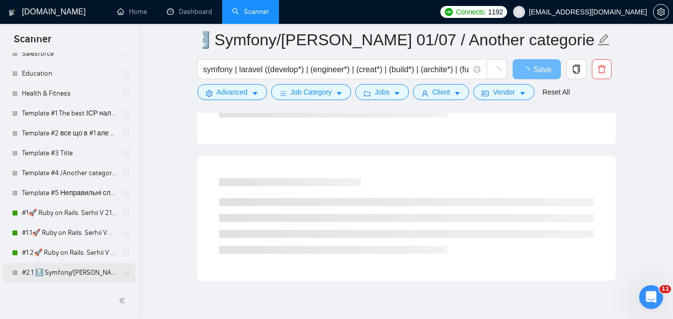
scroll to position [0, 0]
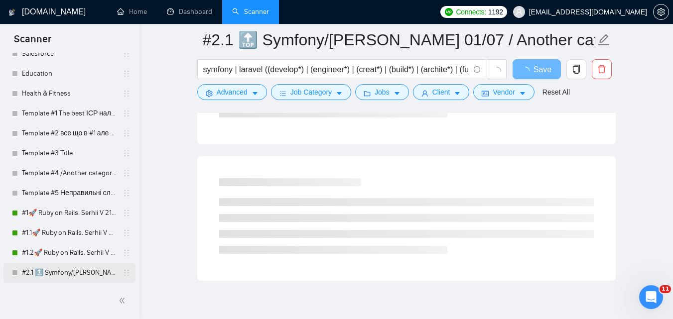
click at [85, 273] on link "#2.1 🔝 Symfony/[PERSON_NAME] 01/07 / Another categories" at bounding box center [69, 273] width 95 height 20
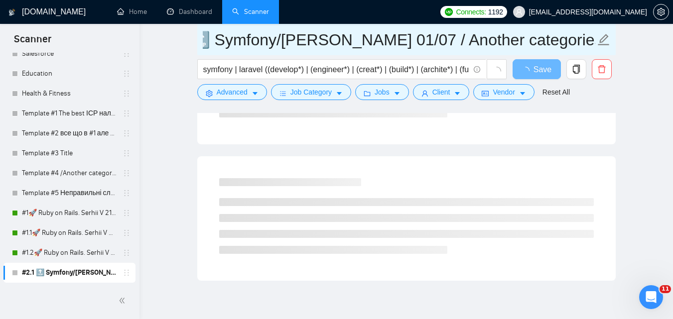
click at [263, 52] on input "#2.1 🔝 Symfony/[PERSON_NAME] 01/07 / Another categories" at bounding box center [399, 39] width 393 height 25
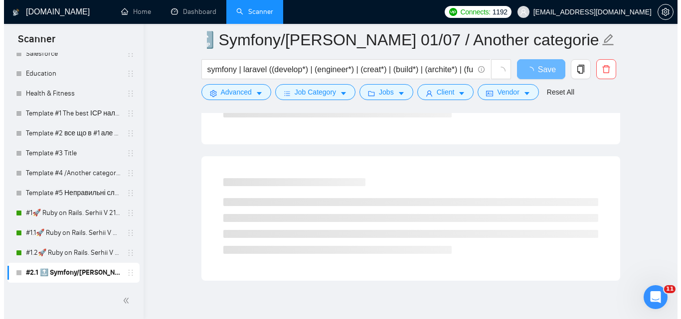
scroll to position [0, 0]
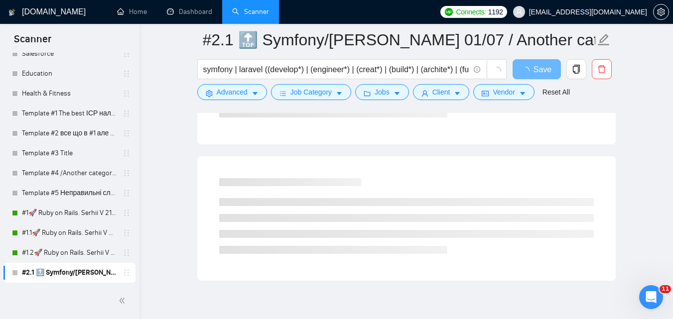
drag, startPoint x: 286, startPoint y: 42, endPoint x: 177, endPoint y: 39, distance: 109.2
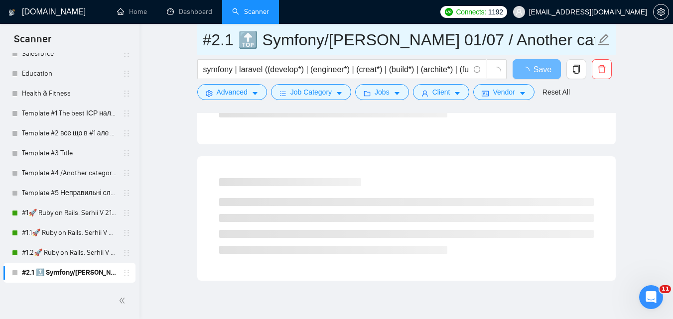
click at [217, 36] on input "#2.1 🔝 Symfony/[PERSON_NAME] 01/07 / Another categories" at bounding box center [399, 39] width 393 height 25
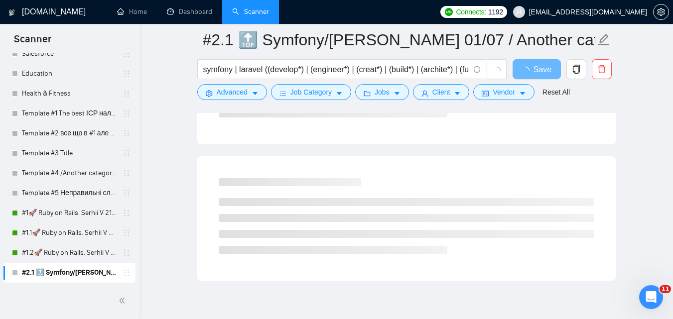
click at [230, 39] on input "#2.1 🔝 Symfony/[PERSON_NAME] 01/07 / Another categories" at bounding box center [399, 39] width 393 height 25
type input "#2.2 🔝 Symfony/[PERSON_NAME] 01/07 / Another categories"
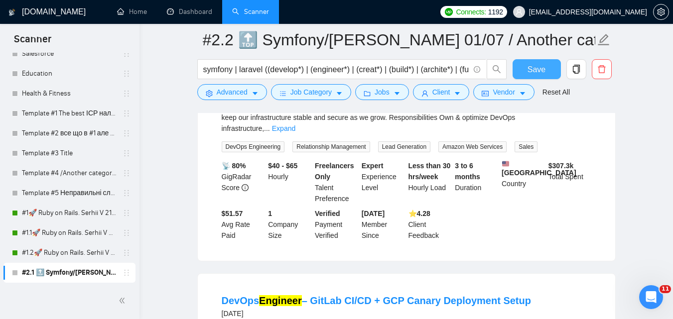
click at [531, 60] on button "Save" at bounding box center [537, 69] width 48 height 20
click at [250, 100] on button "Advanced" at bounding box center [232, 92] width 70 height 16
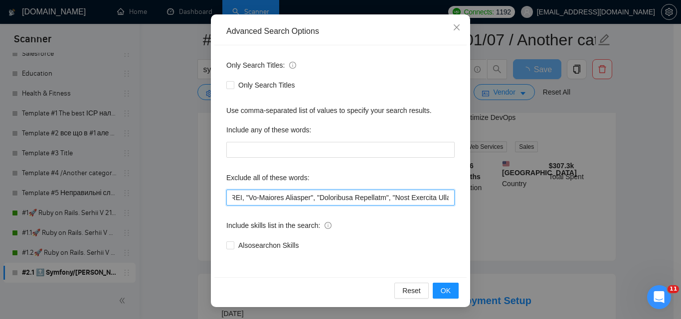
scroll to position [0, 4182]
drag, startPoint x: 375, startPoint y: 191, endPoint x: 629, endPoint y: 176, distance: 254.5
click at [668, 179] on div "Advanced Search Options Only Search Titles: Only Search Titles Use comma-separa…" at bounding box center [340, 159] width 681 height 319
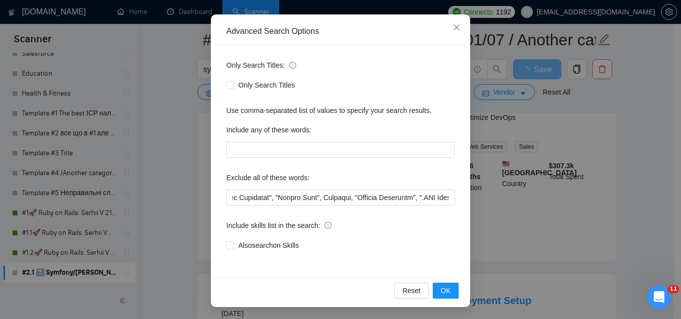
click at [629, 176] on div "Advanced Search Options Only Search Titles: Only Search Titles Use comma-separa…" at bounding box center [340, 159] width 681 height 319
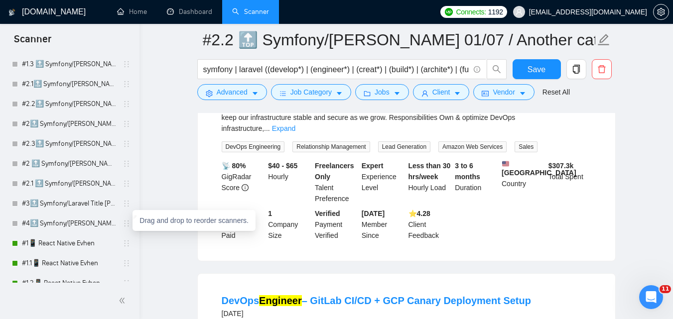
scroll to position [304, 0]
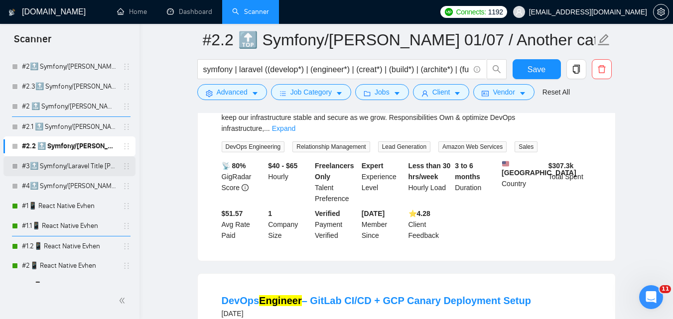
click at [95, 167] on link "#3🔝 Symfony/Laravel Title [PERSON_NAME] 15/04 CoverLetter changed" at bounding box center [69, 166] width 95 height 20
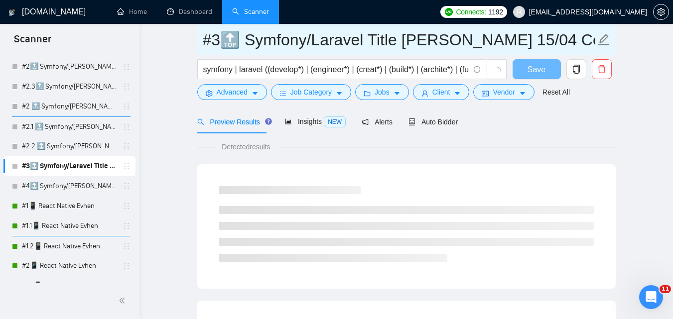
scroll to position [598, 0]
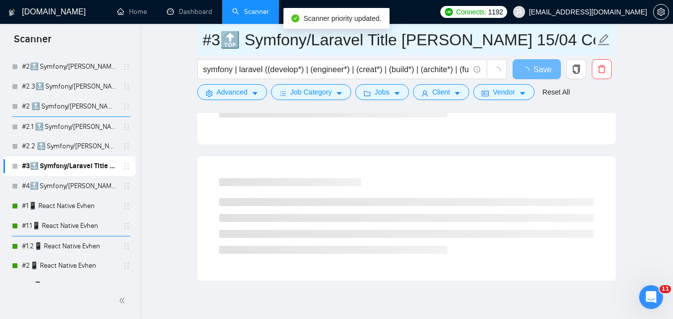
drag, startPoint x: 439, startPoint y: 44, endPoint x: 662, endPoint y: 34, distance: 222.9
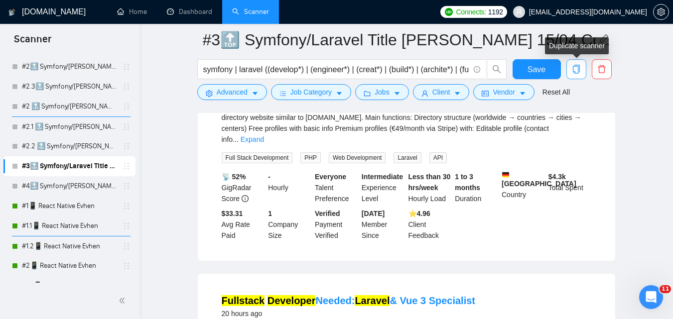
click at [575, 64] on button "button" at bounding box center [577, 69] width 20 height 20
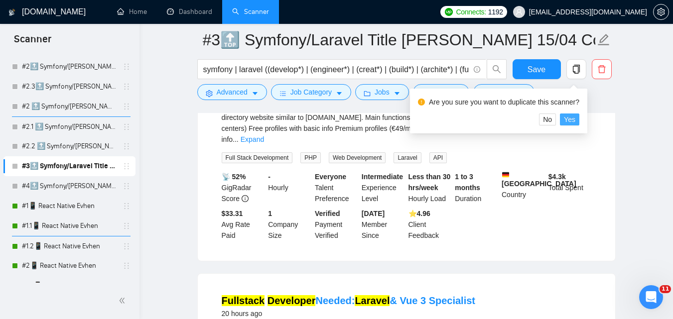
click at [569, 117] on span "Yes" at bounding box center [569, 119] width 11 height 11
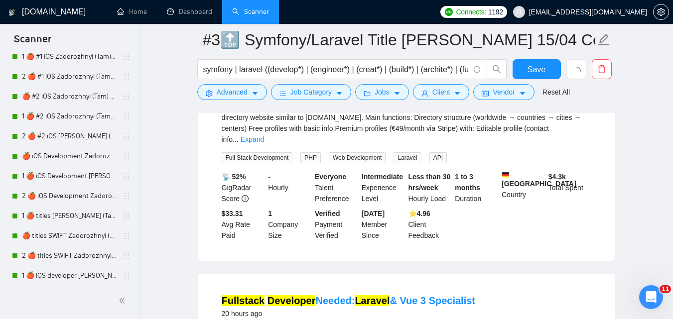
scroll to position [1650, 0]
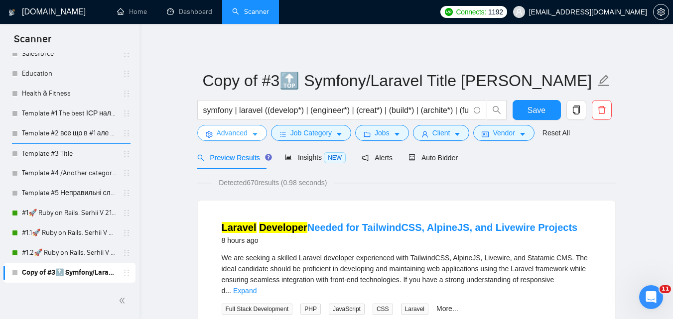
drag, startPoint x: 247, startPoint y: 137, endPoint x: 255, endPoint y: 139, distance: 8.7
click at [247, 137] on span "Advanced" at bounding box center [232, 133] width 31 height 11
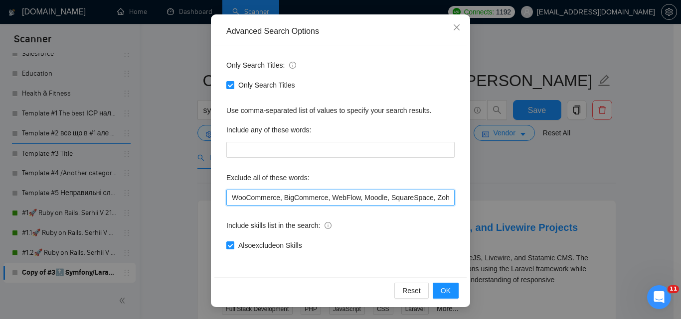
scroll to position [0, 796]
drag, startPoint x: 379, startPoint y: 200, endPoint x: 596, endPoint y: 192, distance: 217.4
click at [596, 192] on div "Advanced Search Options Only Search Titles: Only Search Titles Use comma-separa…" at bounding box center [340, 159] width 681 height 319
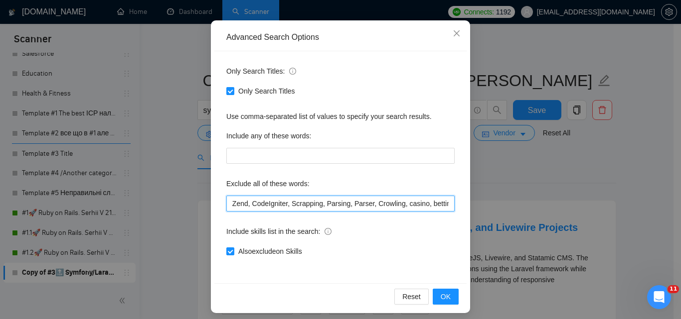
scroll to position [95, 0]
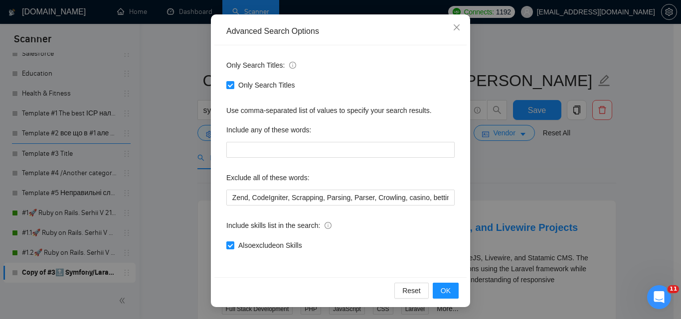
click at [328, 188] on div "Exclude all of these words:" at bounding box center [340, 180] width 228 height 20
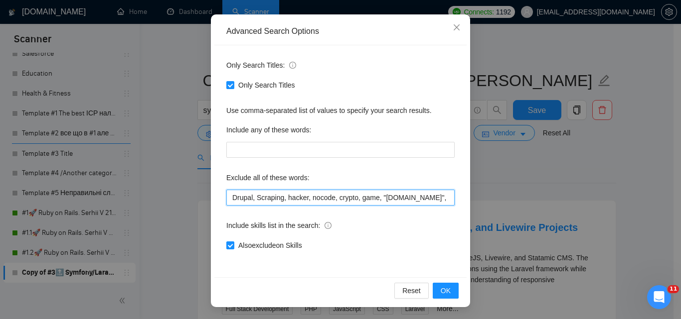
drag, startPoint x: 333, startPoint y: 195, endPoint x: 171, endPoint y: 181, distance: 162.0
click at [171, 181] on div "Advanced Search Options Only Search Titles: Only Search Titles Use comma-separa…" at bounding box center [340, 159] width 681 height 319
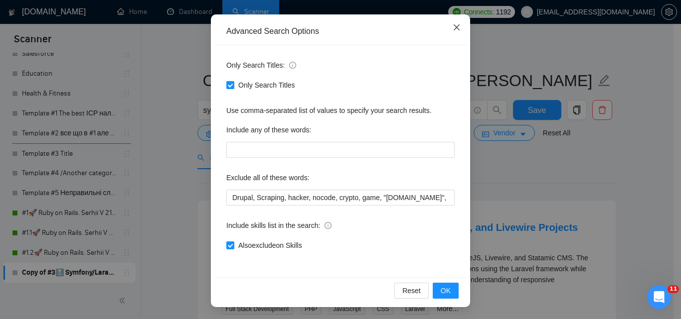
click at [456, 24] on icon "close" at bounding box center [456, 27] width 8 height 8
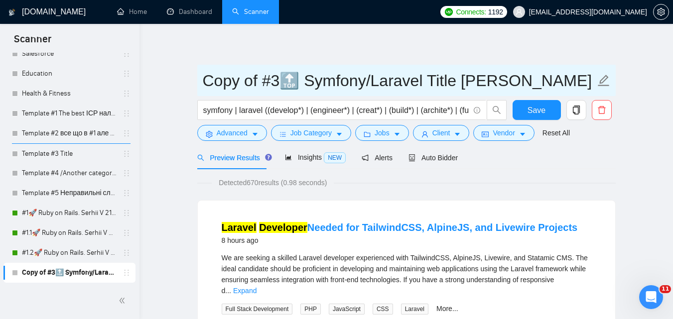
drag, startPoint x: 264, startPoint y: 83, endPoint x: 175, endPoint y: 91, distance: 88.6
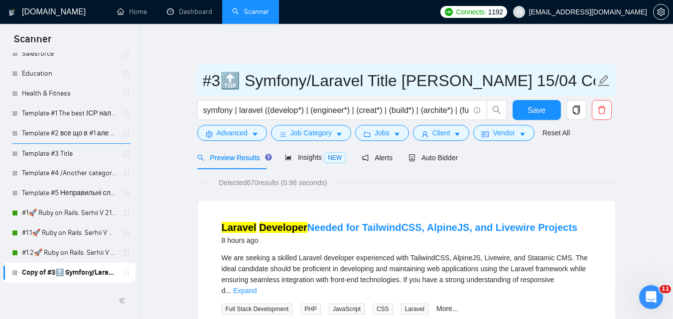
click at [218, 79] on input "#3🔝 Symfony/Laravel Title [PERSON_NAME] 15/04 CoverLetter changed" at bounding box center [399, 80] width 393 height 25
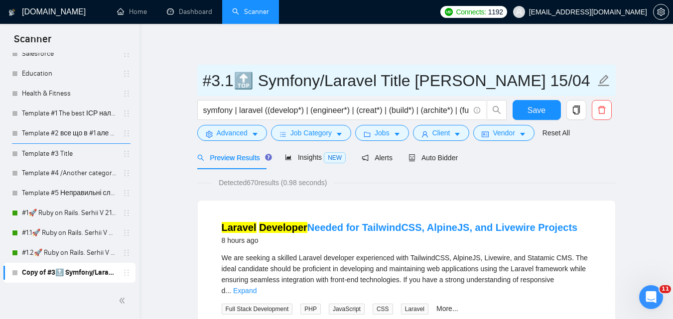
type input "#3.1🔝 Symfony/Laravel Title [PERSON_NAME] 15/04 CoverLetter changed"
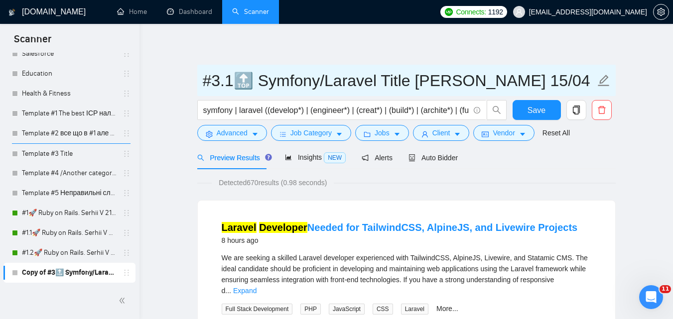
click at [377, 75] on input "#3.1🔝 Symfony/Laravel Title [PERSON_NAME] 15/04 CoverLetter changed" at bounding box center [399, 80] width 393 height 25
click at [236, 71] on input "#3.1🔝 Symfony/Laravel Title [PERSON_NAME] 15/04 CoverLetter changed" at bounding box center [399, 80] width 393 height 25
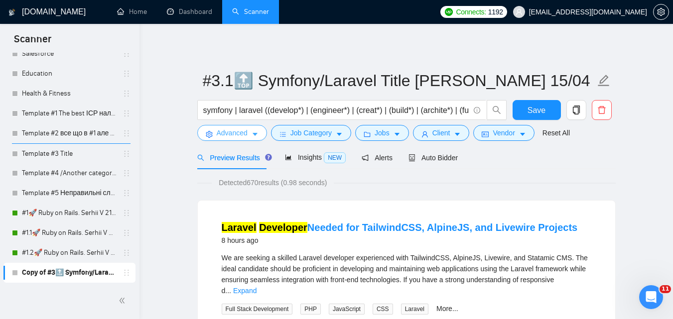
click at [238, 133] on span "Advanced" at bounding box center [232, 133] width 31 height 11
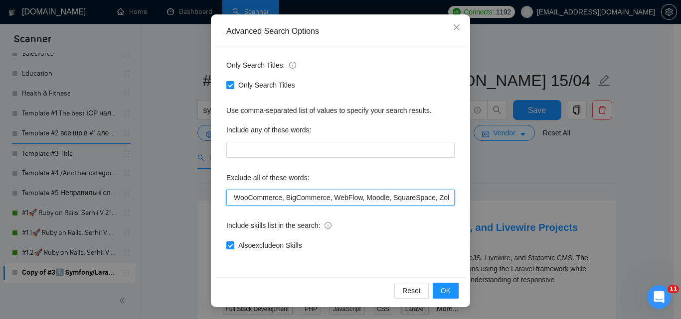
scroll to position [0, 796]
drag, startPoint x: 384, startPoint y: 194, endPoint x: 568, endPoint y: 183, distance: 183.7
click at [568, 183] on div "Advanced Search Options Only Search Titles: Only Search Titles Use comma-separa…" at bounding box center [340, 159] width 681 height 319
click at [430, 198] on input "Drupal, Scraping, hacker, nocode, crypto, game, "[DOMAIN_NAME]", (flutter*), Sh…" at bounding box center [340, 198] width 228 height 16
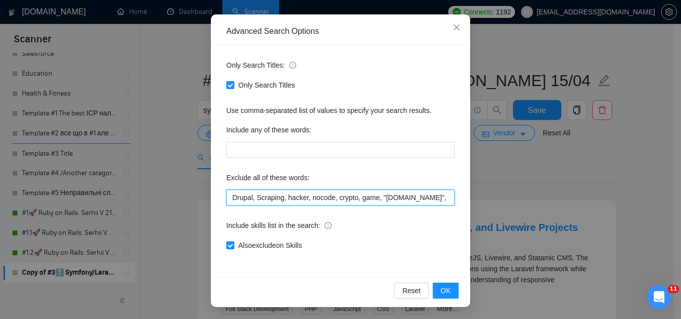
click at [434, 197] on input "Drupal, Scraping, hacker, nocode, crypto, game, "[DOMAIN_NAME]", (flutter*), Sh…" at bounding box center [340, 198] width 228 height 16
click at [436, 191] on input "Drupal, Scraping, hacker, nocode, crypto, game, "[DOMAIN_NAME]", (flutter*), Sh…" at bounding box center [340, 198] width 228 height 16
click at [444, 201] on input "Drupal, Scraping, hacker, nocode, crypto, game, "[DOMAIN_NAME]", (flutter*), Sh…" at bounding box center [340, 198] width 228 height 16
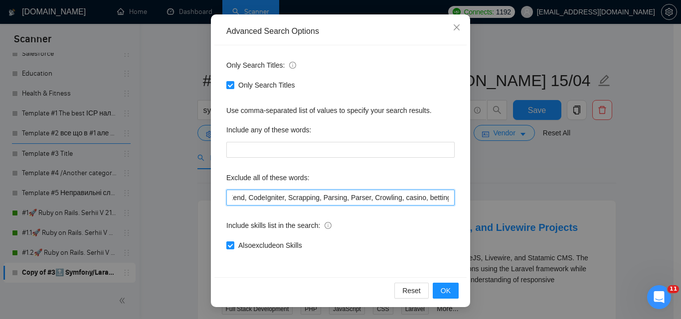
paste input "Coolify, BullMQ, loveableddev, "C++ dev", loveable, "Framework Installation", "…"
type input "Drupal, Scraping, hacker, nocode, crypto, game, "[DOMAIN_NAME]", (flutter*), Sh…"
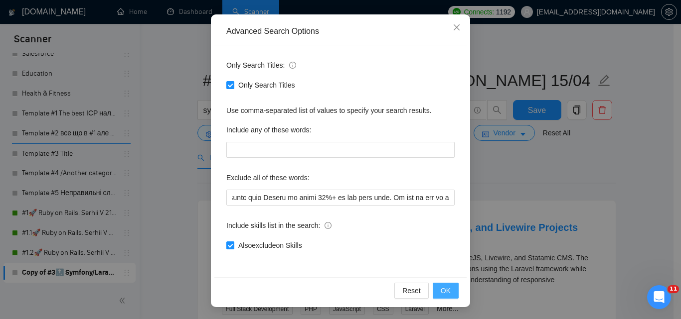
click at [446, 287] on span "OK" at bounding box center [445, 290] width 10 height 11
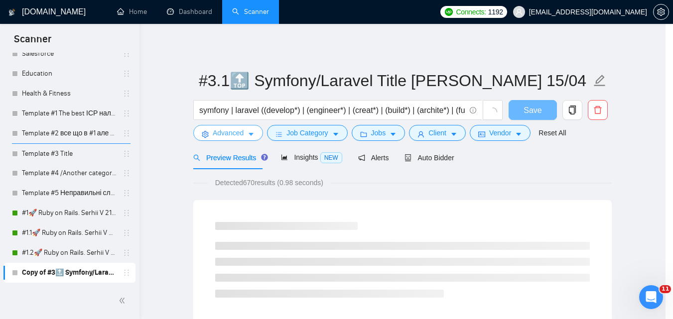
scroll to position [0, 0]
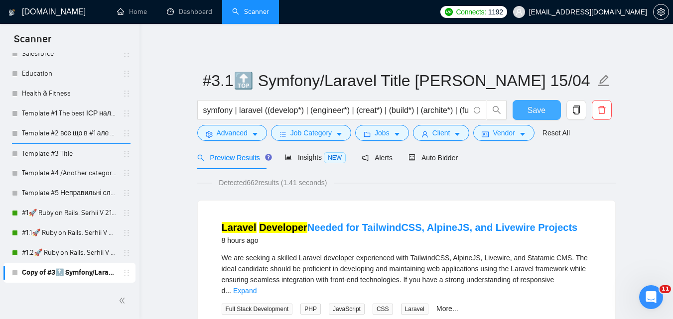
click at [523, 107] on button "Save" at bounding box center [537, 110] width 48 height 20
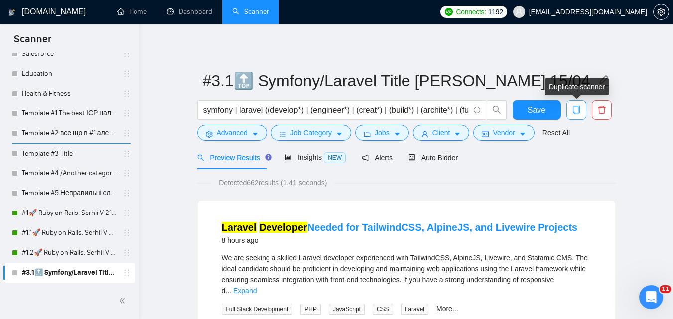
click at [572, 107] on icon "copy" at bounding box center [576, 110] width 9 height 9
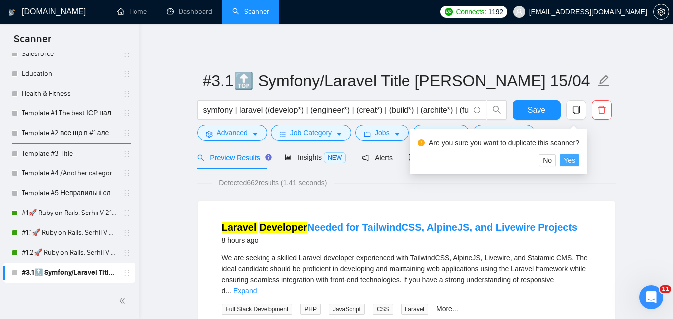
click at [569, 157] on span "Yes" at bounding box center [569, 160] width 11 height 11
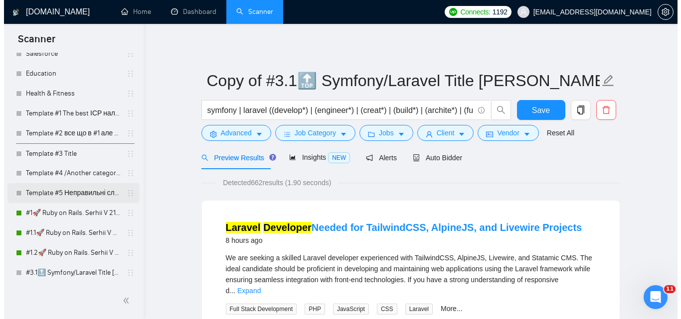
scroll to position [2589, 0]
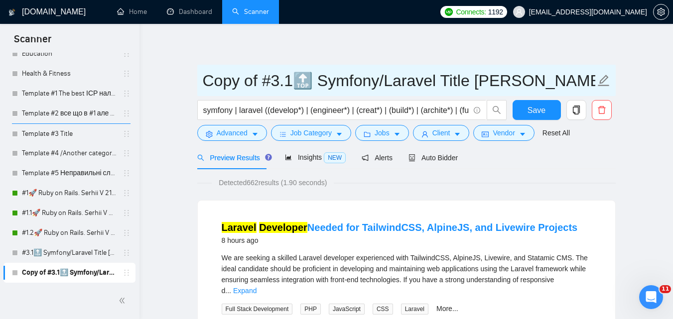
drag, startPoint x: 263, startPoint y: 84, endPoint x: 157, endPoint y: 96, distance: 106.3
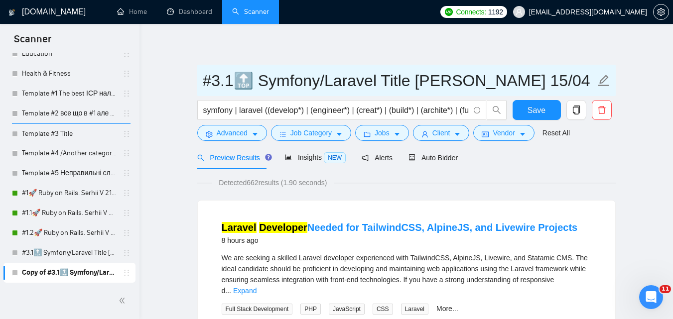
click at [232, 77] on input "#3.1🔝 Symfony/Laravel Title [PERSON_NAME] 15/04 CoverLetter changed" at bounding box center [399, 80] width 393 height 25
type input "#3.2🔝 Symfony/Laravel Title [PERSON_NAME] 15/04 CoverLetter changed"
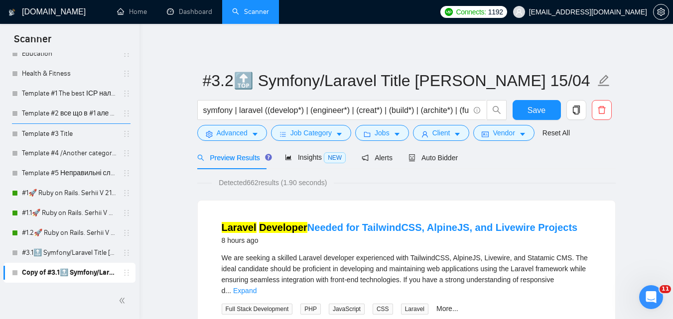
click at [234, 135] on span "Advanced" at bounding box center [232, 133] width 31 height 11
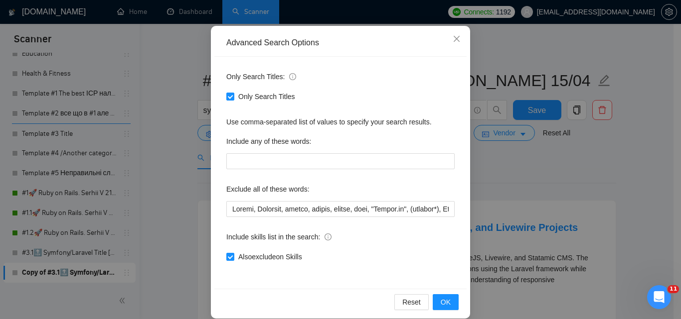
scroll to position [95, 0]
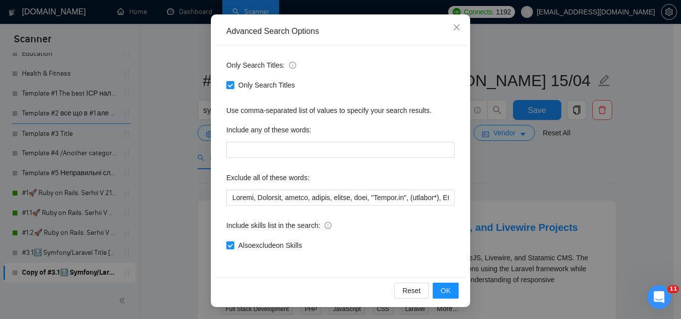
click at [291, 243] on span "Also exclude on Skills" at bounding box center [270, 245] width 72 height 11
click at [233, 243] on input "Also exclude on Skills" at bounding box center [229, 245] width 7 height 7
checkbox input "false"
click at [450, 288] on button "OK" at bounding box center [445, 291] width 26 height 16
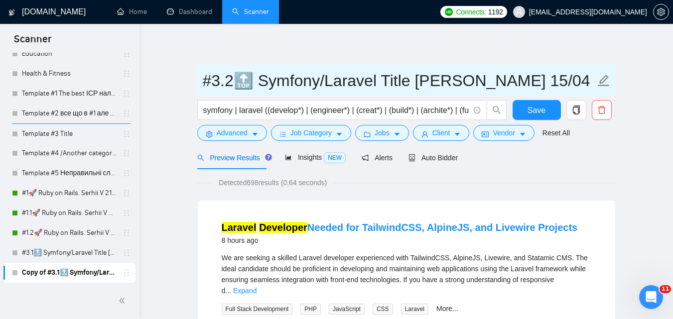
scroll to position [0, 81]
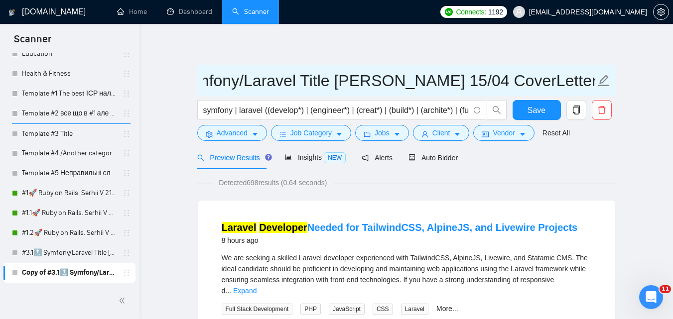
drag, startPoint x: 476, startPoint y: 77, endPoint x: 656, endPoint y: 73, distance: 179.9
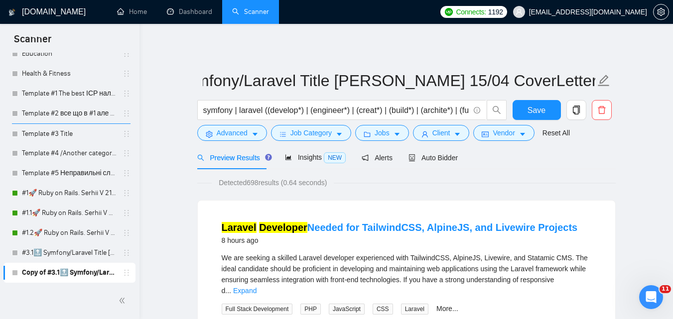
scroll to position [0, 0]
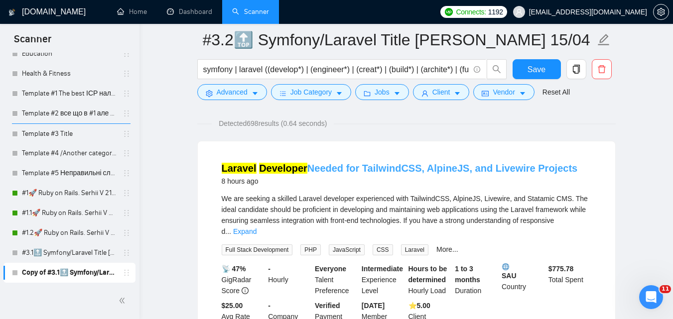
scroll to position [50, 0]
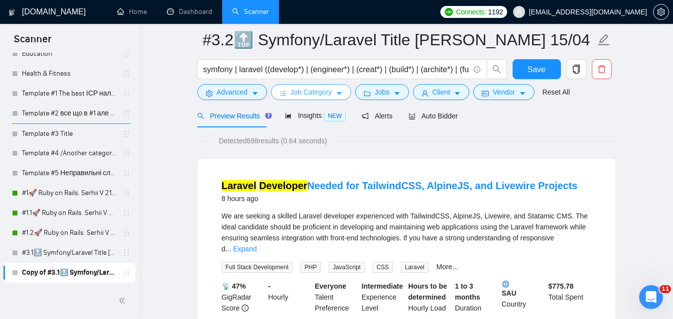
click at [312, 91] on span "Job Category" at bounding box center [310, 92] width 41 height 11
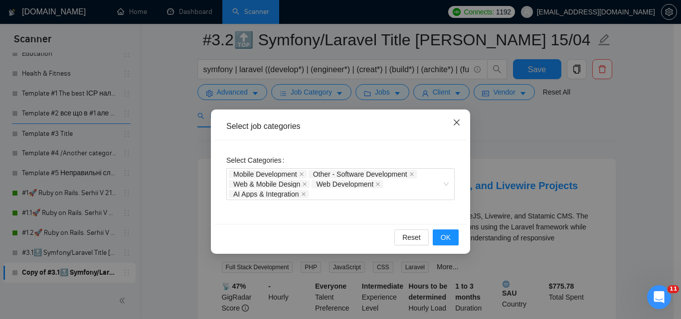
click at [453, 121] on icon "close" at bounding box center [456, 123] width 8 height 8
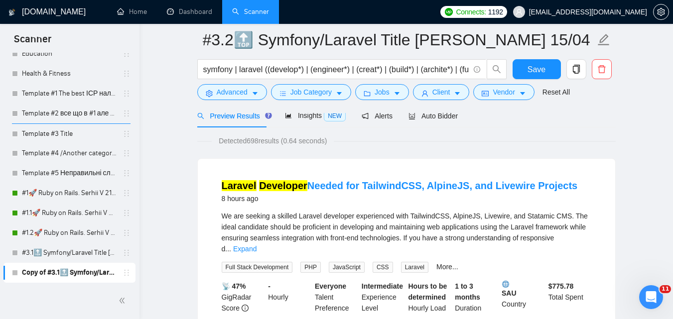
click at [518, 67] on button "Save" at bounding box center [537, 69] width 48 height 20
click at [575, 66] on icon "copy" at bounding box center [576, 69] width 9 height 9
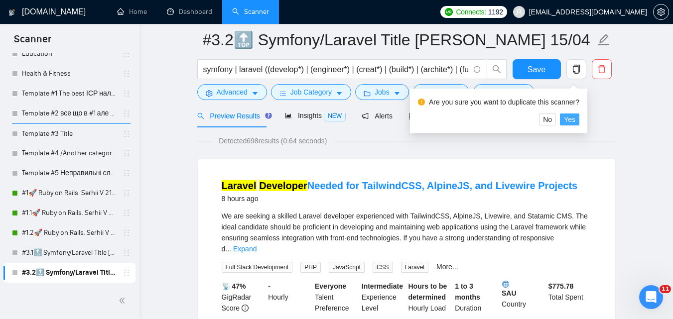
click at [569, 118] on span "Yes" at bounding box center [569, 119] width 11 height 11
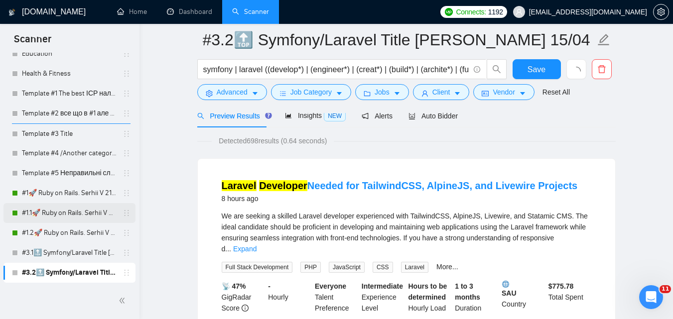
scroll to position [249, 0]
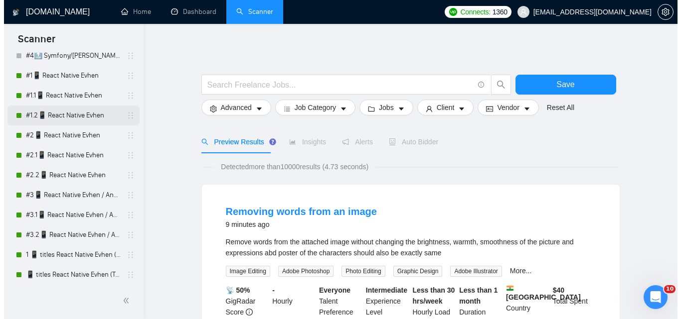
scroll to position [249, 0]
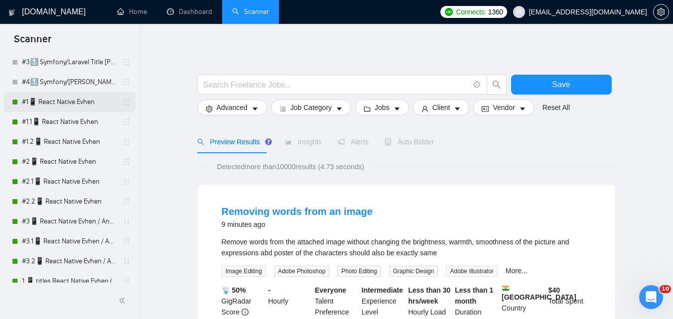
click at [97, 106] on link "#1📱 React Native Evhen" at bounding box center [69, 102] width 95 height 20
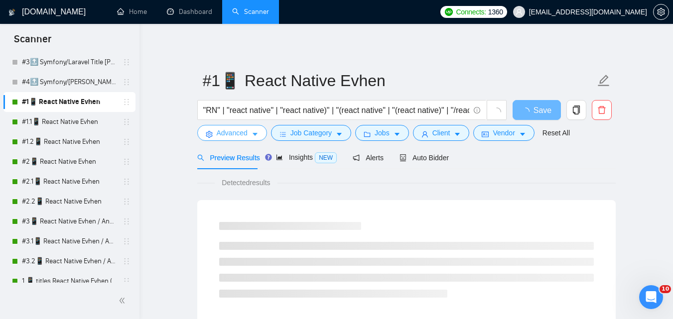
click at [246, 133] on span "Advanced" at bounding box center [232, 133] width 31 height 11
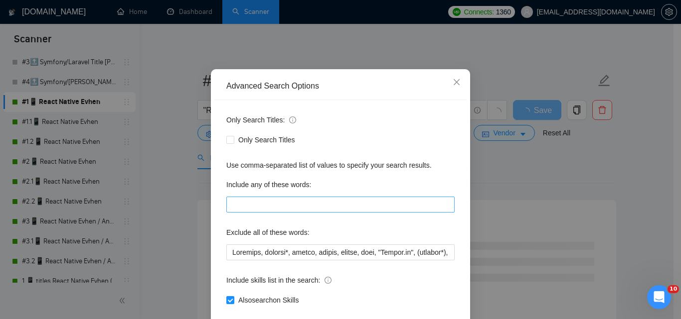
scroll to position [95, 0]
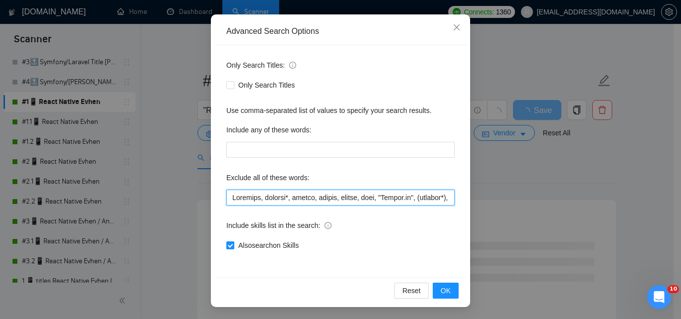
drag, startPoint x: 445, startPoint y: 201, endPoint x: 395, endPoint y: 192, distance: 51.0
click at [476, 200] on div "Advanced Search Options Only Search Titles: Only Search Titles Use comma-separa…" at bounding box center [340, 159] width 681 height 319
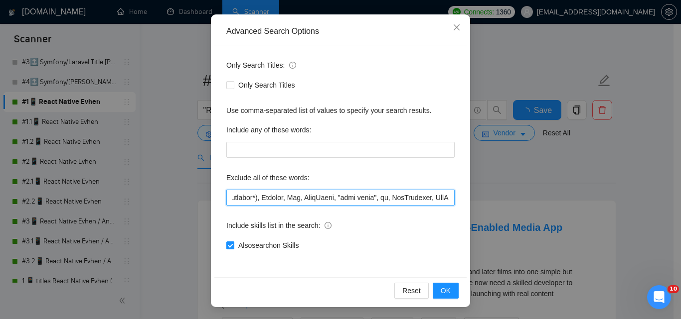
click at [393, 194] on input "text" at bounding box center [340, 198] width 228 height 16
drag, startPoint x: 425, startPoint y: 198, endPoint x: 464, endPoint y: 198, distance: 39.9
click at [473, 198] on div "Advanced Search Options Only Search Titles: Only Search Titles Use comma-separa…" at bounding box center [340, 159] width 681 height 319
click at [378, 202] on input "text" at bounding box center [340, 198] width 228 height 16
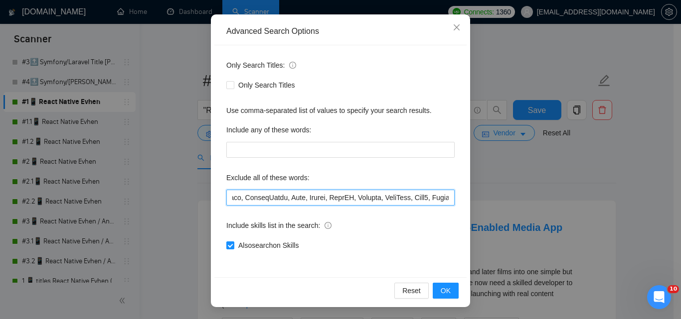
click at [404, 196] on input "text" at bounding box center [340, 198] width 228 height 16
drag, startPoint x: 432, startPoint y: 195, endPoint x: 457, endPoint y: 199, distance: 25.2
click at [457, 199] on div "Only Search Titles: Only Search Titles Use comma-separated list of values to sp…" at bounding box center [340, 161] width 252 height 232
click at [330, 202] on input "text" at bounding box center [340, 198] width 228 height 16
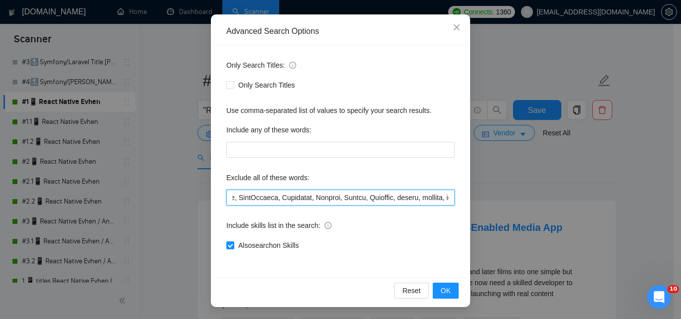
click at [398, 197] on input "text" at bounding box center [340, 198] width 228 height 16
drag, startPoint x: 387, startPoint y: 198, endPoint x: 578, endPoint y: 202, distance: 191.4
click at [576, 206] on div "Advanced Search Options Only Search Titles: Only Search Titles Use comma-separa…" at bounding box center [340, 159] width 681 height 319
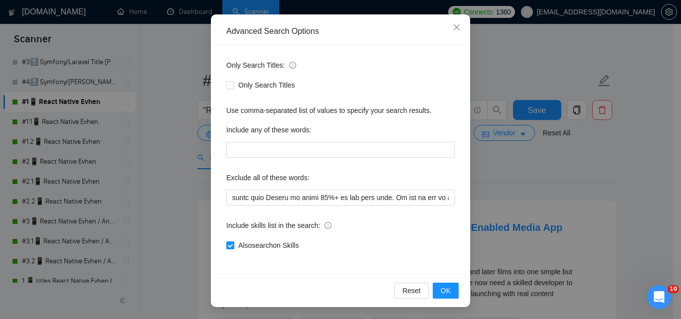
scroll to position [0, 0]
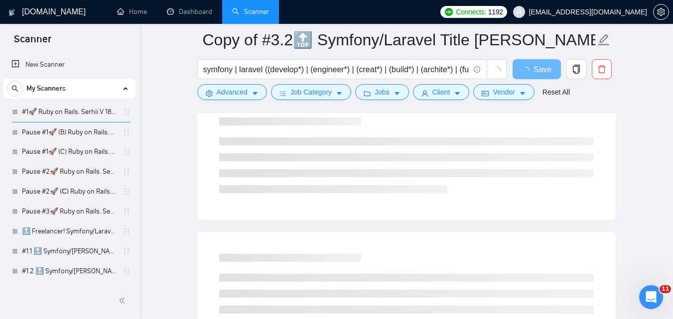
scroll to position [2609, 0]
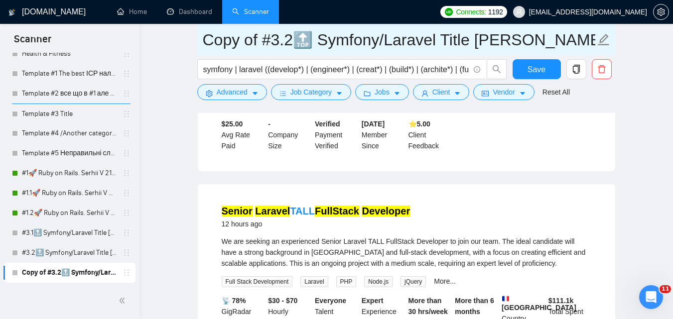
click at [292, 40] on input "Copy of #3.2🔝 Symfony/Laravel Title [PERSON_NAME] 15/04 CoverLetter changed" at bounding box center [399, 39] width 393 height 25
drag, startPoint x: 261, startPoint y: 40, endPoint x: 189, endPoint y: 55, distance: 73.3
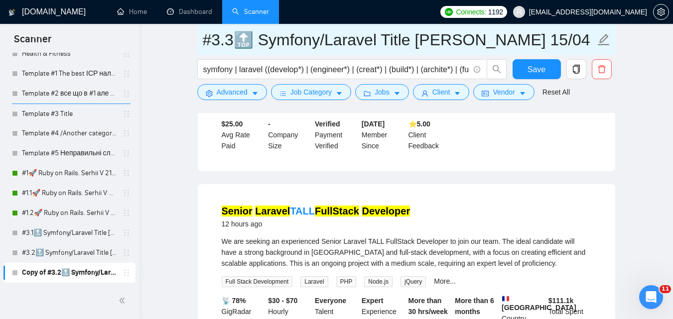
type input "#3.3🔝 Symfony/Laravel Title [PERSON_NAME] 15/04 CoverLetter changed"
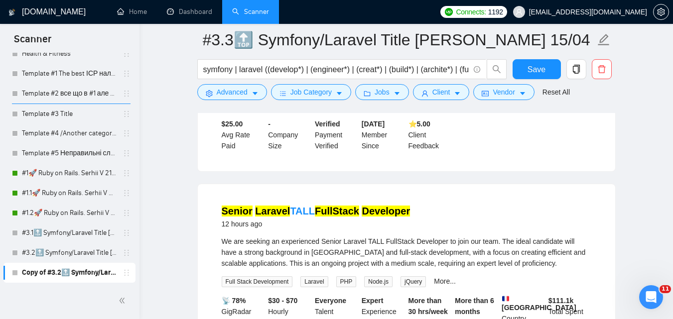
click at [250, 93] on button "Advanced" at bounding box center [232, 92] width 70 height 16
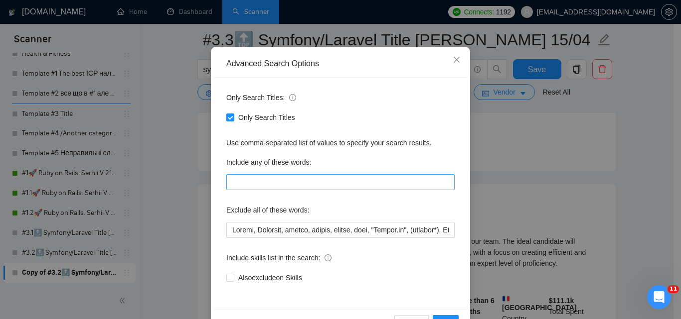
scroll to position [45, 0]
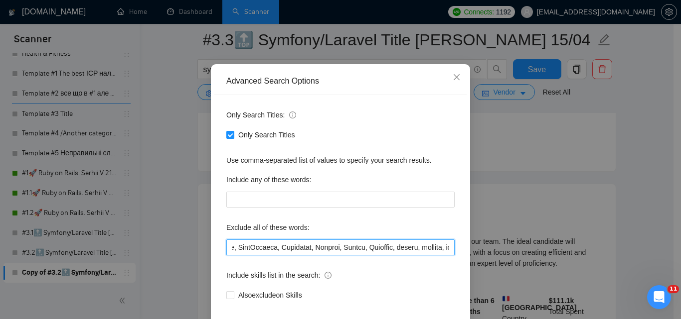
drag, startPoint x: 408, startPoint y: 248, endPoint x: 499, endPoint y: 243, distance: 91.3
click at [499, 243] on div "Advanced Search Options Only Search Titles: Only Search Titles Use comma-separa…" at bounding box center [340, 159] width 681 height 319
click at [406, 249] on input "text" at bounding box center [340, 248] width 228 height 16
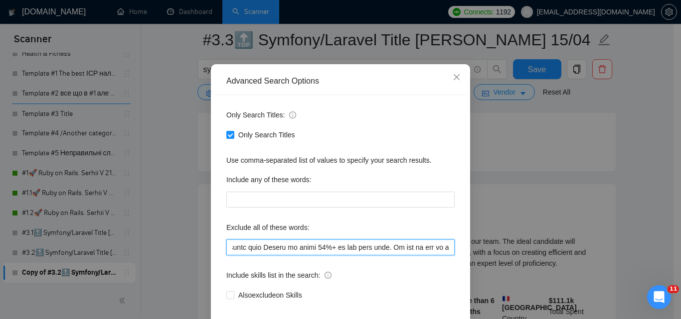
drag, startPoint x: 389, startPoint y: 246, endPoint x: 588, endPoint y: 248, distance: 198.8
click at [588, 248] on div "Advanced Search Options Only Search Titles: Only Search Titles Use comma-separa…" at bounding box center [340, 159] width 681 height 319
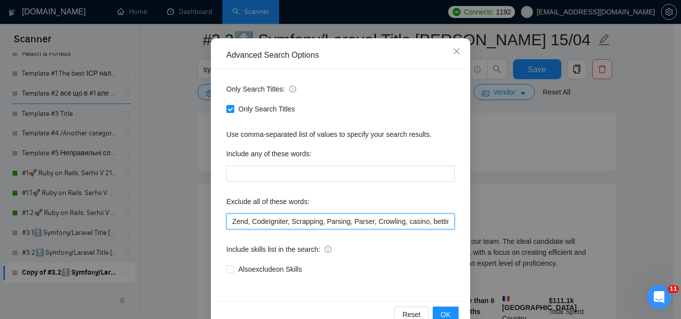
scroll to position [95, 0]
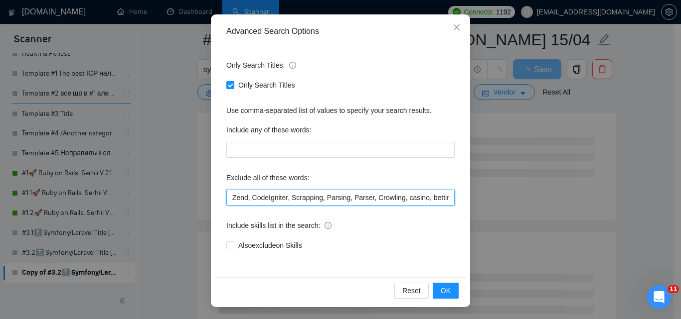
type input "Drupal, Scraping, hacker, nocode, crypto, game, "[DOMAIN_NAME]", (flutter*), Sh…"
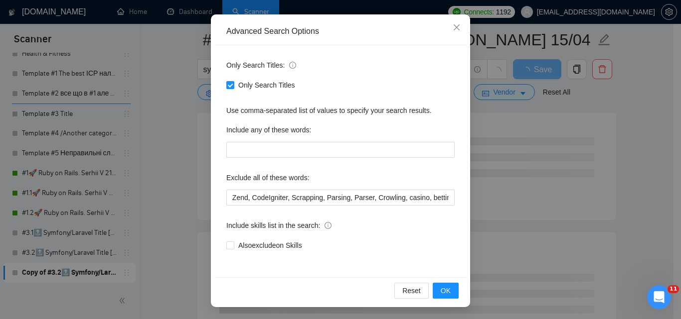
scroll to position [0, 0]
click at [214, 181] on div "Only Search Titles: Only Search Titles Use comma-separated list of values to sp…" at bounding box center [340, 161] width 252 height 232
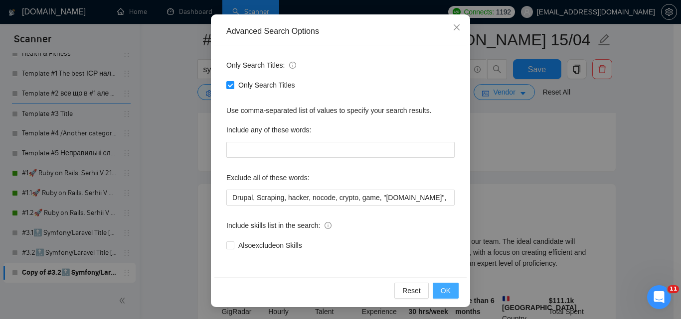
click at [440, 289] on span "OK" at bounding box center [445, 290] width 10 height 11
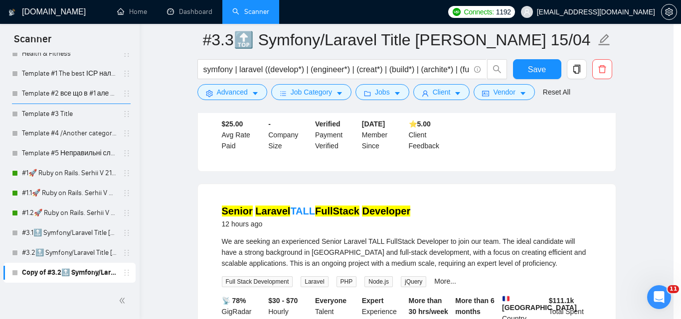
scroll to position [45, 0]
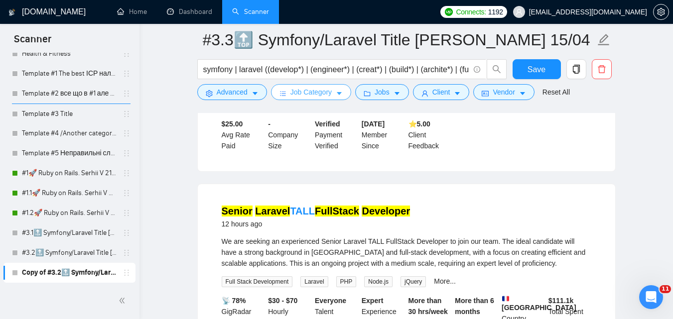
click at [315, 90] on span "Job Category" at bounding box center [310, 92] width 41 height 11
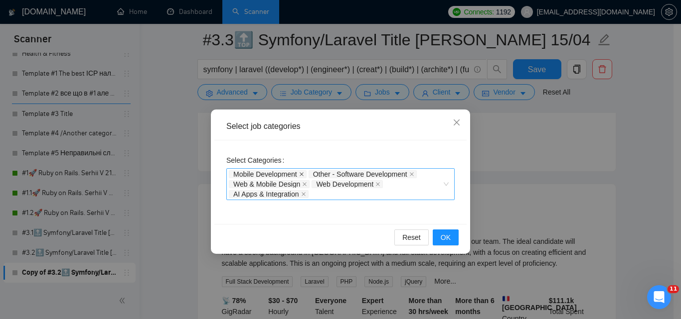
click at [302, 176] on icon "close" at bounding box center [301, 174] width 5 height 5
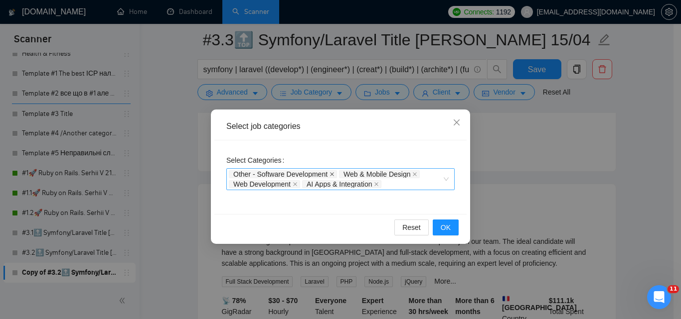
click at [331, 174] on icon "close" at bounding box center [331, 174] width 5 height 5
click at [305, 186] on icon "close" at bounding box center [303, 184] width 5 height 5
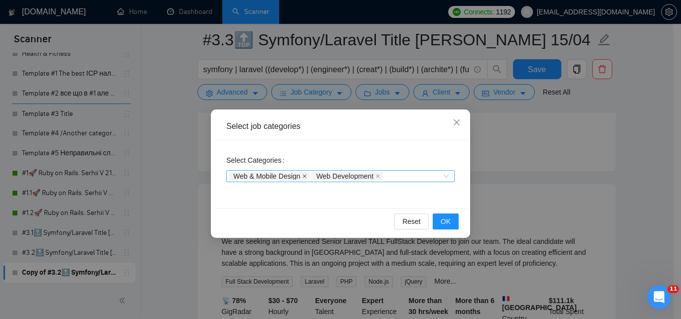
click at [307, 176] on icon "close" at bounding box center [304, 176] width 5 height 5
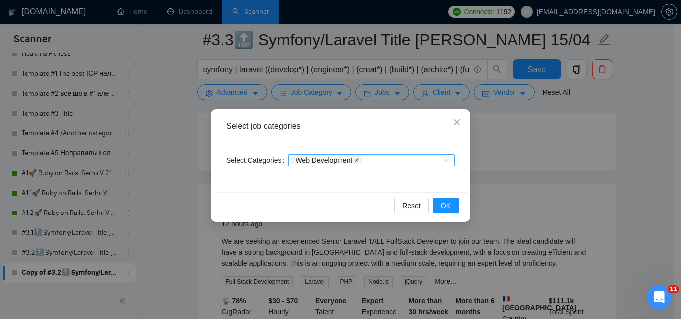
click at [354, 160] on icon "close" at bounding box center [356, 160] width 5 height 5
click at [312, 159] on div at bounding box center [365, 160] width 151 height 8
paste input "Other - Software Development"
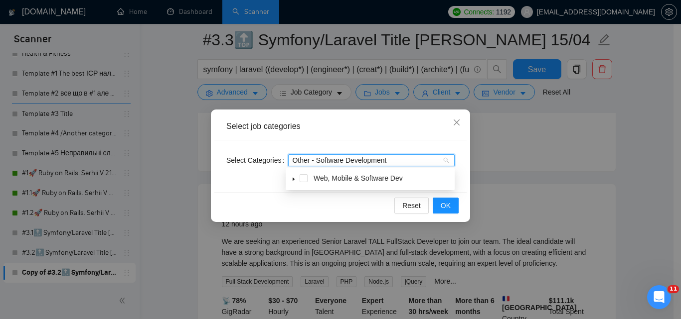
type input "Other - Software Development"
click at [363, 187] on span "Other - Software Development" at bounding box center [387, 192] width 129 height 12
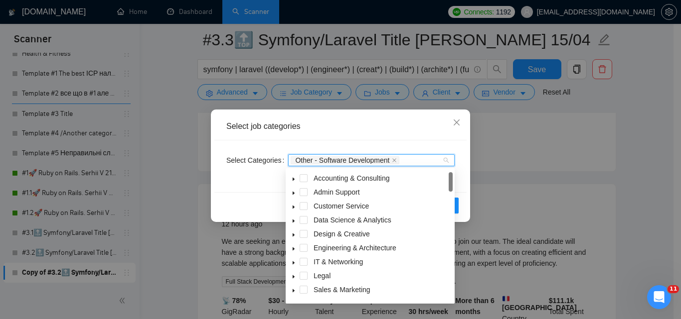
click at [247, 190] on div "Select Categories Other - Software Development" at bounding box center [340, 167] width 252 height 52
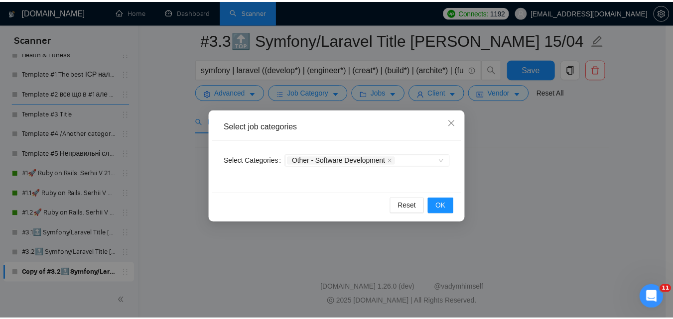
scroll to position [44, 0]
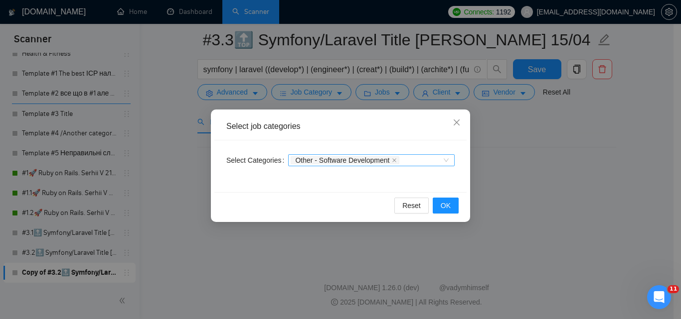
click at [408, 157] on div "Other - Software Development" at bounding box center [365, 160] width 151 height 10
paste input "Web & Mobile Design"
type input "Web & Mobile Design"
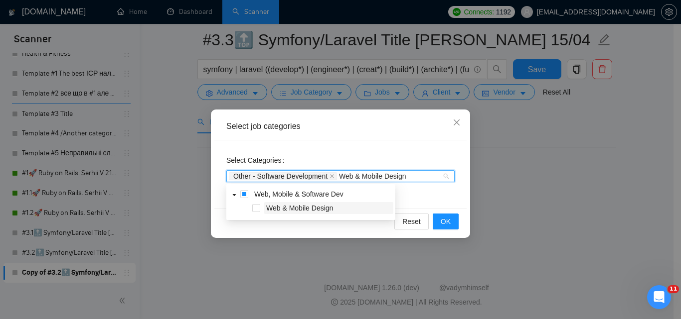
click at [317, 212] on span "Web & Mobile Design" at bounding box center [299, 208] width 67 height 8
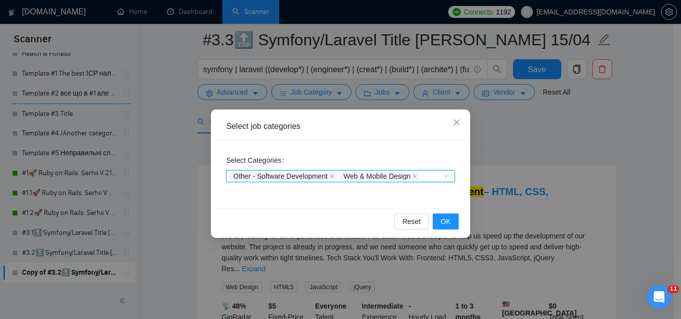
paste input "Ecommerce Development"
type input "Ecommerce Development"
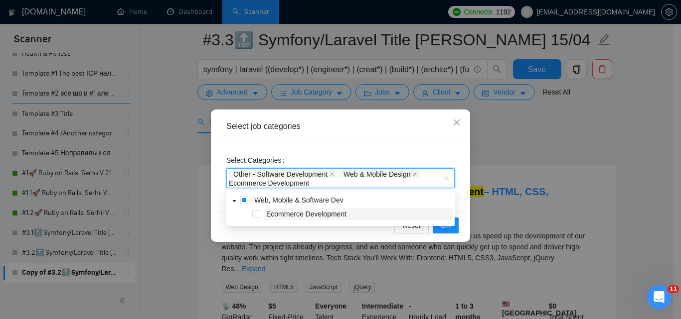
click at [341, 217] on span "Ecommerce Development" at bounding box center [306, 214] width 80 height 8
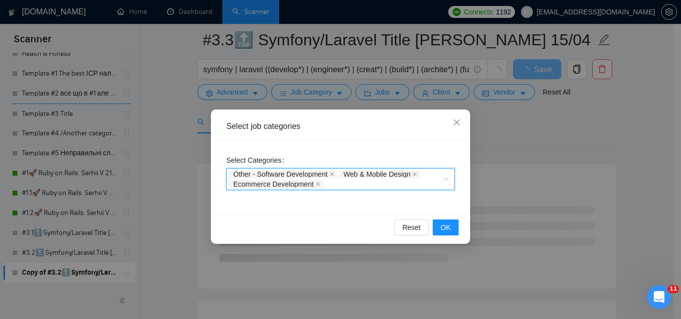
paste input "Web Development"
type input "Web Development"
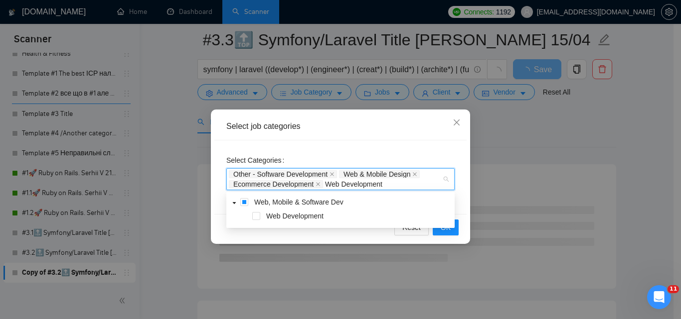
click at [336, 215] on span "Web Development" at bounding box center [358, 216] width 188 height 12
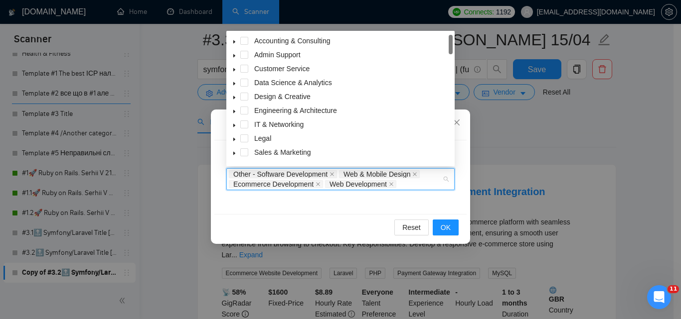
paste input "Mobile Development"
type input "Mobile Development"
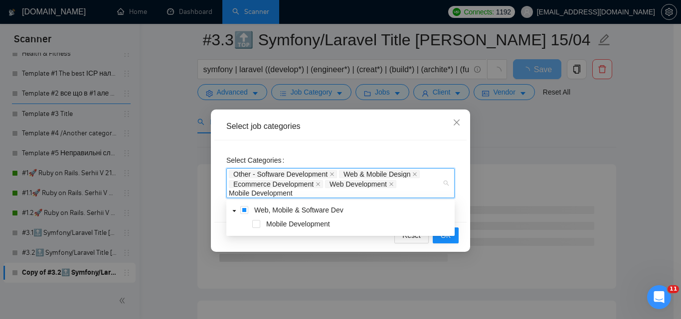
click at [316, 228] on span "Mobile Development" at bounding box center [298, 224] width 64 height 8
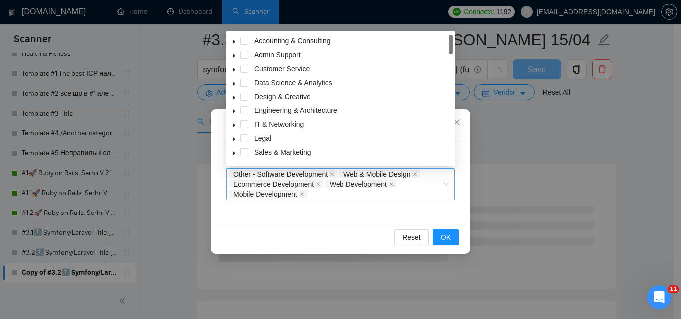
paste input "AI Apps & Integration"
type input "AI Apps & Integration"
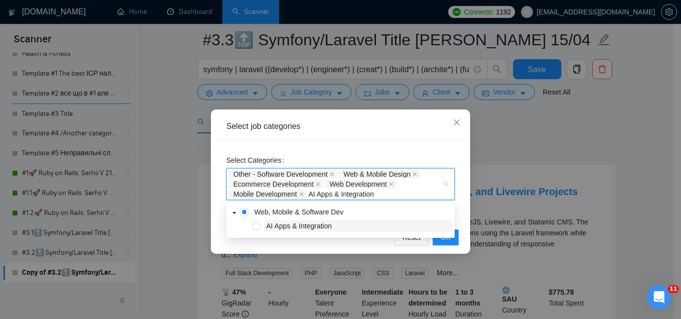
drag, startPoint x: 349, startPoint y: 225, endPoint x: 389, endPoint y: 1, distance: 227.7
click at [349, 226] on span "AI Apps & Integration" at bounding box center [358, 226] width 188 height 12
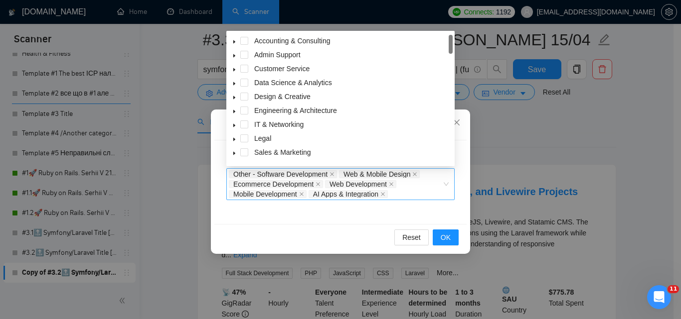
paste input "Game Design & Development"
type input "Game Design & Development"
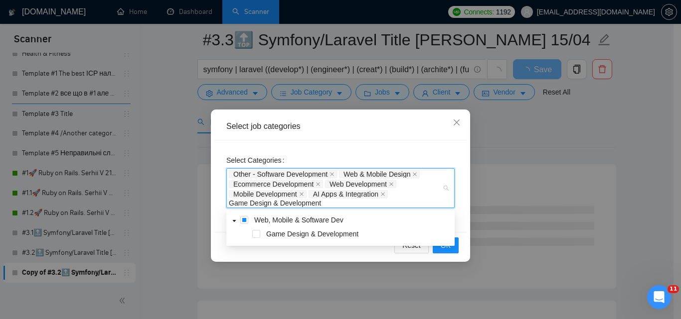
click at [341, 233] on span "Game Design & Development" at bounding box center [312, 234] width 92 height 8
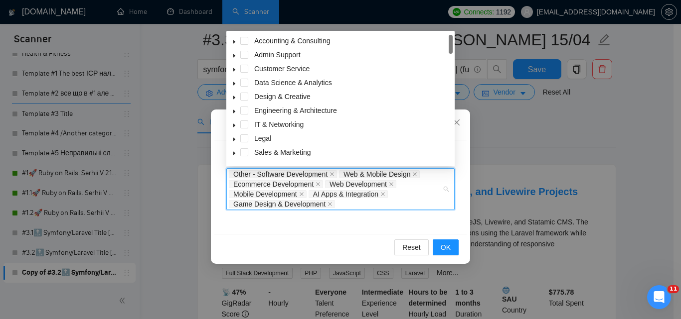
paste input "ERP/CRM Software"
type input "ERP/CRM Software"
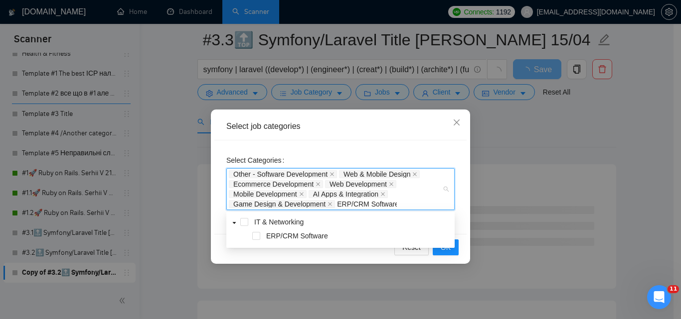
click at [354, 237] on span "ERP/CRM Software" at bounding box center [358, 236] width 188 height 12
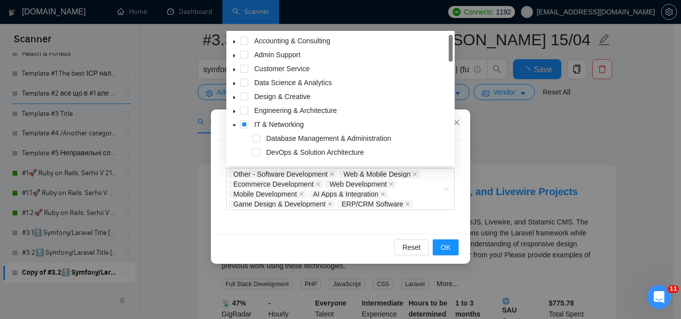
paste input "DevOps & Solution Architecture"
type input "DevOps & Solution Architecture"
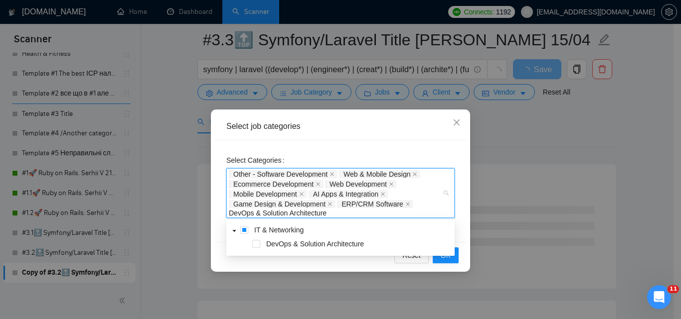
click at [333, 242] on span "DevOps & Solution Architecture" at bounding box center [315, 244] width 98 height 8
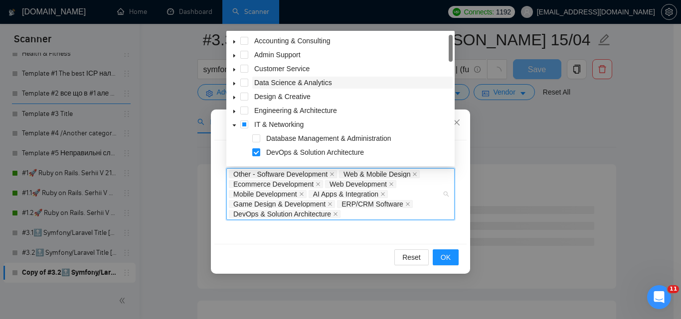
paste input "AI & Machine Learning"
type input "AI & Machine Learning"
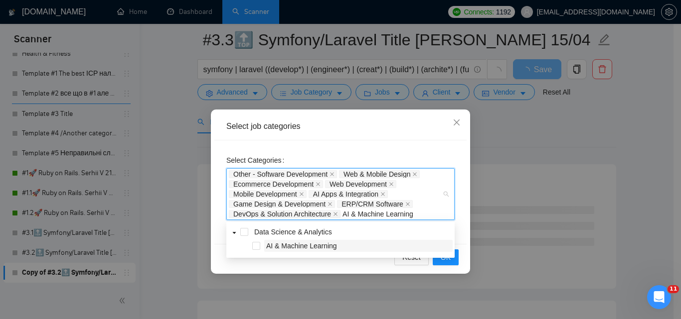
click at [358, 245] on span "AI & Machine Learning" at bounding box center [358, 246] width 188 height 12
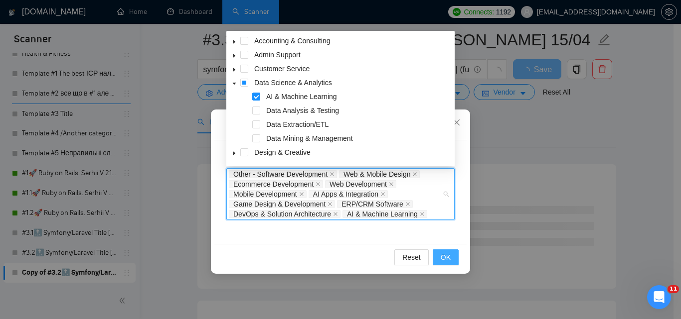
click at [442, 254] on span "OK" at bounding box center [445, 257] width 10 height 11
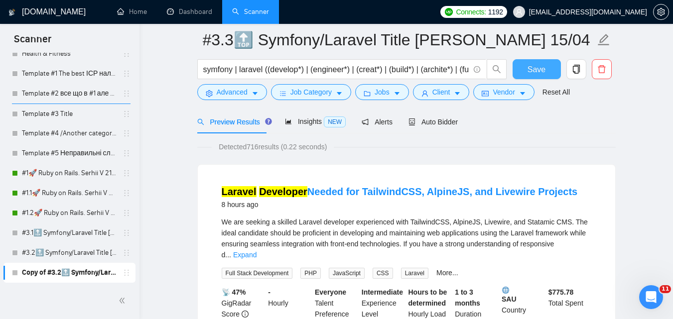
click at [535, 62] on button "Save" at bounding box center [537, 69] width 48 height 20
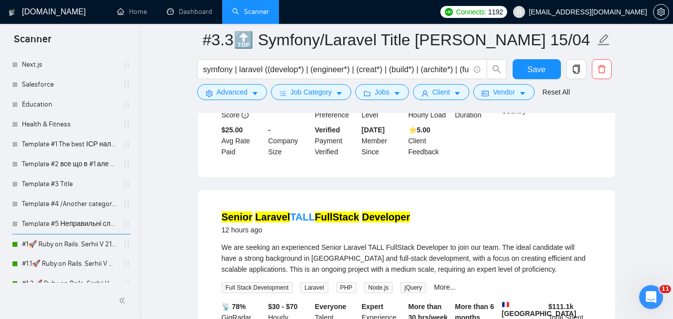
scroll to position [2609, 0]
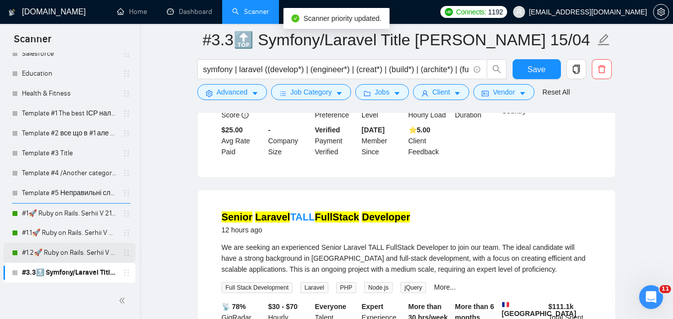
drag, startPoint x: 128, startPoint y: 270, endPoint x: 131, endPoint y: 259, distance: 11.5
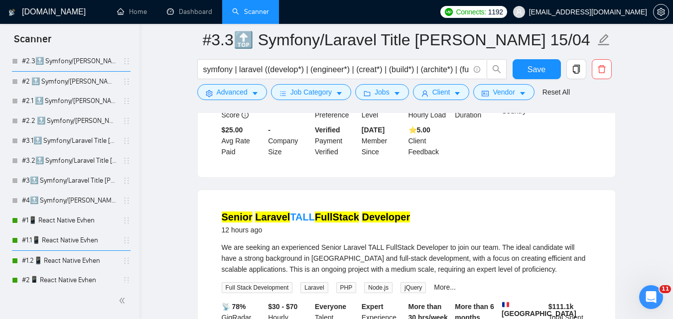
scroll to position [330, 0]
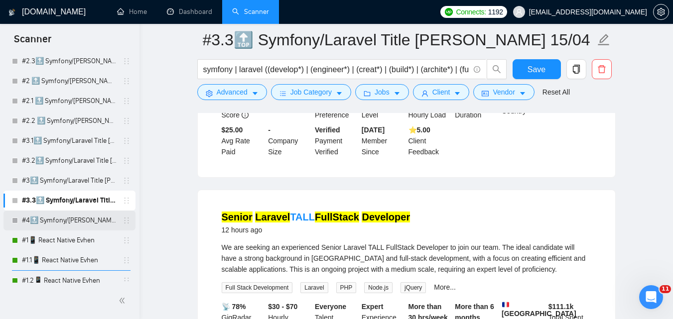
click at [86, 220] on link "#4🔝 Symfony/[PERSON_NAME] / Another categories" at bounding box center [69, 221] width 95 height 20
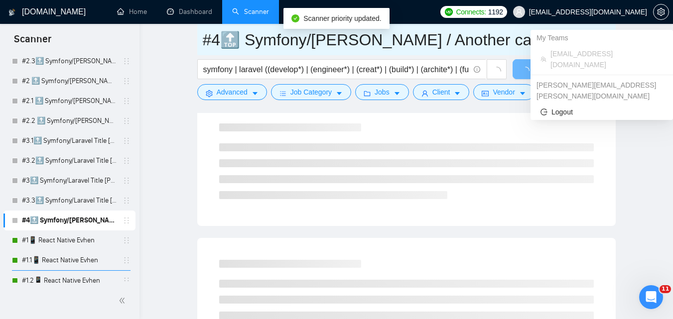
drag, startPoint x: 448, startPoint y: 34, endPoint x: 637, endPoint y: 50, distance: 189.1
click at [635, 30] on main "#4🔝 Symfony/[PERSON_NAME] / Another categories symfony | laravel ((develop*) | …" at bounding box center [406, 216] width 502 height 839
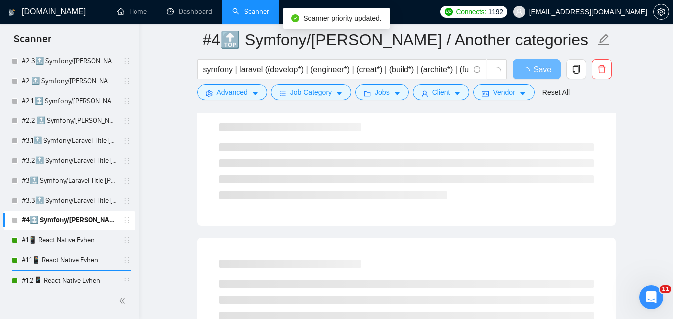
click at [642, 166] on main "#4🔝 Symfony/[PERSON_NAME] / Another categories symfony | laravel ((develop*) | …" at bounding box center [406, 216] width 502 height 839
click at [580, 73] on icon "copy" at bounding box center [576, 69] width 9 height 9
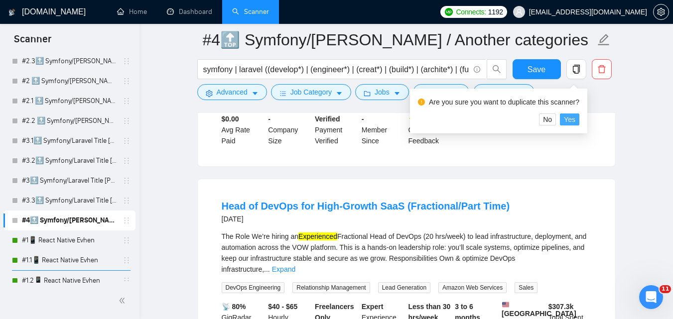
click at [572, 122] on span "Yes" at bounding box center [569, 119] width 11 height 11
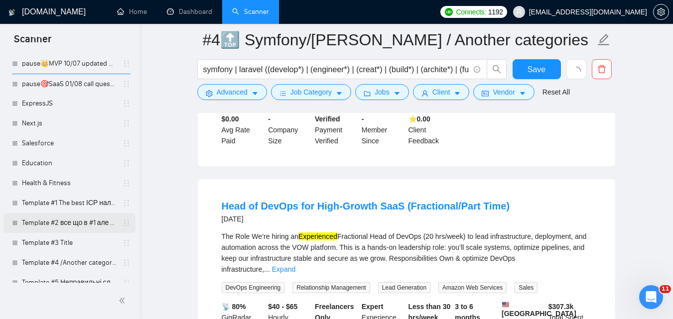
scroll to position [2609, 0]
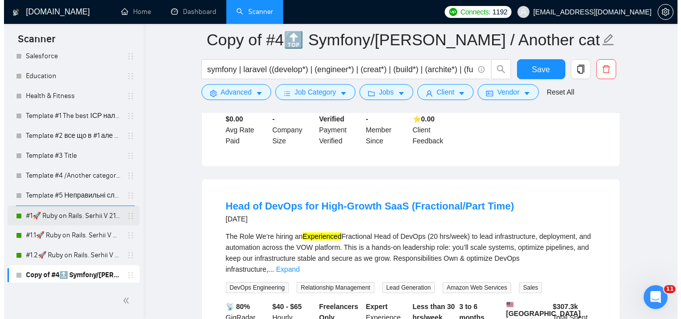
scroll to position [2629, 0]
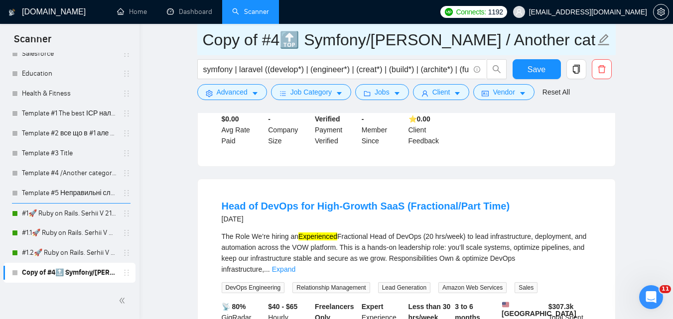
drag, startPoint x: 265, startPoint y: 43, endPoint x: 198, endPoint y: 50, distance: 67.1
click at [198, 50] on span "Copy of #4🔝 Symfony/[PERSON_NAME] / Another categories" at bounding box center [406, 39] width 419 height 31
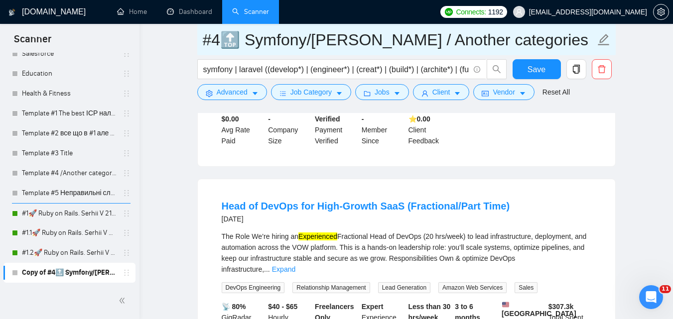
click at [221, 43] on input "#4🔝 Symfony/[PERSON_NAME] / Another categories" at bounding box center [399, 39] width 393 height 25
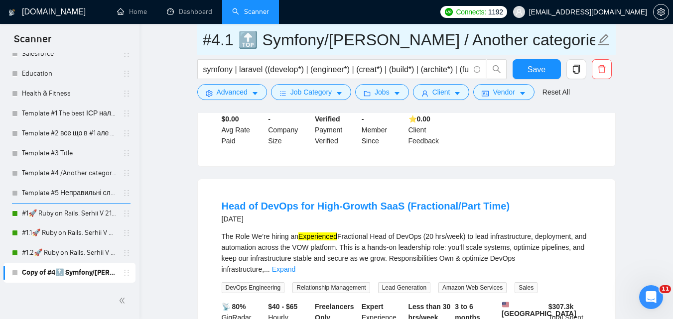
type input "#4.1 🔝 Symfony/[PERSON_NAME] / Another categories"
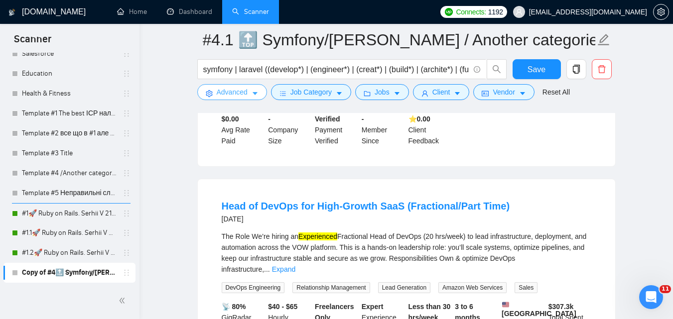
click at [259, 93] on button "Advanced" at bounding box center [232, 92] width 70 height 16
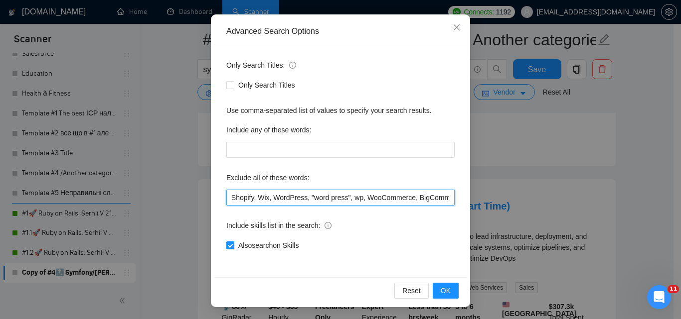
scroll to position [0, 796]
drag, startPoint x: 370, startPoint y: 194, endPoint x: 613, endPoint y: 177, distance: 243.7
click at [612, 177] on div "Advanced Search Options Only Search Titles: Only Search Titles Use comma-separa…" at bounding box center [340, 159] width 681 height 319
paste input "Coolify, BullMQ, loveableddev, "C++ dev", loveable, "Framework Installation", "…"
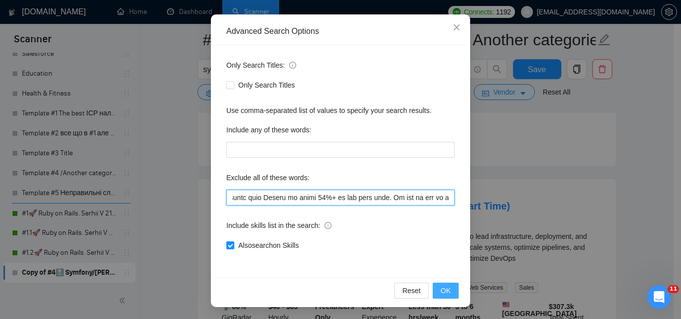
type input "Drupal, Scraping, hacker, nocode, crypto, game, "[DOMAIN_NAME]", (flutter*), Sh…"
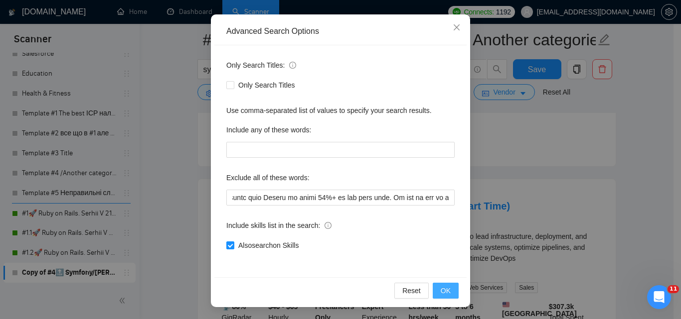
drag, startPoint x: 442, startPoint y: 288, endPoint x: 442, endPoint y: 277, distance: 12.0
click at [441, 290] on span "OK" at bounding box center [445, 290] width 10 height 11
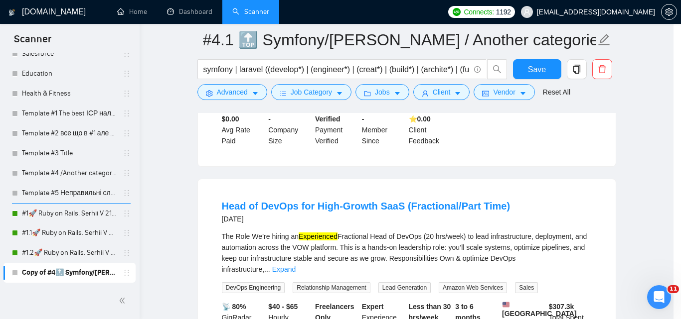
scroll to position [45, 0]
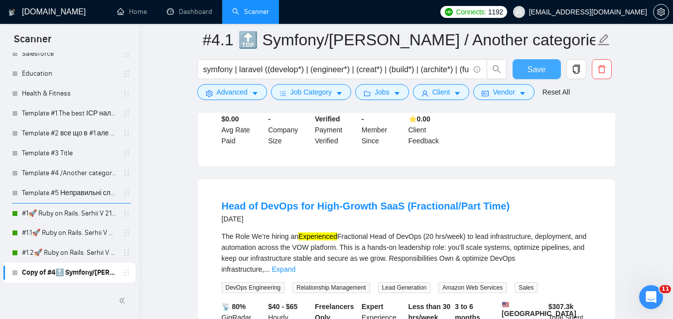
click at [542, 72] on span "Save" at bounding box center [537, 69] width 18 height 12
click at [245, 94] on span "Advanced" at bounding box center [232, 92] width 31 height 11
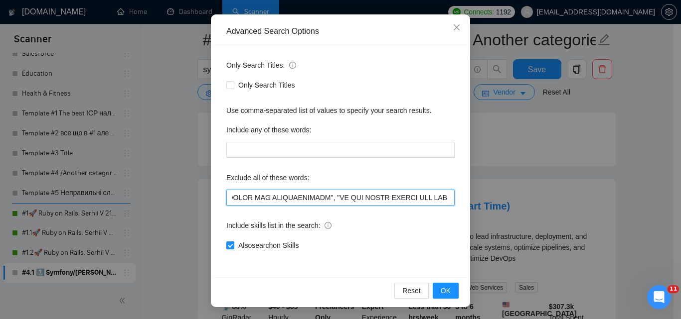
scroll to position [0, 7881]
drag, startPoint x: 313, startPoint y: 205, endPoint x: 680, endPoint y: 141, distance: 372.2
click at [673, 141] on div "Advanced Search Options Only Search Titles: Only Search Titles Use comma-separa…" at bounding box center [340, 159] width 681 height 319
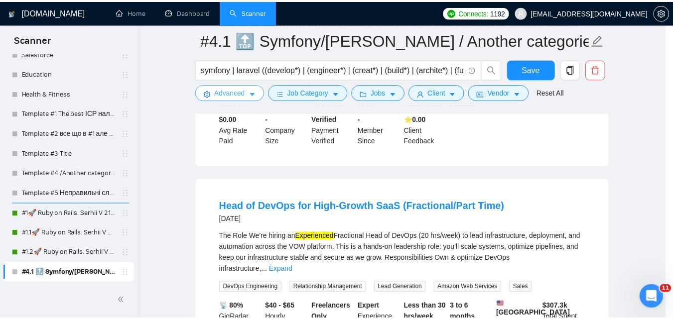
scroll to position [0, 0]
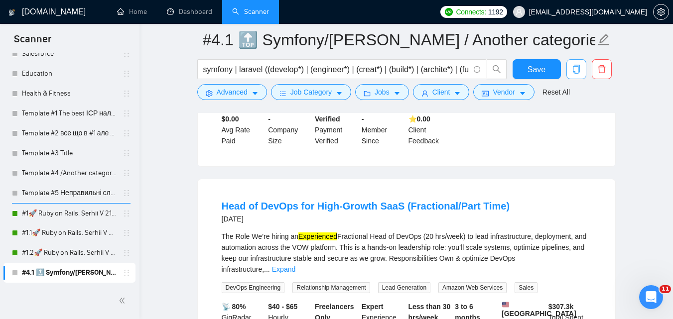
click at [572, 67] on icon "copy" at bounding box center [576, 69] width 9 height 9
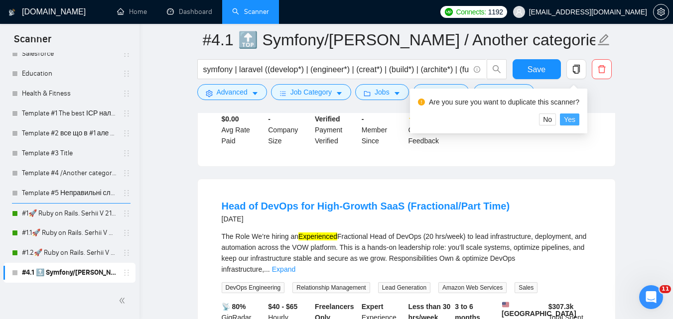
drag, startPoint x: 563, startPoint y: 120, endPoint x: 405, endPoint y: 160, distance: 163.4
click at [564, 120] on button "Yes" at bounding box center [569, 120] width 19 height 12
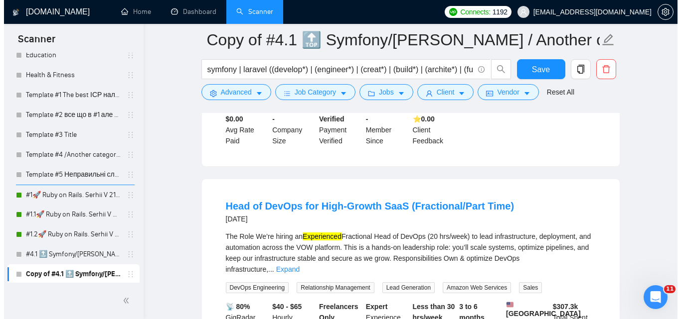
scroll to position [2649, 0]
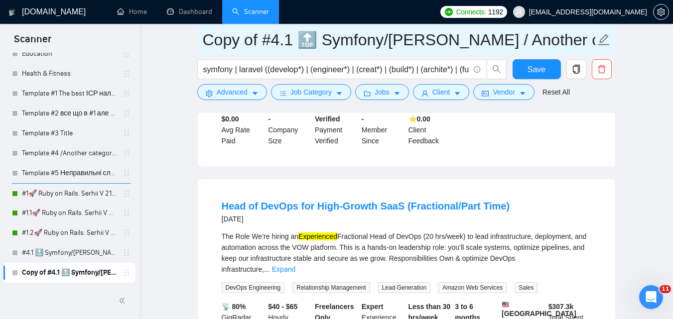
click at [292, 39] on input "Copy of #4.1 🔝 Symfony/[PERSON_NAME] / Another categories" at bounding box center [399, 39] width 393 height 25
drag, startPoint x: 250, startPoint y: 36, endPoint x: 178, endPoint y: 42, distance: 72.0
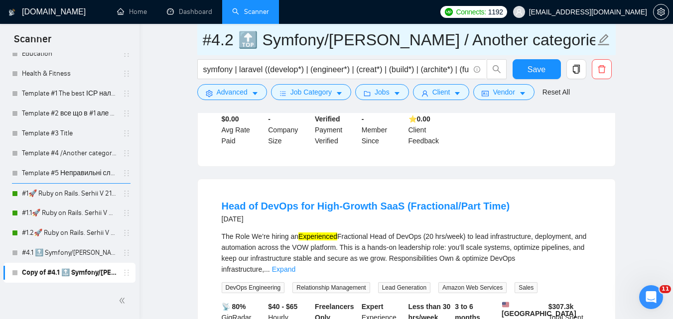
type input "#4.2 🔝 Symfony/[PERSON_NAME] / Another categories"
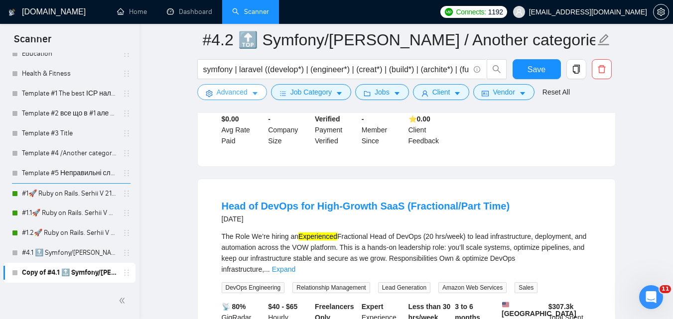
click at [250, 91] on button "Advanced" at bounding box center [232, 92] width 70 height 16
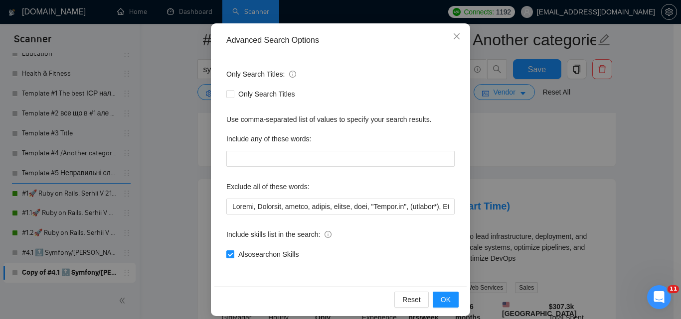
scroll to position [95, 0]
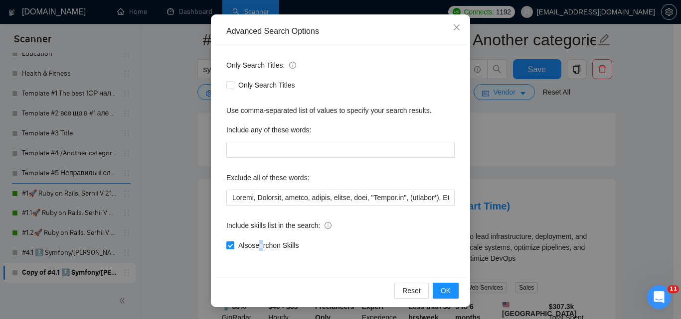
click at [258, 249] on span "Also search on Skills" at bounding box center [268, 245] width 68 height 11
click at [258, 246] on span "Also search on Skills" at bounding box center [268, 245] width 68 height 11
click at [233, 246] on input "Also search on Skills" at bounding box center [229, 245] width 7 height 7
checkbox input "false"
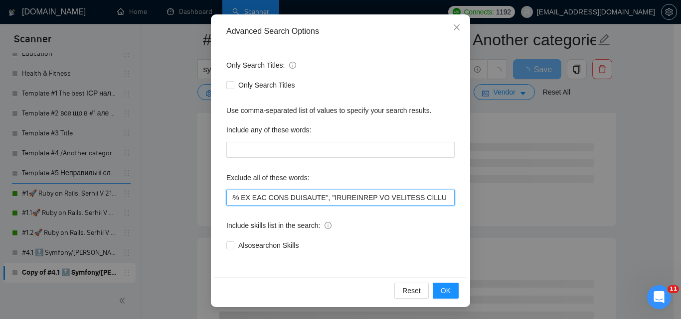
scroll to position [0, 7881]
drag, startPoint x: 380, startPoint y: 187, endPoint x: 590, endPoint y: 169, distance: 211.1
click at [590, 169] on div "Advanced Search Options Only Search Titles: Only Search Titles Use comma-separa…" at bounding box center [340, 159] width 681 height 319
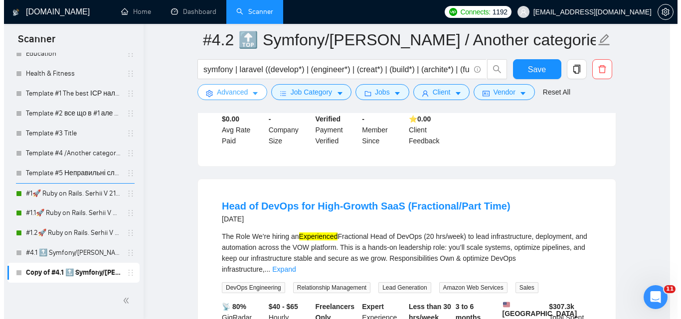
scroll to position [0, 0]
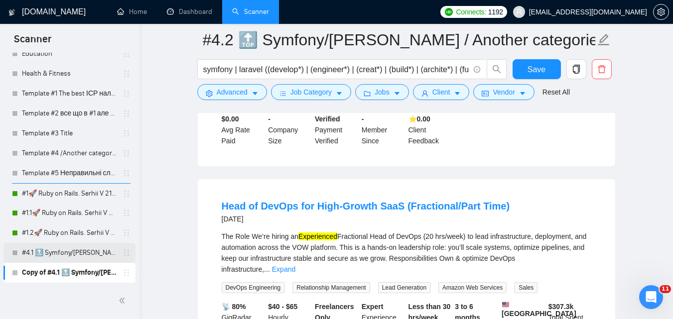
click at [96, 253] on link "#4.1 🔝 Symfony/[PERSON_NAME] / Another categories" at bounding box center [69, 253] width 95 height 20
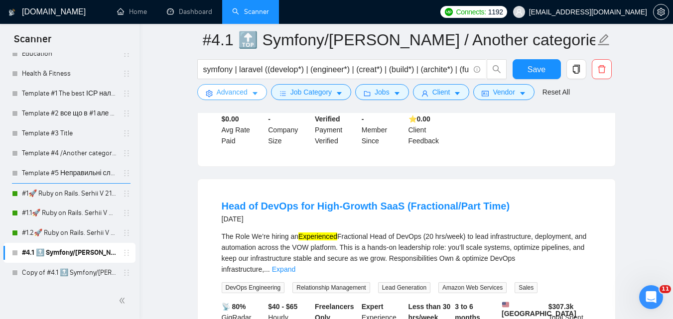
click at [252, 97] on icon "caret-down" at bounding box center [255, 93] width 7 height 7
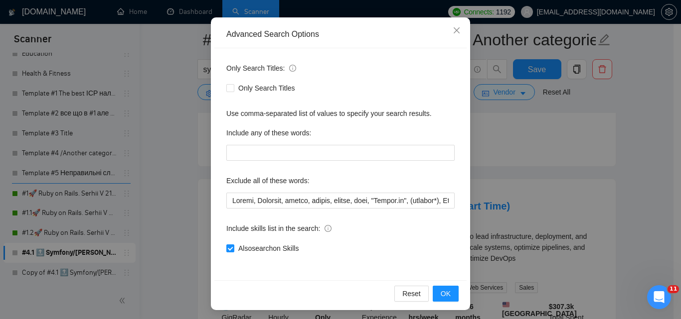
scroll to position [95, 0]
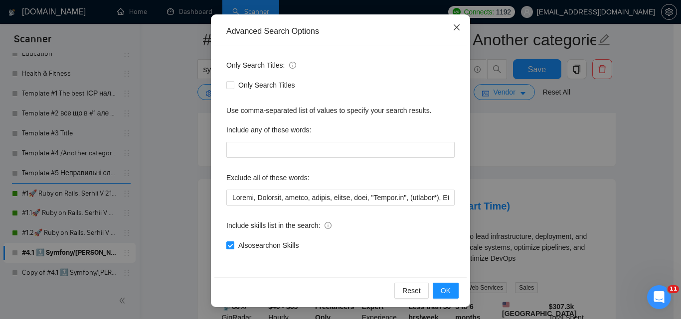
click at [456, 22] on span "Close" at bounding box center [456, 27] width 27 height 27
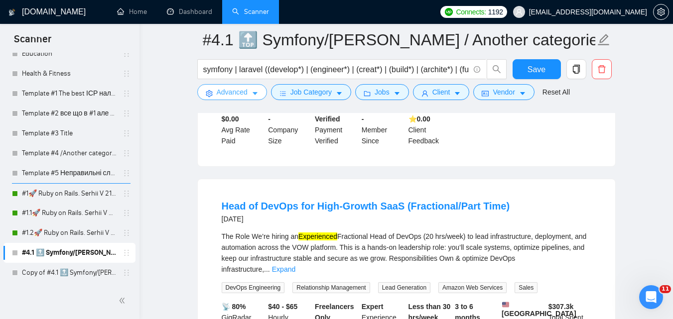
click at [248, 94] on button "Advanced" at bounding box center [232, 92] width 70 height 16
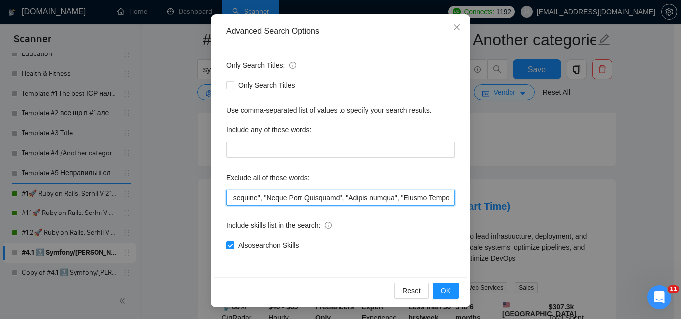
scroll to position [0, 3308]
drag, startPoint x: 366, startPoint y: 195, endPoint x: 564, endPoint y: 176, distance: 198.2
click at [564, 176] on div "Advanced Search Options Only Search Titles: Only Search Titles Use comma-separa…" at bounding box center [340, 159] width 681 height 319
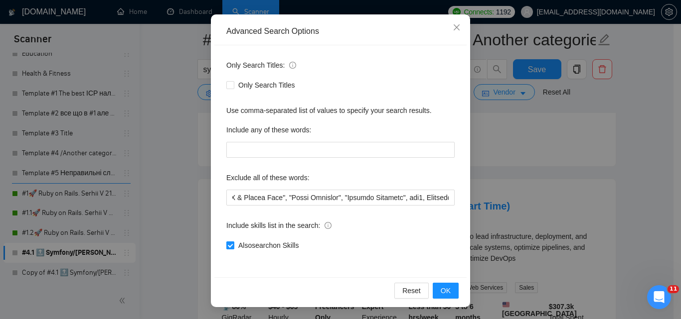
click at [287, 243] on span "Also search on Skills" at bounding box center [268, 245] width 68 height 11
click at [233, 243] on input "Also search on Skills" at bounding box center [229, 245] width 7 height 7
checkbox input "false"
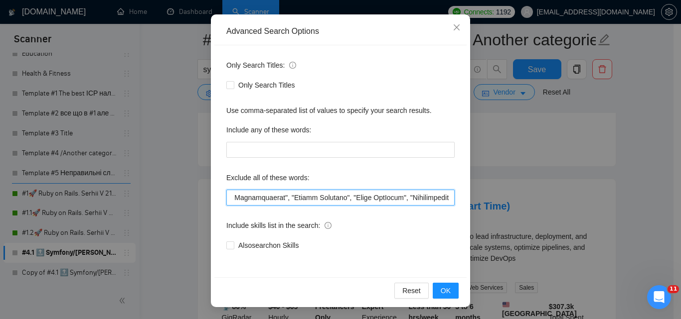
drag, startPoint x: 385, startPoint y: 205, endPoint x: 548, endPoint y: 195, distance: 163.2
click at [548, 195] on div "Advanced Search Options Only Search Titles: Only Search Titles Use comma-separa…" at bounding box center [340, 159] width 681 height 319
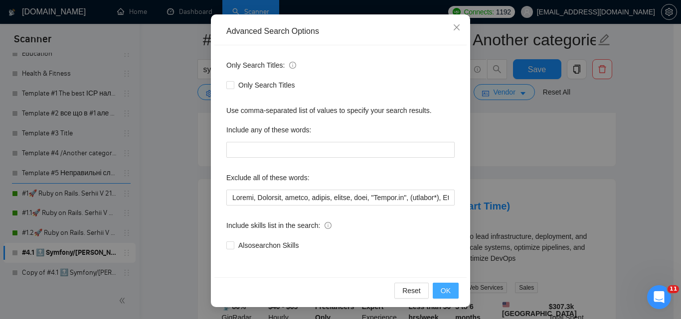
click at [443, 285] on span "OK" at bounding box center [445, 290] width 10 height 11
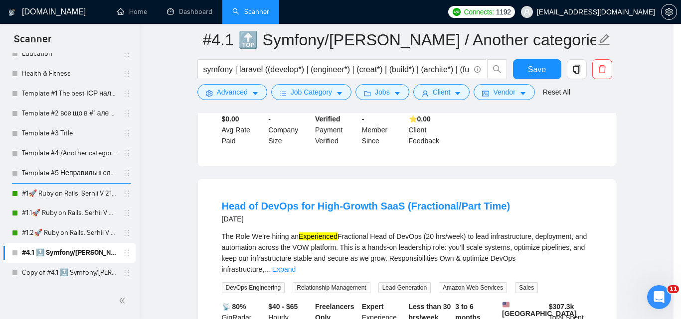
scroll to position [45, 0]
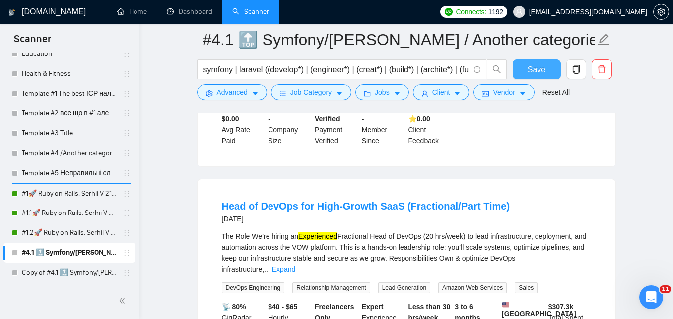
click at [529, 71] on span "Save" at bounding box center [537, 69] width 18 height 12
click at [98, 269] on link "Copy of #4.1 🔝 Symfony/[PERSON_NAME] / Another categories" at bounding box center [69, 273] width 95 height 20
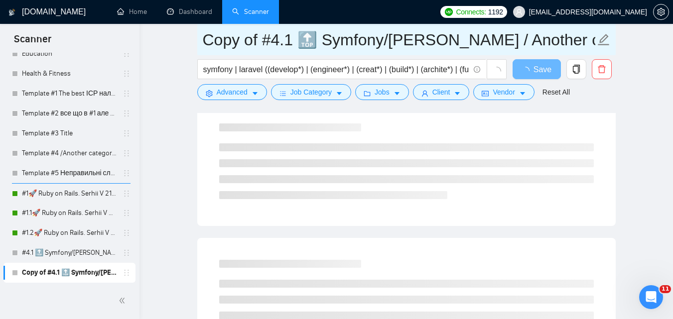
drag, startPoint x: 290, startPoint y: 37, endPoint x: 259, endPoint y: 40, distance: 32.0
click at [287, 38] on input "Copy of #4.1 🔝 Symfony/[PERSON_NAME] / Another categories" at bounding box center [399, 39] width 393 height 25
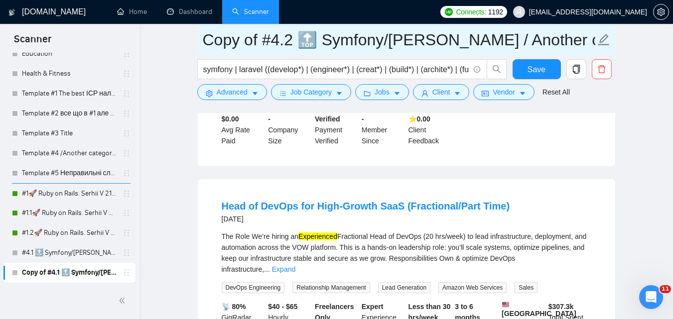
drag, startPoint x: 263, startPoint y: 40, endPoint x: 208, endPoint y: 43, distance: 54.9
click at [208, 43] on input "Copy of #4.2 🔝 Symfony/[PERSON_NAME] / Another categories" at bounding box center [399, 39] width 393 height 25
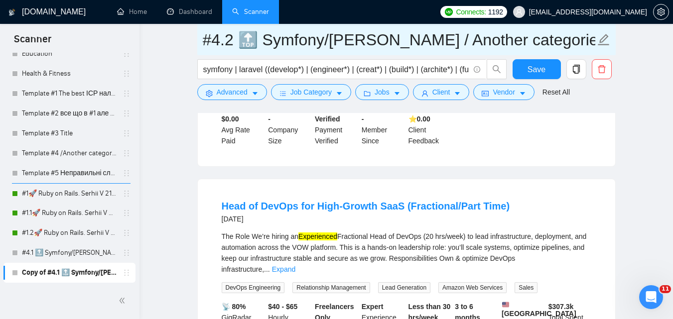
type input "#4.2 🔝 Symfony/[PERSON_NAME] / Another categories"
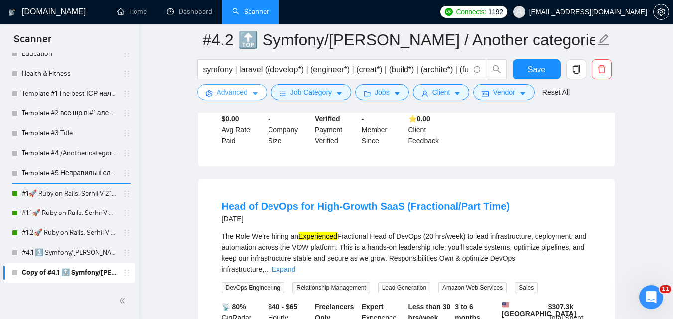
click at [256, 90] on span "caret-down" at bounding box center [255, 93] width 7 height 7
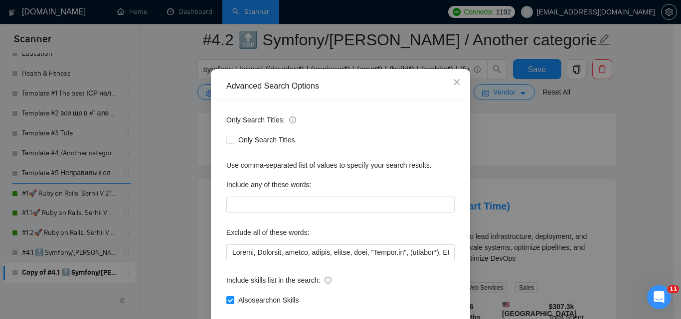
scroll to position [95, 0]
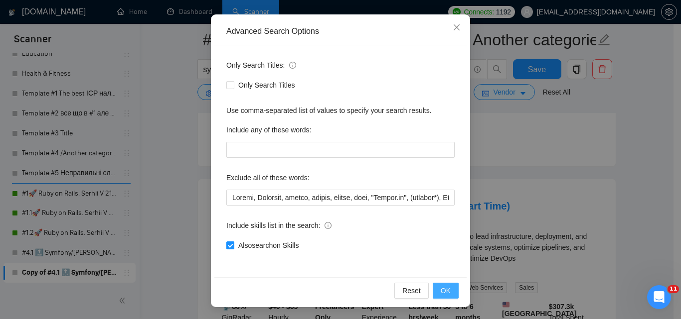
click at [436, 287] on button "OK" at bounding box center [445, 291] width 26 height 16
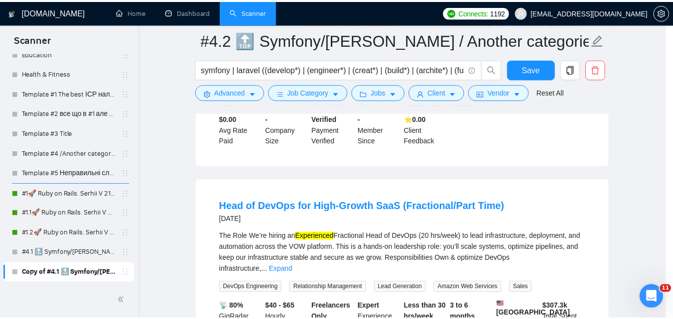
scroll to position [45, 0]
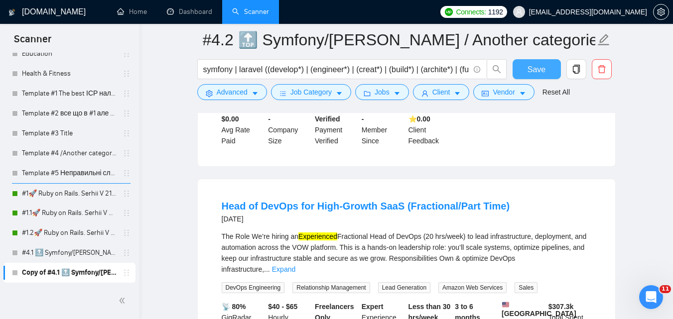
click at [543, 65] on span "Save" at bounding box center [537, 69] width 18 height 12
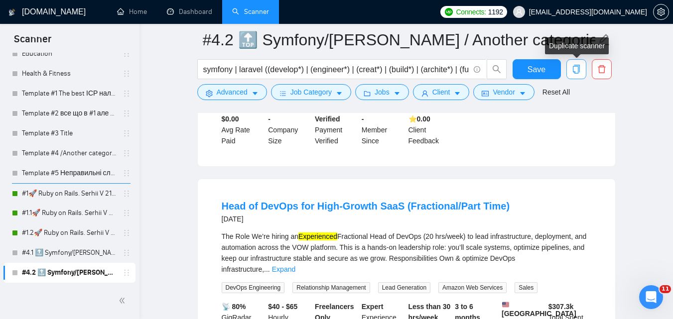
click at [577, 67] on icon "copy" at bounding box center [576, 69] width 9 height 9
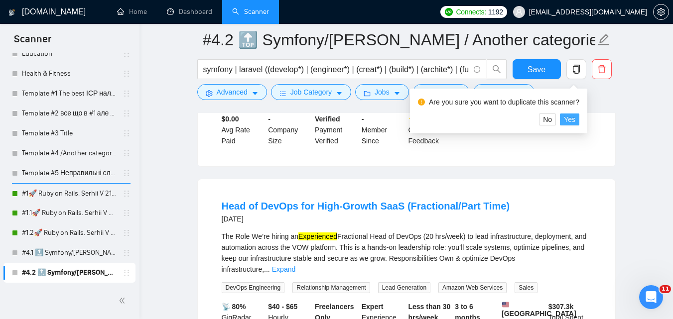
click at [569, 116] on span "Yes" at bounding box center [569, 119] width 11 height 11
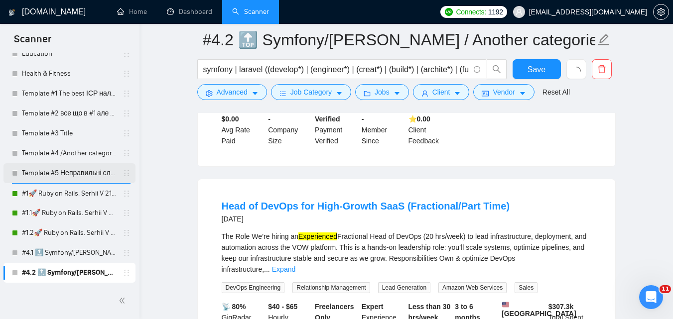
scroll to position [393, 0]
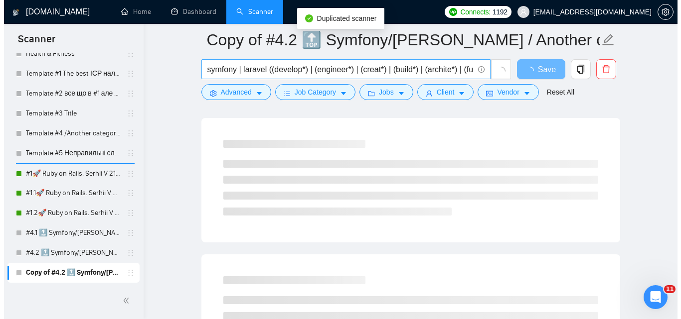
scroll to position [94, 0]
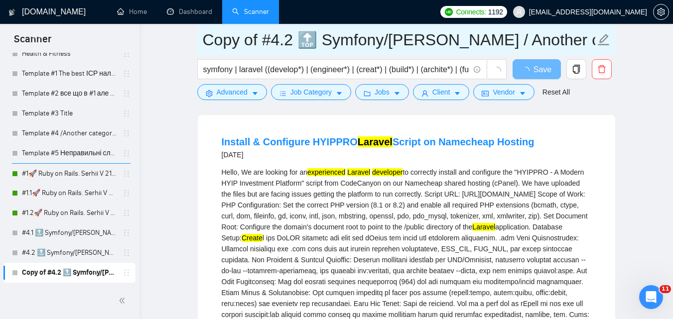
click at [203, 36] on input "Copy of #4.2 🔝 Symfony/[PERSON_NAME] / Another categories" at bounding box center [399, 39] width 393 height 25
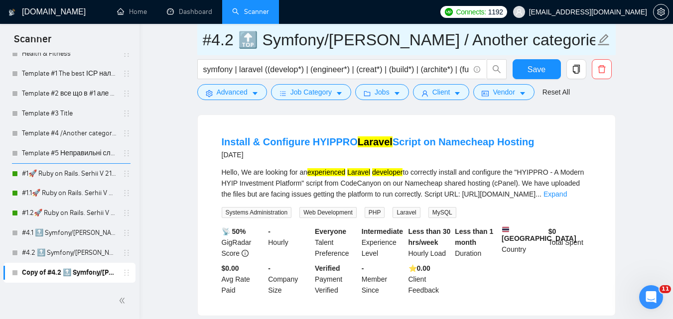
click at [230, 36] on input "#4.2 🔝 Symfony/[PERSON_NAME] / Another categories" at bounding box center [399, 39] width 393 height 25
type input "#4.3 🔝 Symfony/[PERSON_NAME] / Another categories"
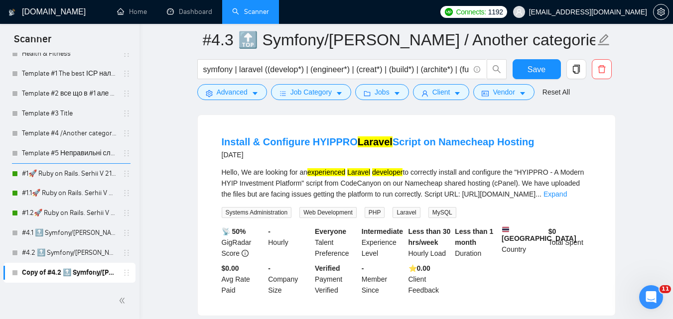
click at [224, 95] on span "Advanced" at bounding box center [232, 92] width 31 height 11
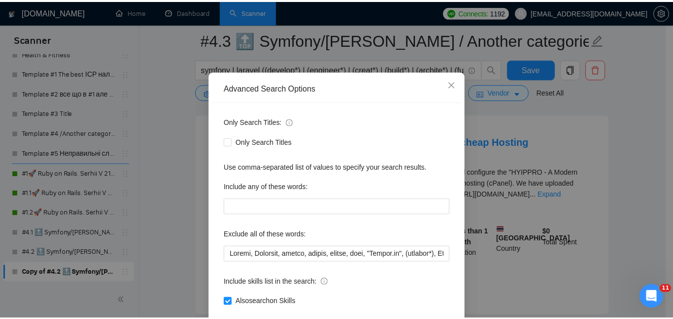
scroll to position [95, 0]
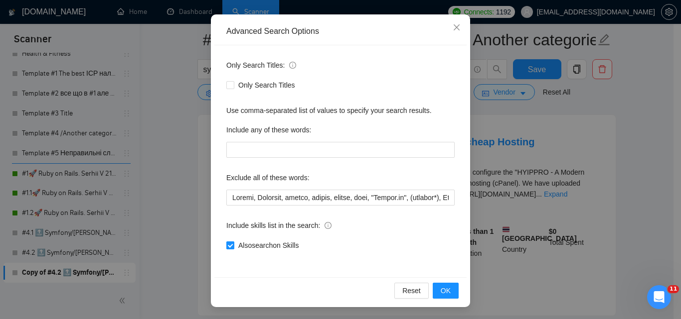
click at [288, 240] on span "Also search on Skills" at bounding box center [268, 245] width 68 height 11
click at [233, 242] on input "Also search on Skills" at bounding box center [229, 245] width 7 height 7
checkbox input "false"
click at [436, 287] on button "OK" at bounding box center [445, 291] width 26 height 16
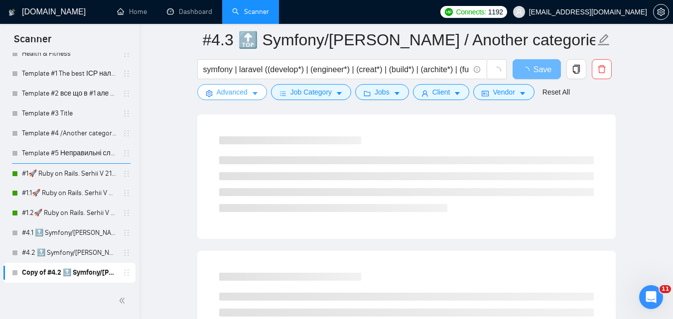
scroll to position [0, 0]
click at [300, 93] on span "Job Category" at bounding box center [310, 92] width 41 height 11
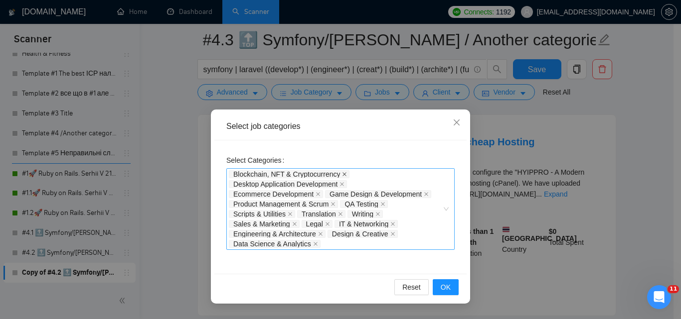
click at [342, 174] on icon "close" at bounding box center [344, 174] width 5 height 5
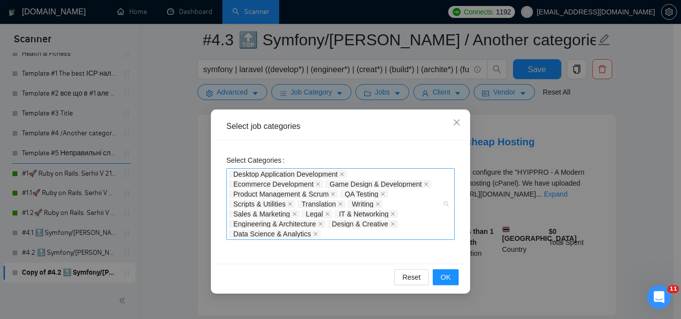
click at [340, 178] on span "Desktop Application Development" at bounding box center [288, 174] width 118 height 8
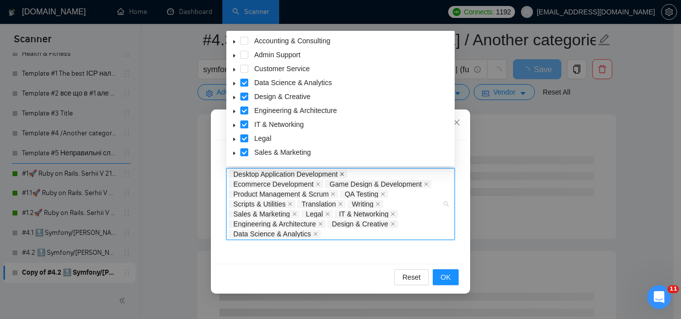
click at [343, 177] on span at bounding box center [341, 174] width 5 height 7
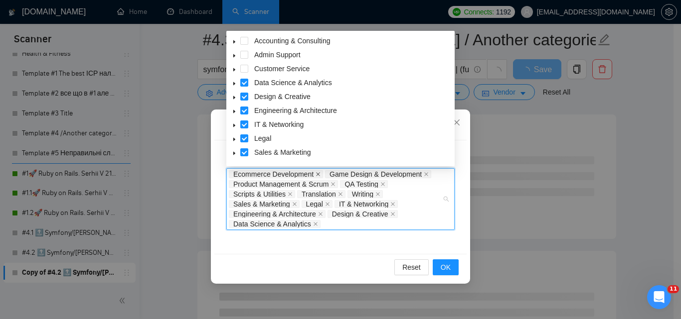
click at [319, 175] on icon "close" at bounding box center [317, 174] width 5 height 5
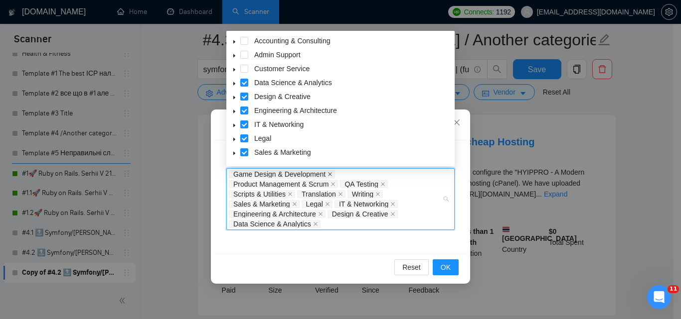
click at [329, 175] on icon "close" at bounding box center [330, 174] width 4 height 4
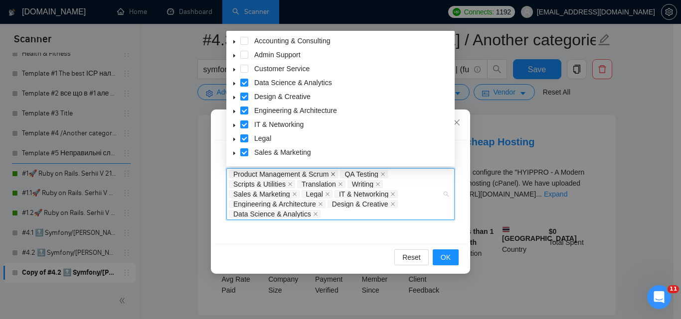
click at [332, 174] on icon "close" at bounding box center [332, 174] width 5 height 5
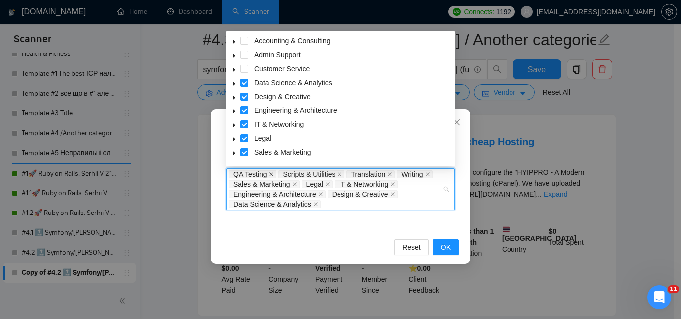
click at [271, 176] on icon "close" at bounding box center [271, 174] width 5 height 5
click at [290, 172] on icon "close" at bounding box center [289, 174] width 5 height 5
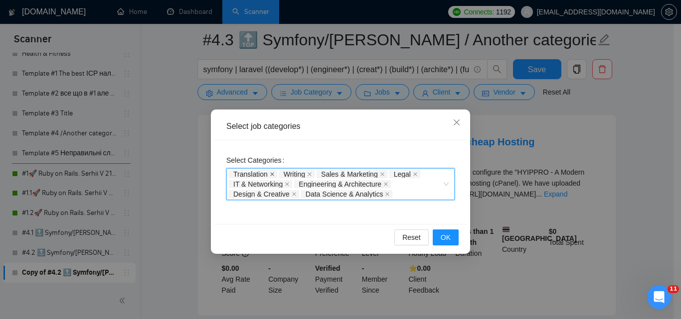
click at [267, 174] on span "Translation" at bounding box center [253, 174] width 48 height 8
click at [271, 175] on icon "close" at bounding box center [272, 174] width 5 height 5
click at [261, 173] on icon "close" at bounding box center [259, 174] width 4 height 4
click at [292, 174] on icon "close" at bounding box center [294, 174] width 5 height 5
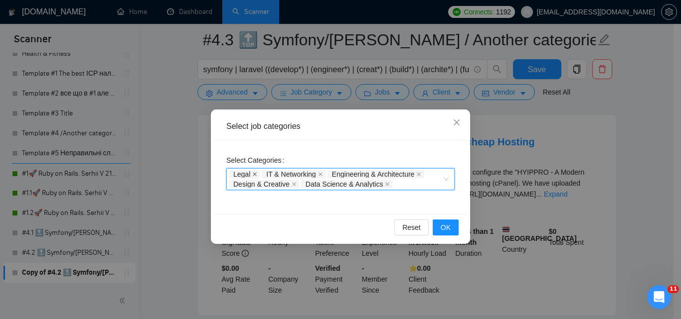
click at [255, 174] on icon "close" at bounding box center [255, 174] width 4 height 4
click at [286, 172] on icon "close" at bounding box center [286, 174] width 5 height 5
click at [318, 176] on icon "close" at bounding box center [320, 174] width 5 height 5
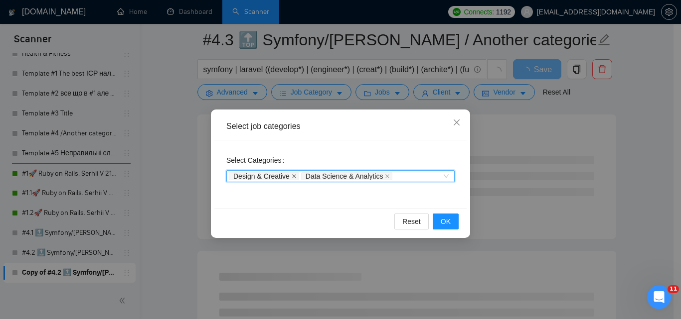
click at [293, 177] on icon "close" at bounding box center [293, 176] width 5 height 5
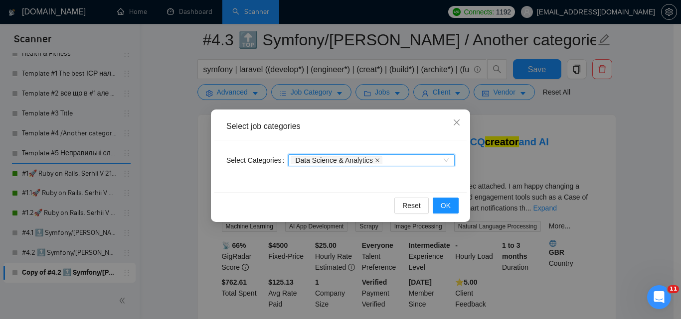
click at [375, 162] on icon "close" at bounding box center [377, 160] width 5 height 5
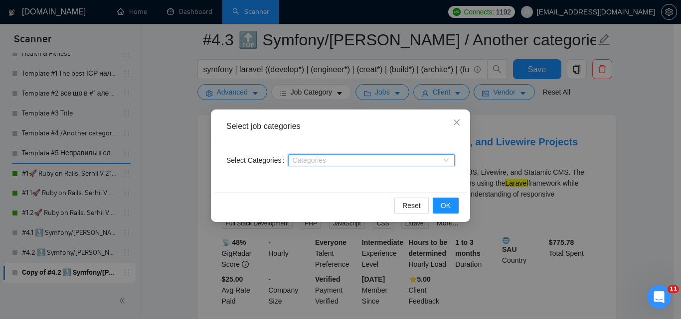
paste input "Other - Software Development"
type input "Other - Software Development"
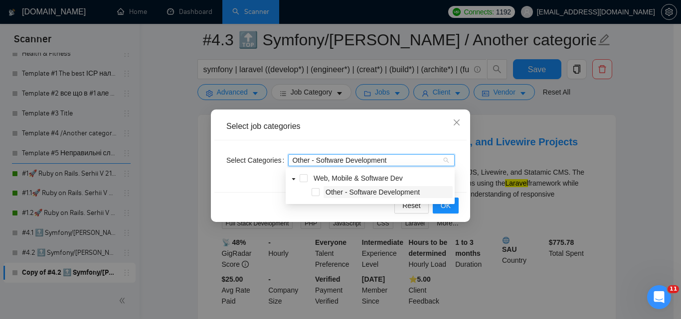
click at [375, 191] on span "Other - Software Development" at bounding box center [372, 192] width 94 height 8
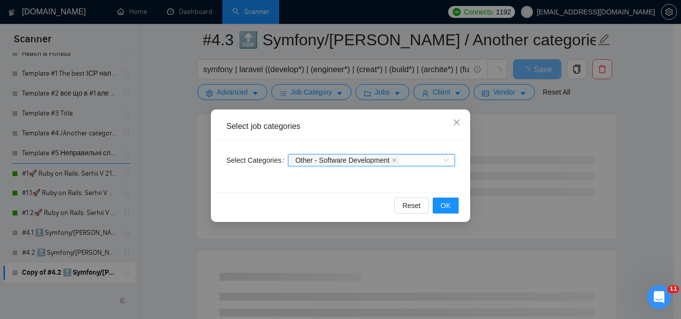
paste input "Web & Mobile Design"
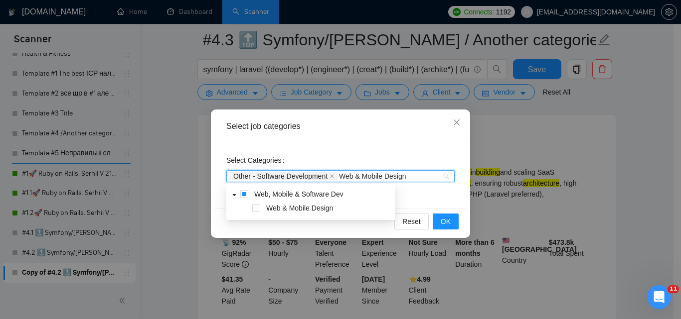
click at [347, 214] on div "Web & Mobile Design" at bounding box center [310, 209] width 165 height 14
type input "Web & Mobile Design"
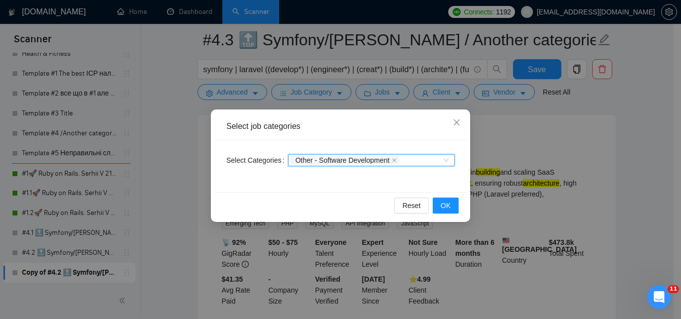
paste input "Web & Mobile Design"
type input "Web & Mobile Design"
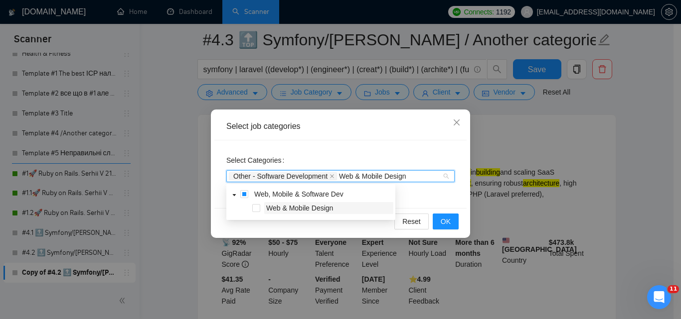
click at [332, 209] on span "Web & Mobile Design" at bounding box center [299, 208] width 67 height 8
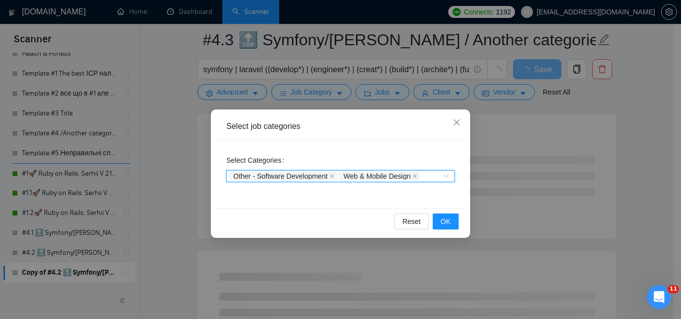
paste input "Ecommerce Development"
type input "Ecommerce Development"
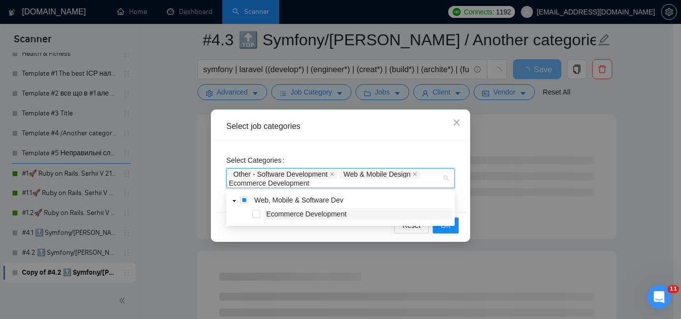
click at [334, 218] on span "Ecommerce Development" at bounding box center [306, 214] width 80 height 8
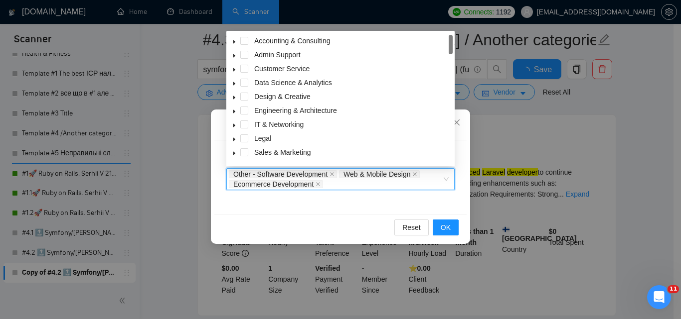
click at [333, 213] on div "Select Categories Other - Software Development, Web & Mobile Design, Ecommerce …" at bounding box center [340, 178] width 252 height 74
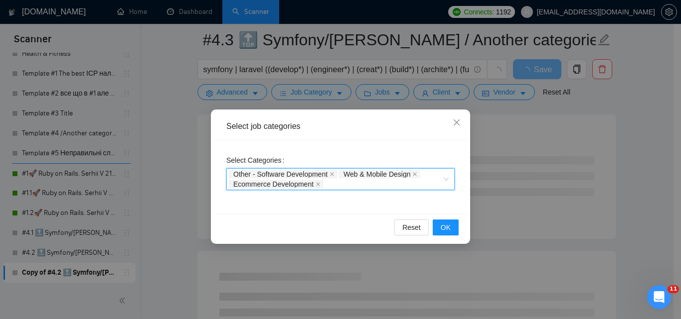
paste input "Web Development"
type input "Web Development"
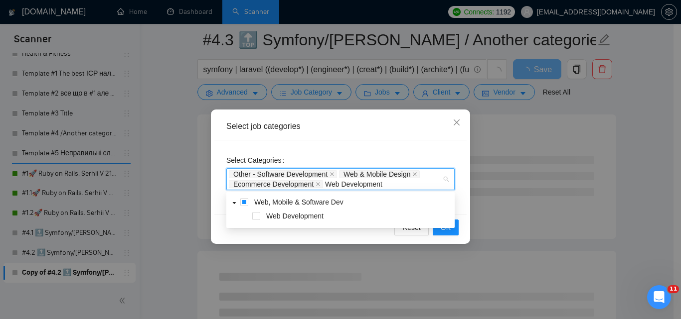
click at [344, 217] on span "Web Development" at bounding box center [358, 216] width 188 height 12
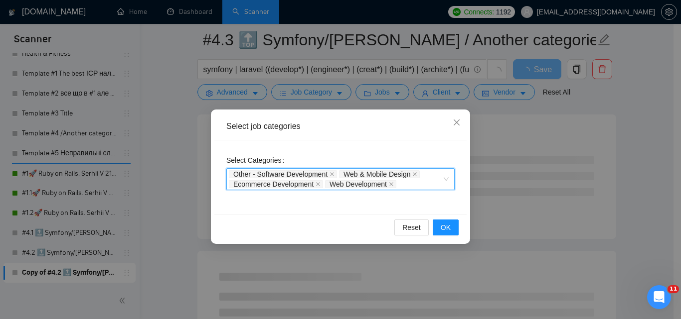
paste input "Mobile Development"
type input "Mobile Development"
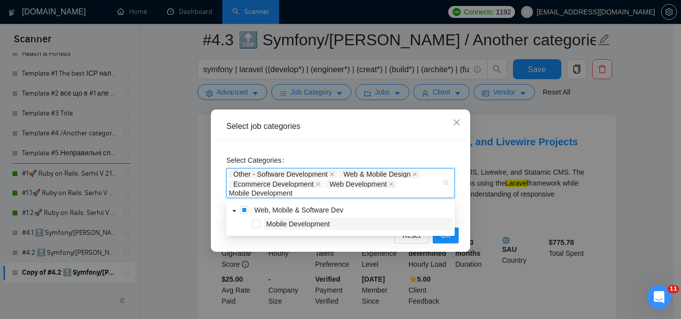
click at [336, 227] on span "Mobile Development" at bounding box center [358, 224] width 188 height 12
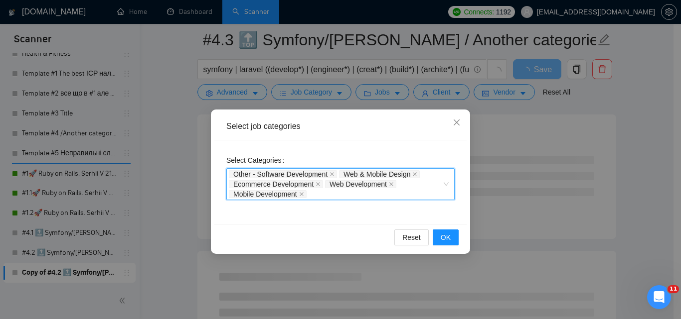
paste input "AI Apps & Integration"
type input "AI Apps & Integration"
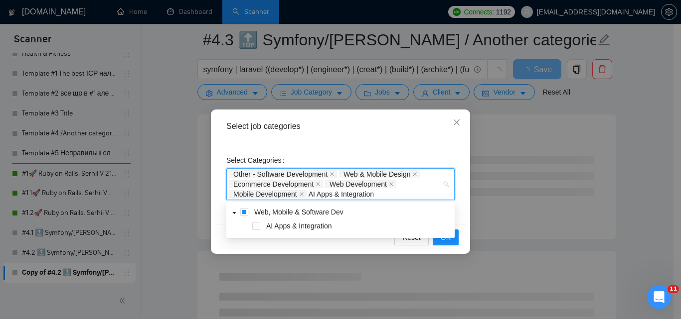
drag, startPoint x: 352, startPoint y: 229, endPoint x: 397, endPoint y: 3, distance: 230.1
click at [351, 229] on span "AI Apps & Integration" at bounding box center [358, 226] width 188 height 12
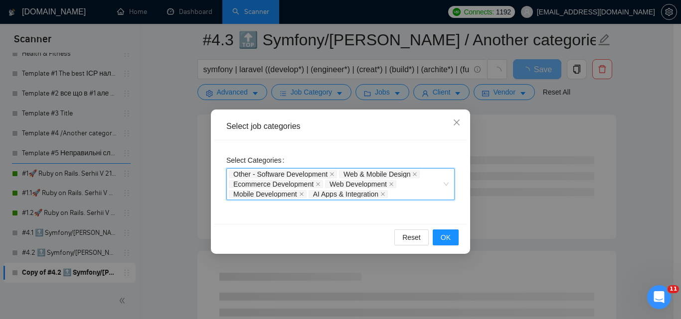
paste input "Game Design & Development"
type input "Game Design & Development"
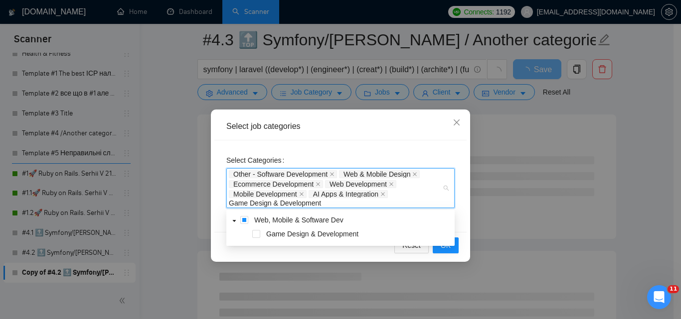
click at [332, 234] on span "Game Design & Development" at bounding box center [312, 234] width 92 height 8
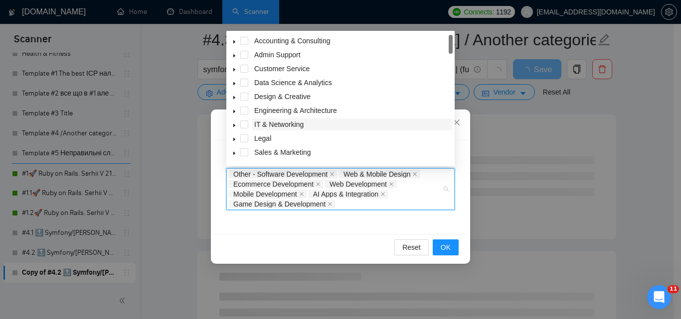
paste input "ERP/CRM Software"
type input "ERP/CRM Software"
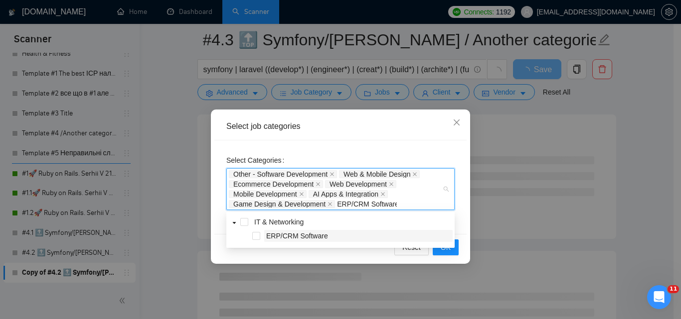
click at [344, 237] on span "ERP/CRM Software" at bounding box center [358, 236] width 188 height 12
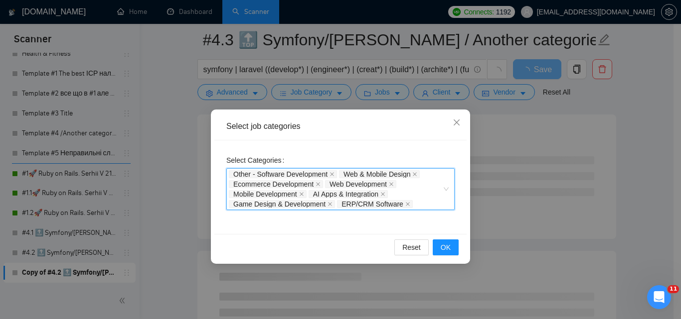
paste input "DevOps & Solution Architecture"
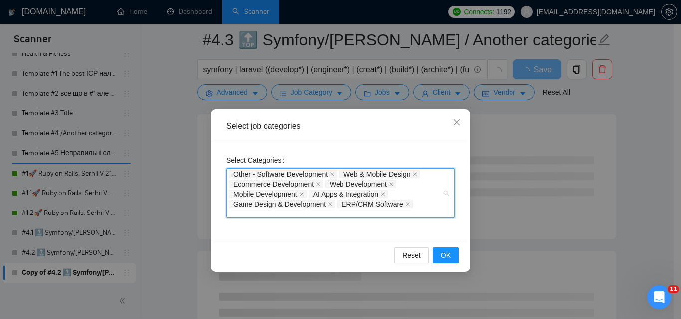
type input "DevOps & Solution Architecture"
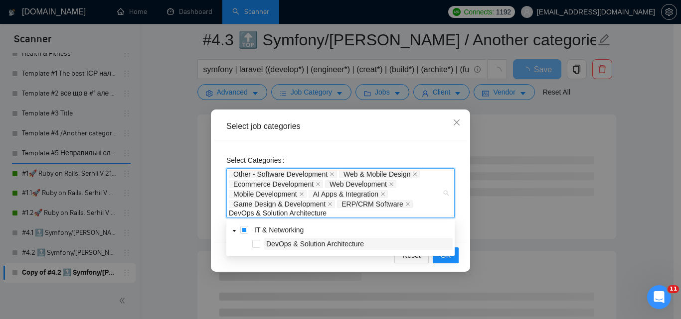
click at [331, 243] on span "DevOps & Solution Architecture" at bounding box center [315, 244] width 98 height 8
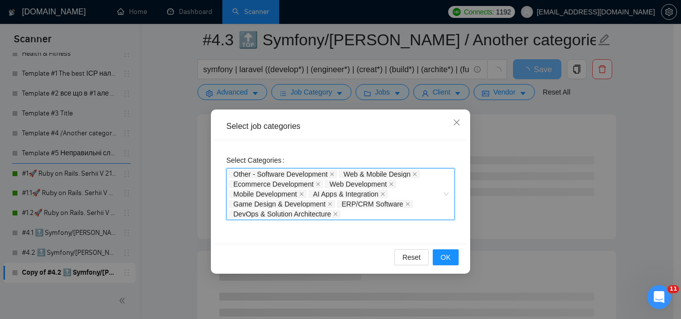
paste input "AI & Machine Learning"
type input "AI & Machine Learning"
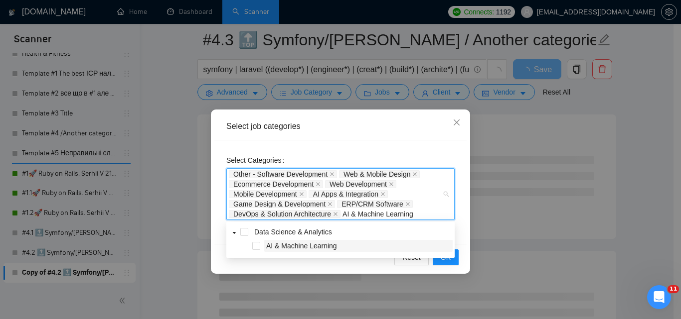
click at [352, 245] on span "AI & Machine Learning" at bounding box center [358, 246] width 188 height 12
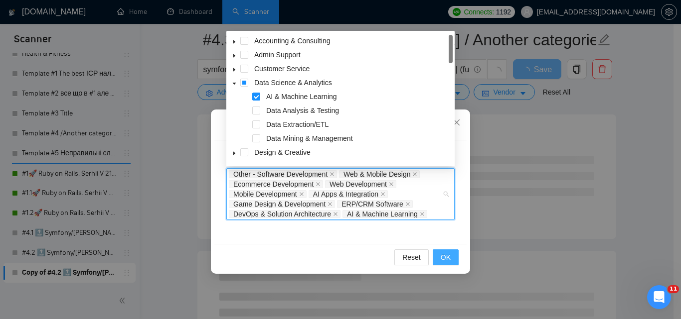
click at [444, 258] on span "OK" at bounding box center [445, 257] width 10 height 11
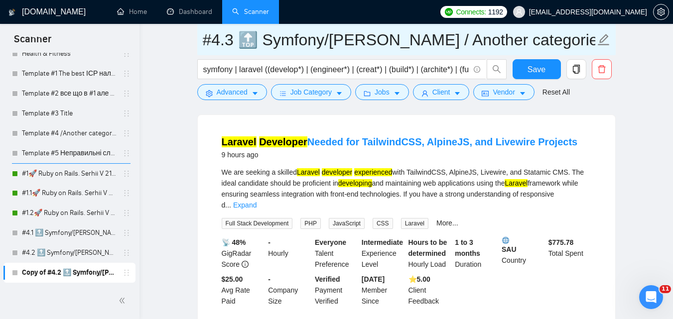
click at [335, 37] on input "#4.3 🔝 Symfony/[PERSON_NAME] / Another categories" at bounding box center [399, 39] width 393 height 25
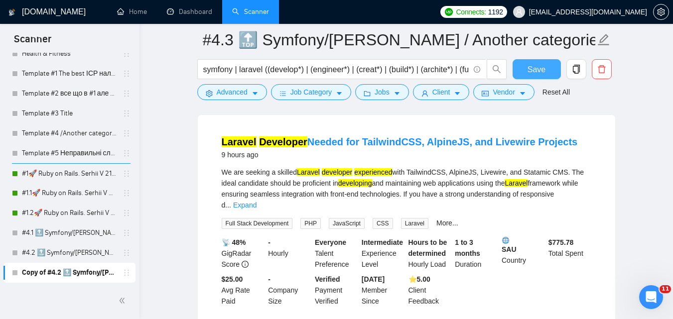
click at [536, 59] on button "Save" at bounding box center [537, 69] width 48 height 20
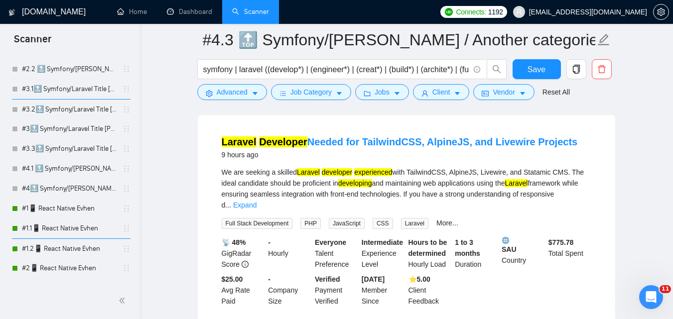
scroll to position [406, 0]
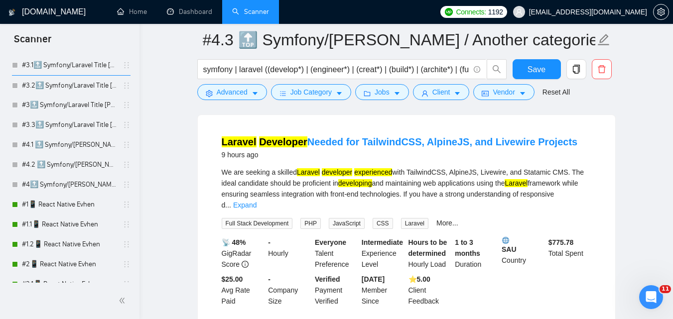
drag, startPoint x: 136, startPoint y: 94, endPoint x: 144, endPoint y: 231, distance: 136.8
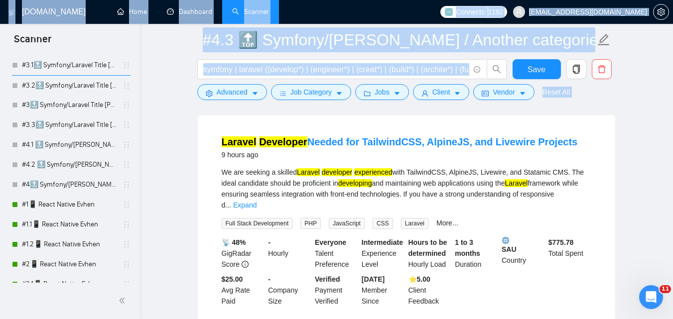
drag, startPoint x: 140, startPoint y: 94, endPoint x: 144, endPoint y: 173, distance: 79.4
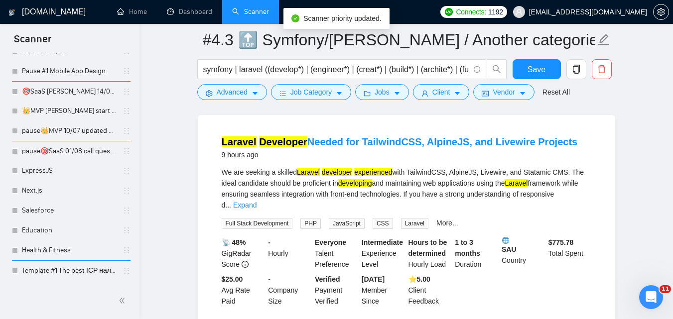
scroll to position [2669, 0]
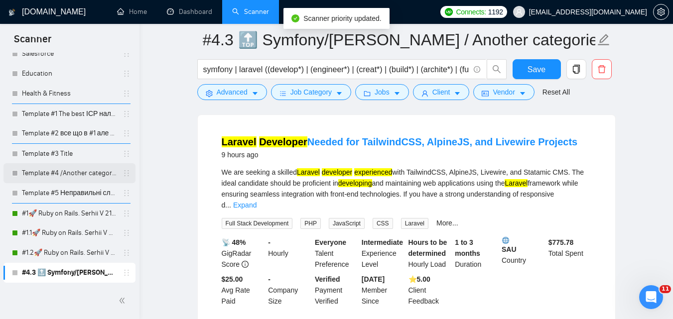
drag, startPoint x: 128, startPoint y: 274, endPoint x: 112, endPoint y: 178, distance: 97.0
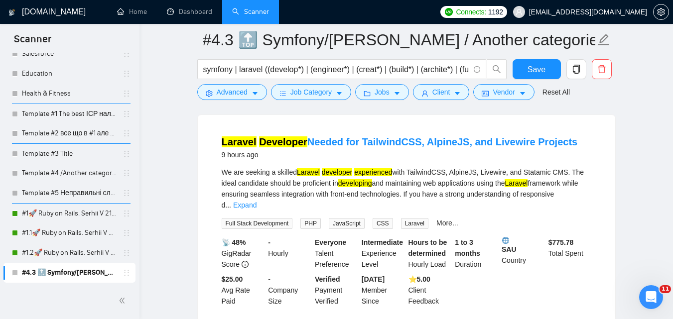
click at [117, 272] on link "#4.3 🔝 Symfony/[PERSON_NAME] / Another categories" at bounding box center [69, 273] width 95 height 20
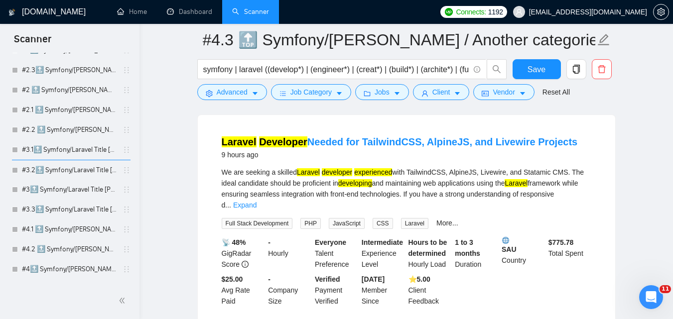
scroll to position [315, 0]
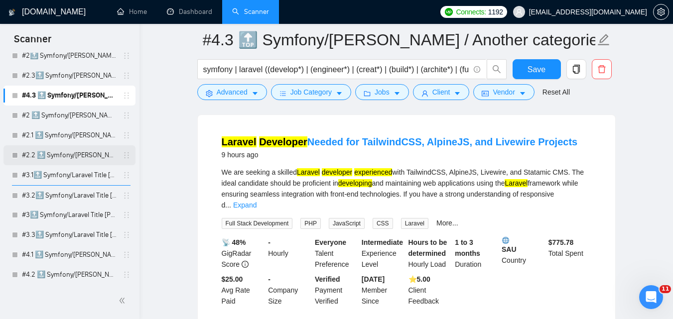
drag, startPoint x: 128, startPoint y: 90, endPoint x: 127, endPoint y: 159, distance: 69.3
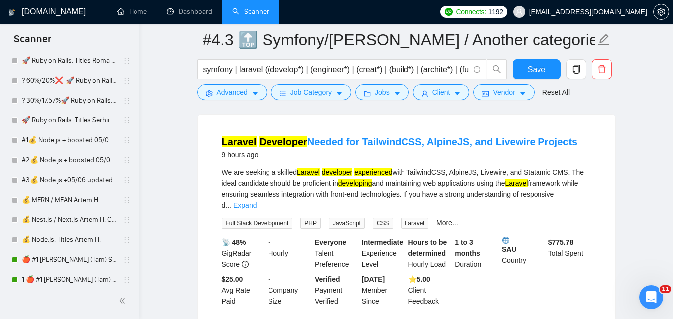
scroll to position [0, 0]
